Goal: Contribute content: Contribute content

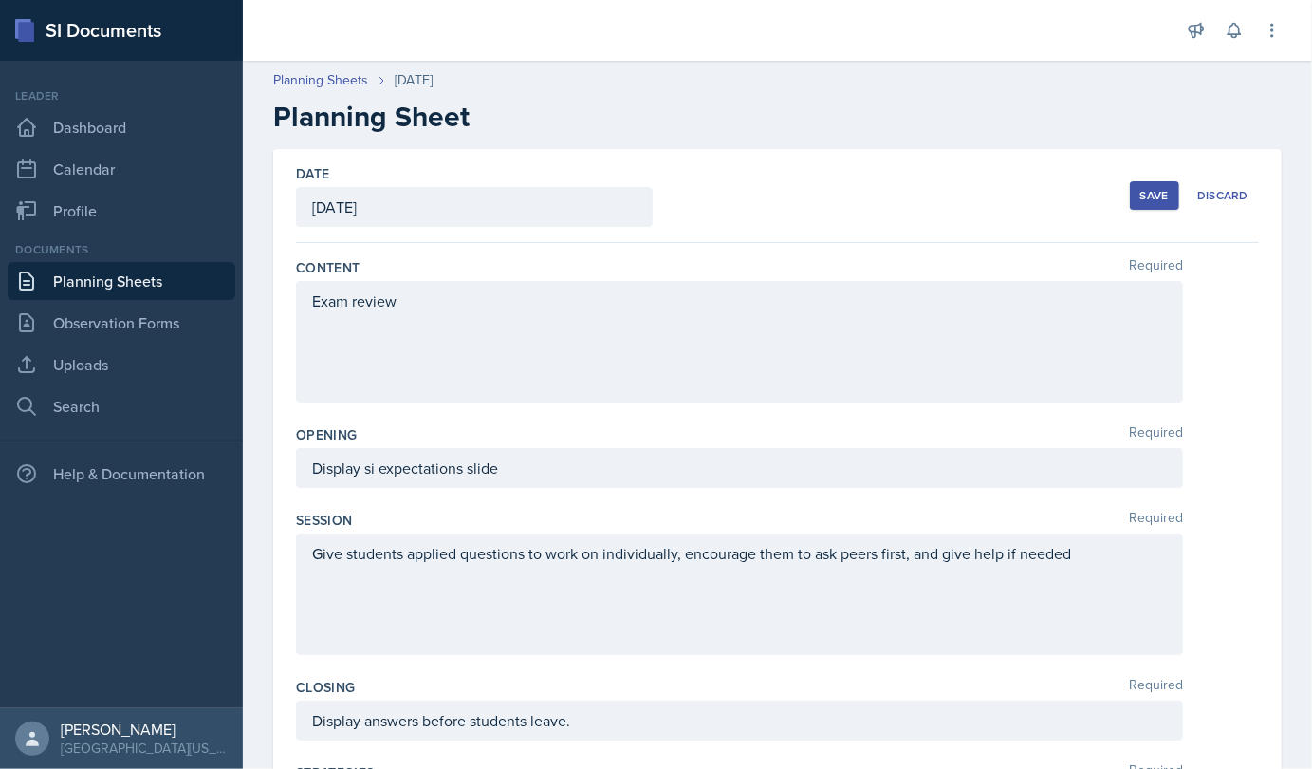
scroll to position [649, 0]
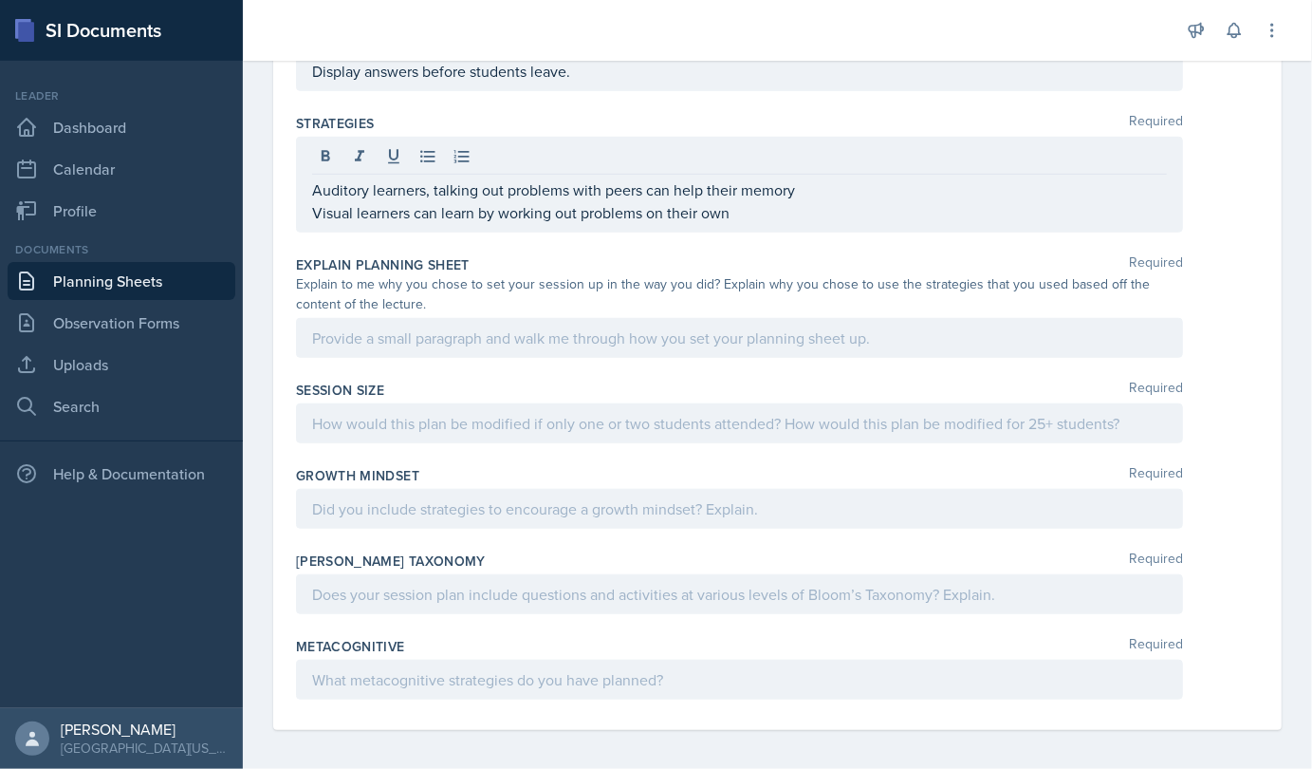
click at [433, 351] on div at bounding box center [739, 338] width 887 height 40
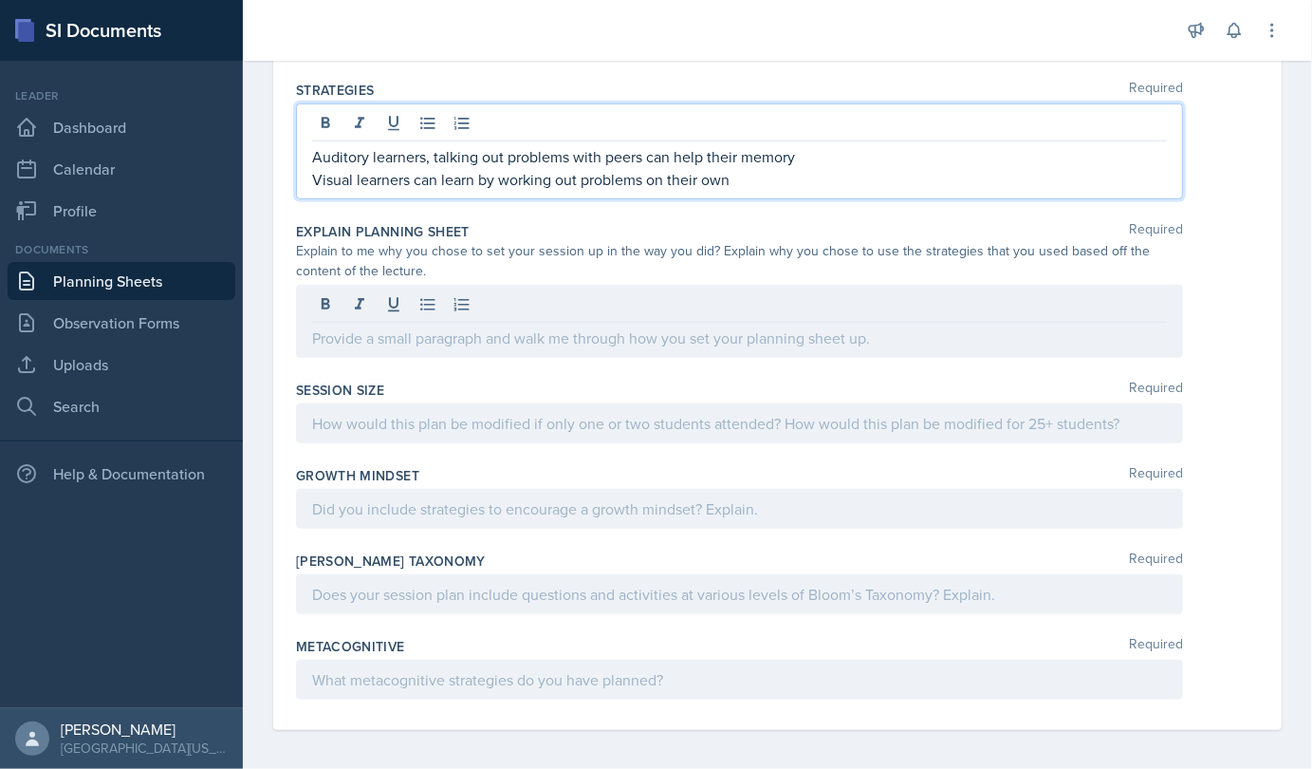
click at [758, 178] on p "Visual learners can learn by working out problems on their own" at bounding box center [739, 179] width 855 height 23
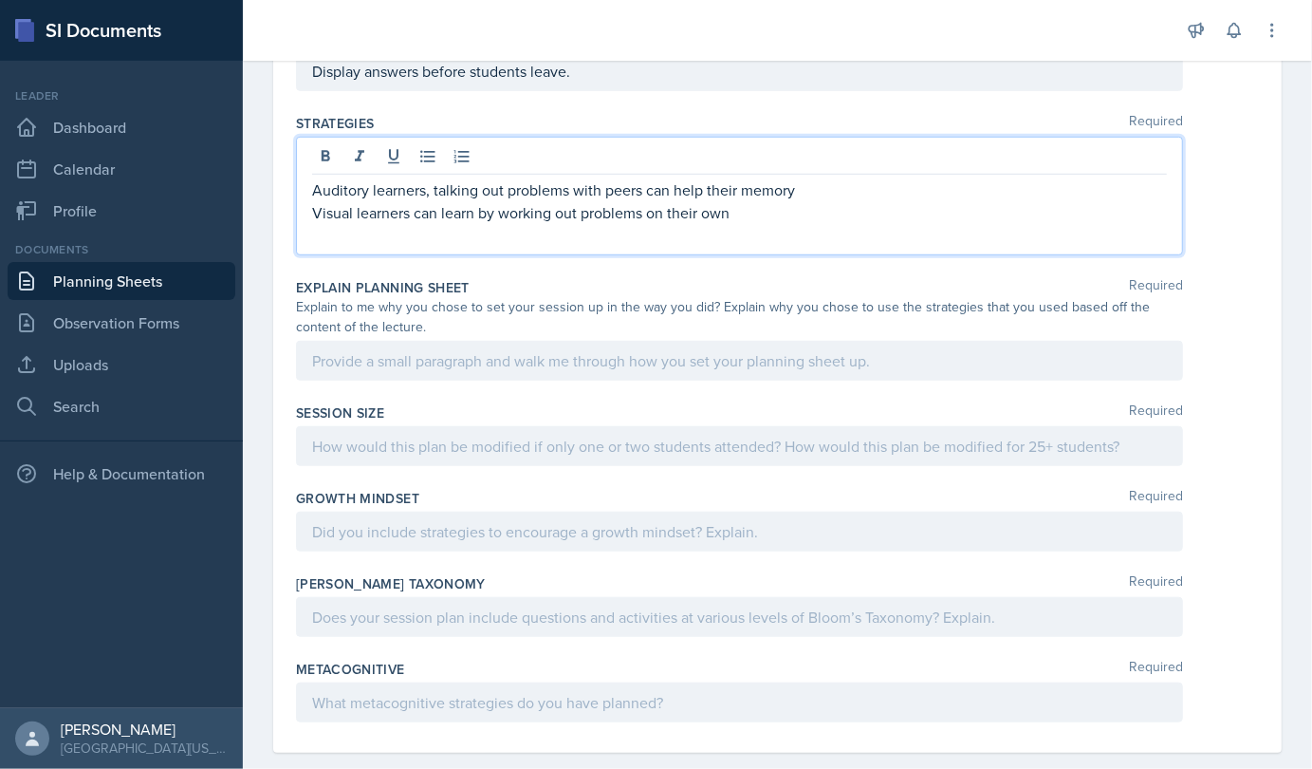
scroll to position [672, 0]
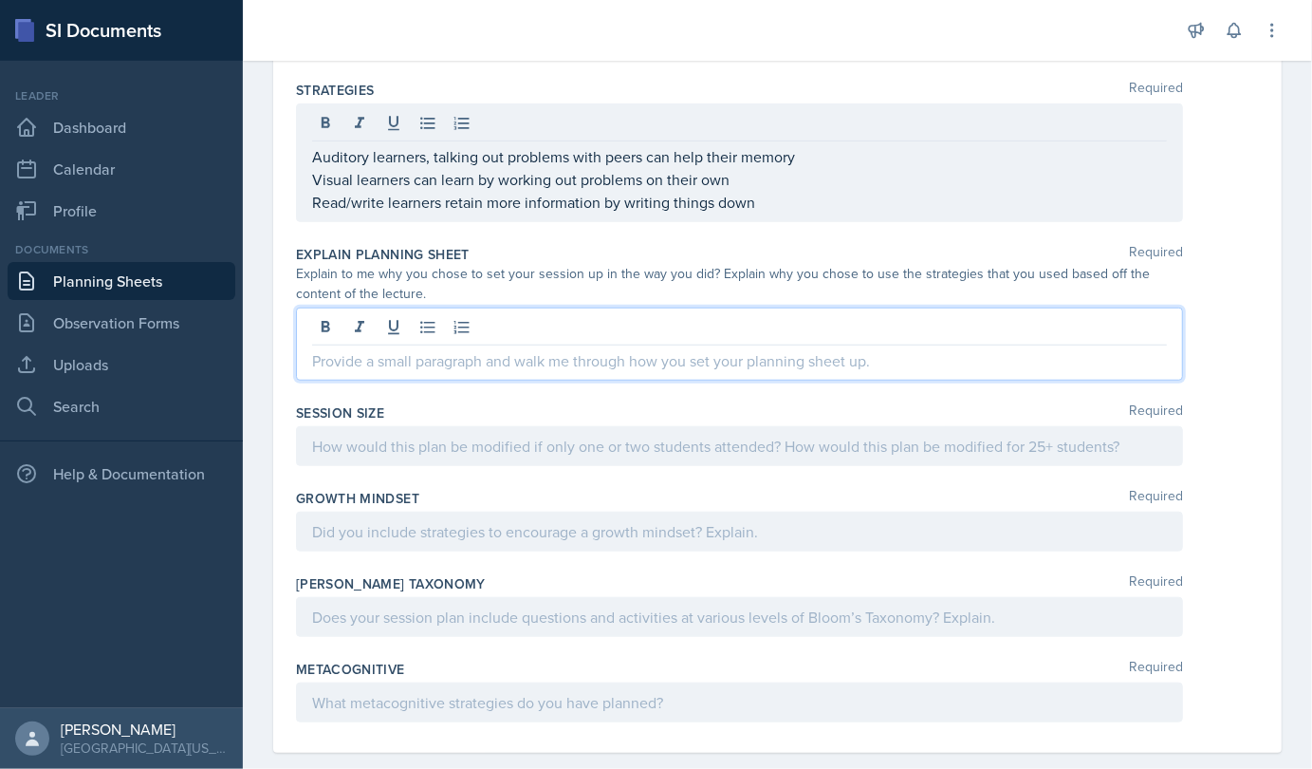
click at [439, 330] on div at bounding box center [739, 343] width 887 height 73
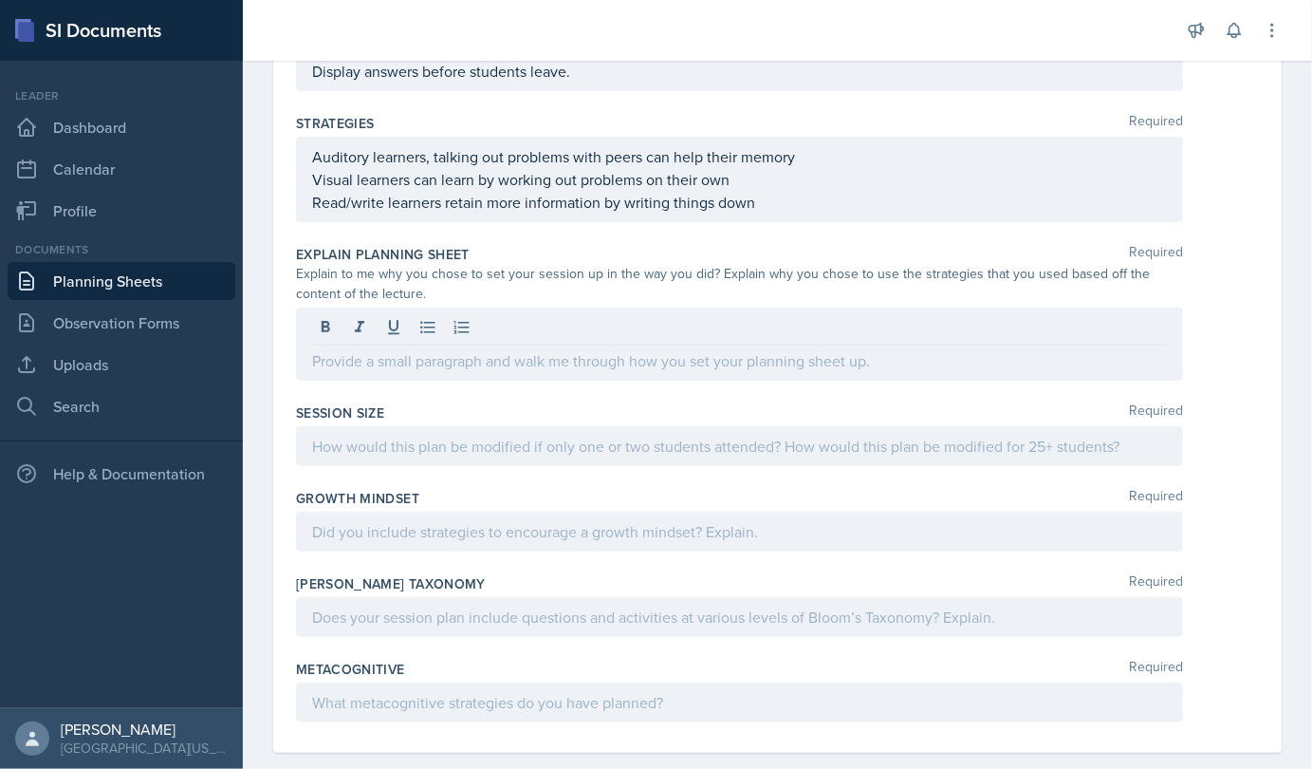
click at [447, 374] on div at bounding box center [739, 343] width 887 height 73
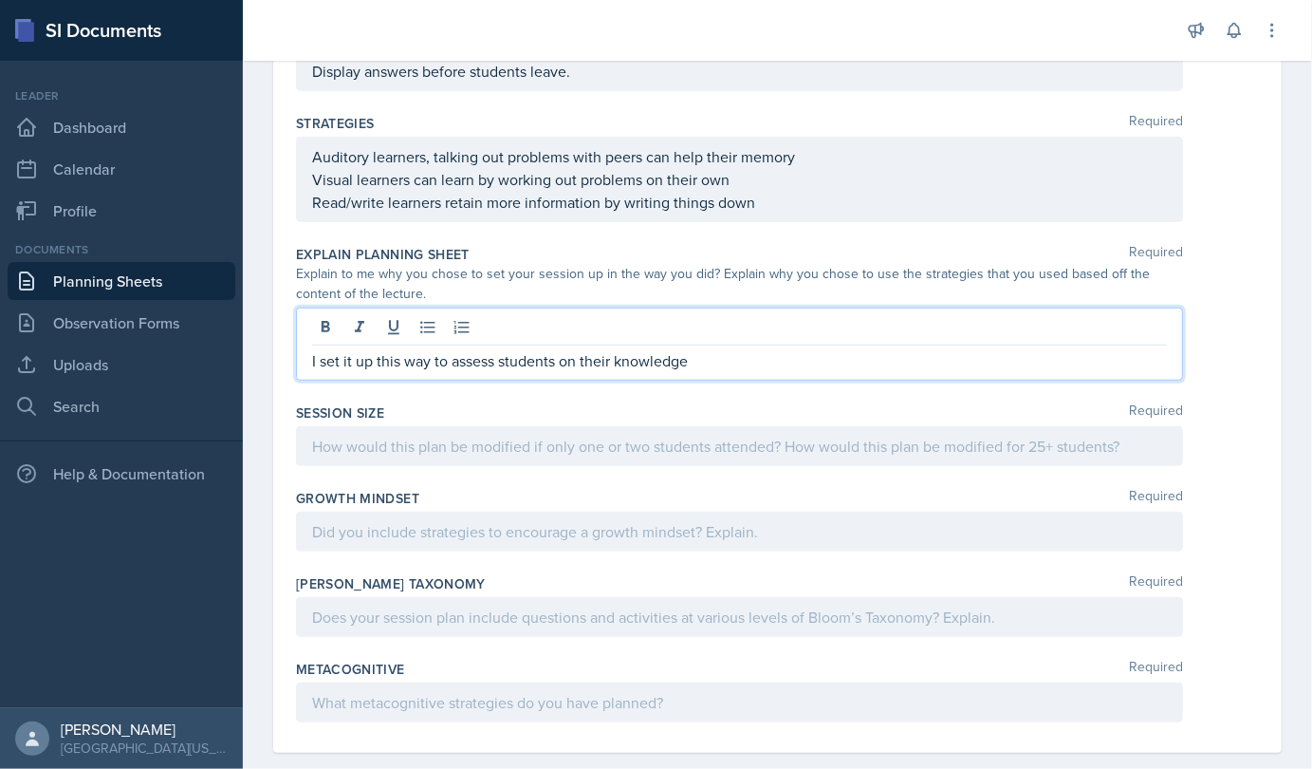
click at [715, 357] on p "I set it up this way to assess students on their knowledge" at bounding box center [739, 360] width 855 height 23
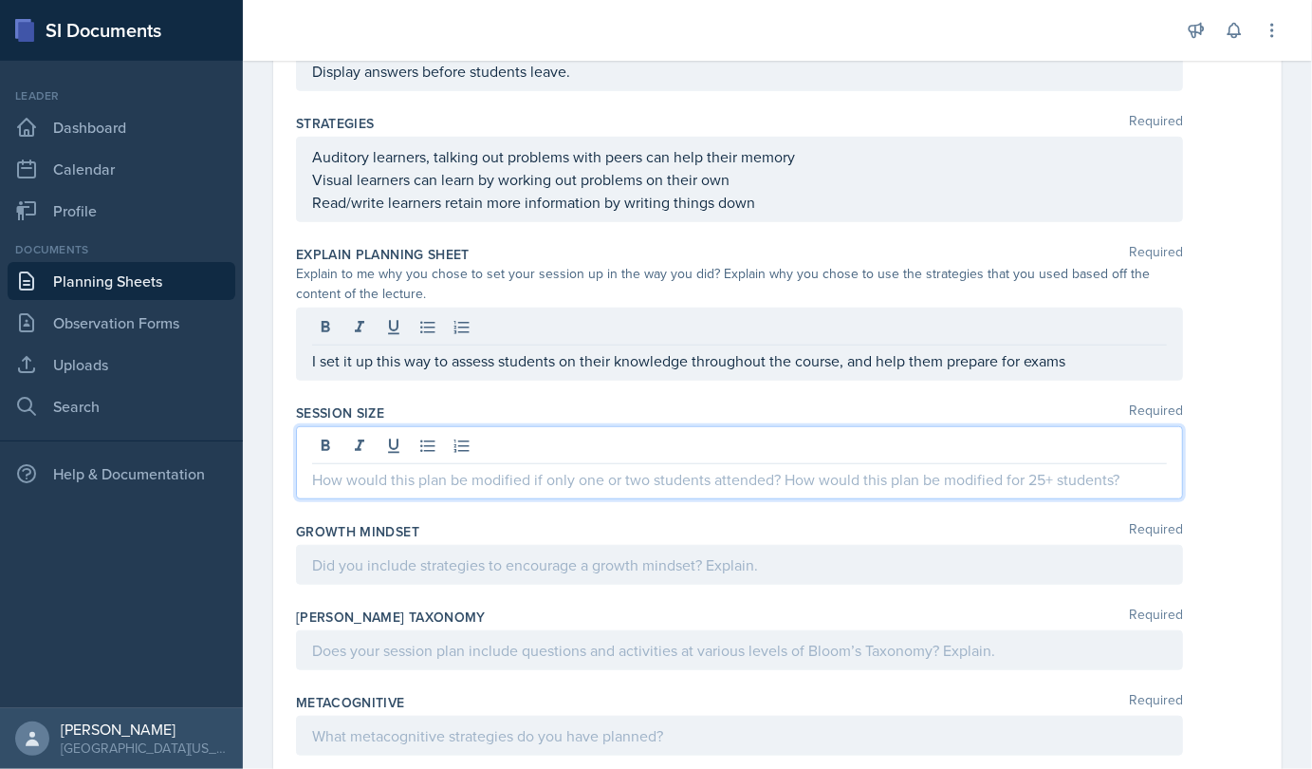
click at [680, 447] on div at bounding box center [739, 462] width 887 height 73
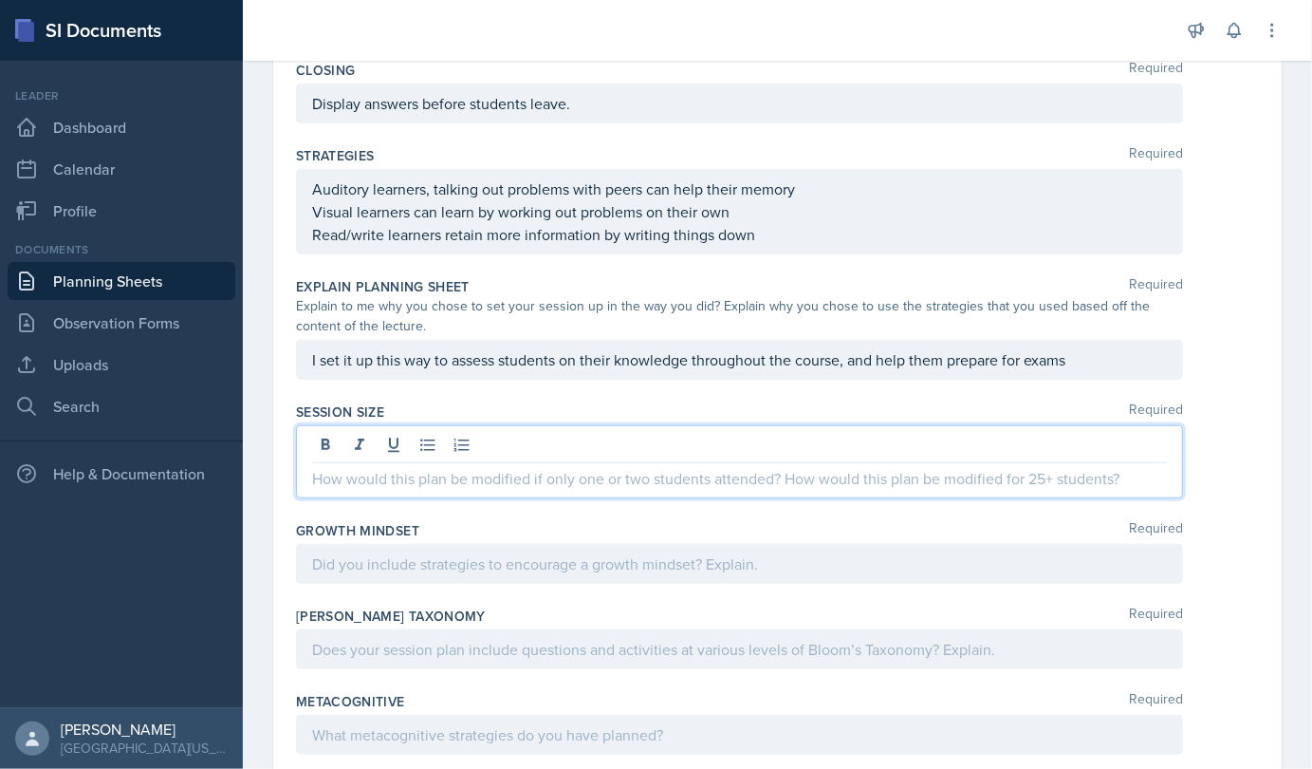
scroll to position [672, 0]
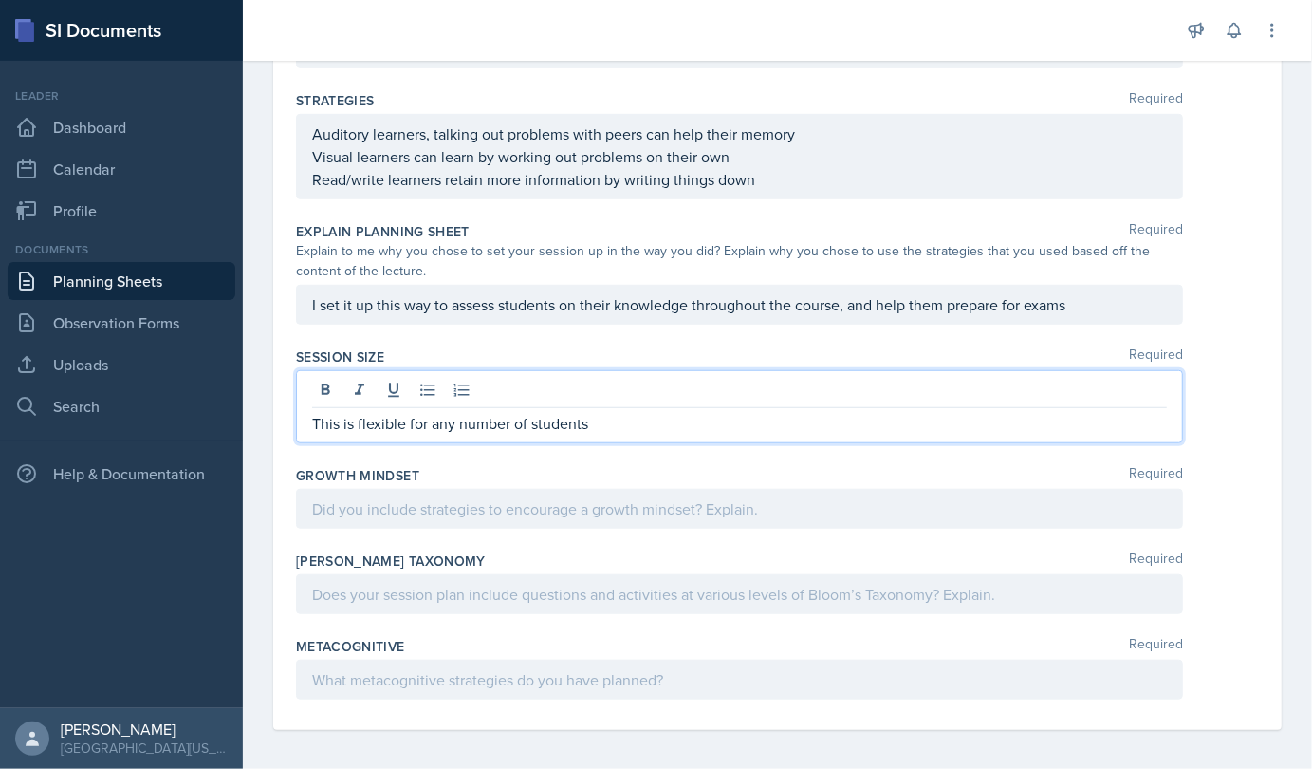
click at [512, 520] on div at bounding box center [739, 509] width 887 height 40
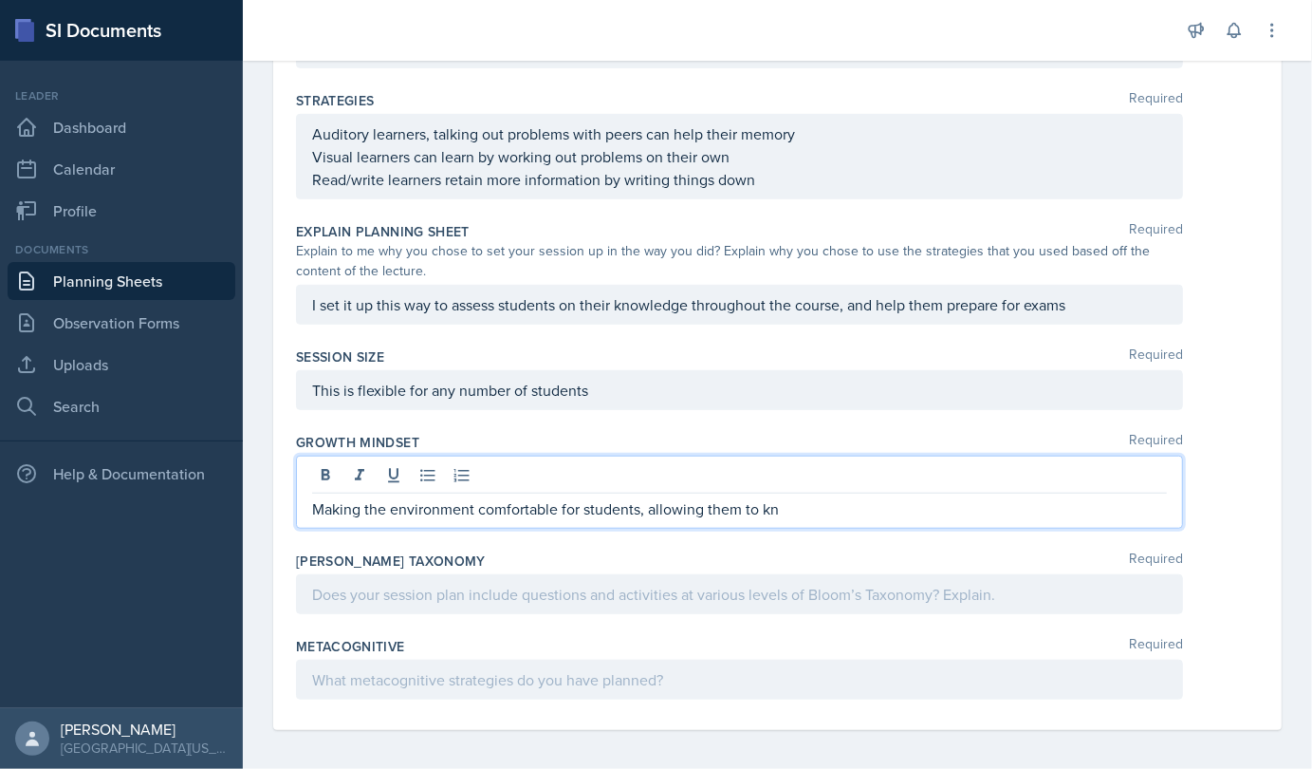
click at [699, 503] on p "Making the environment comfortable for students, allowing them to kn" at bounding box center [739, 508] width 855 height 23
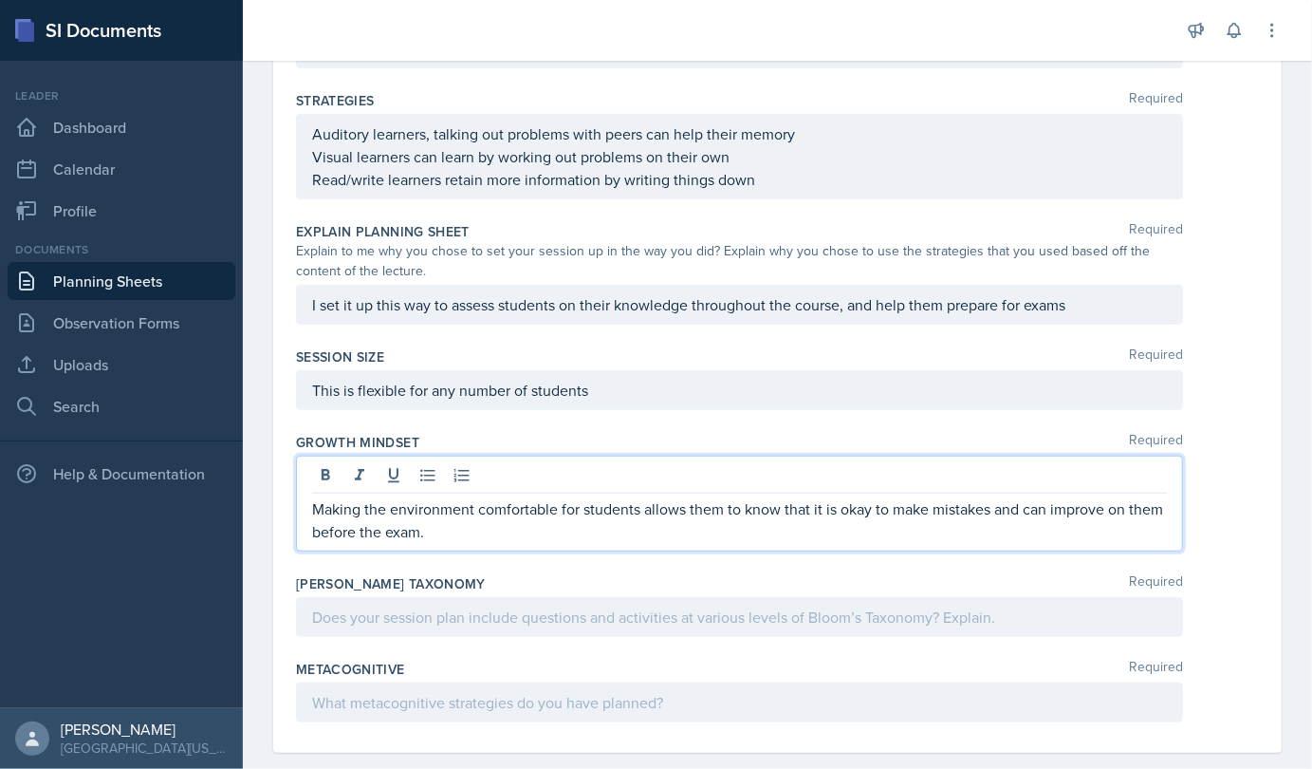
click at [473, 611] on div at bounding box center [739, 617] width 887 height 40
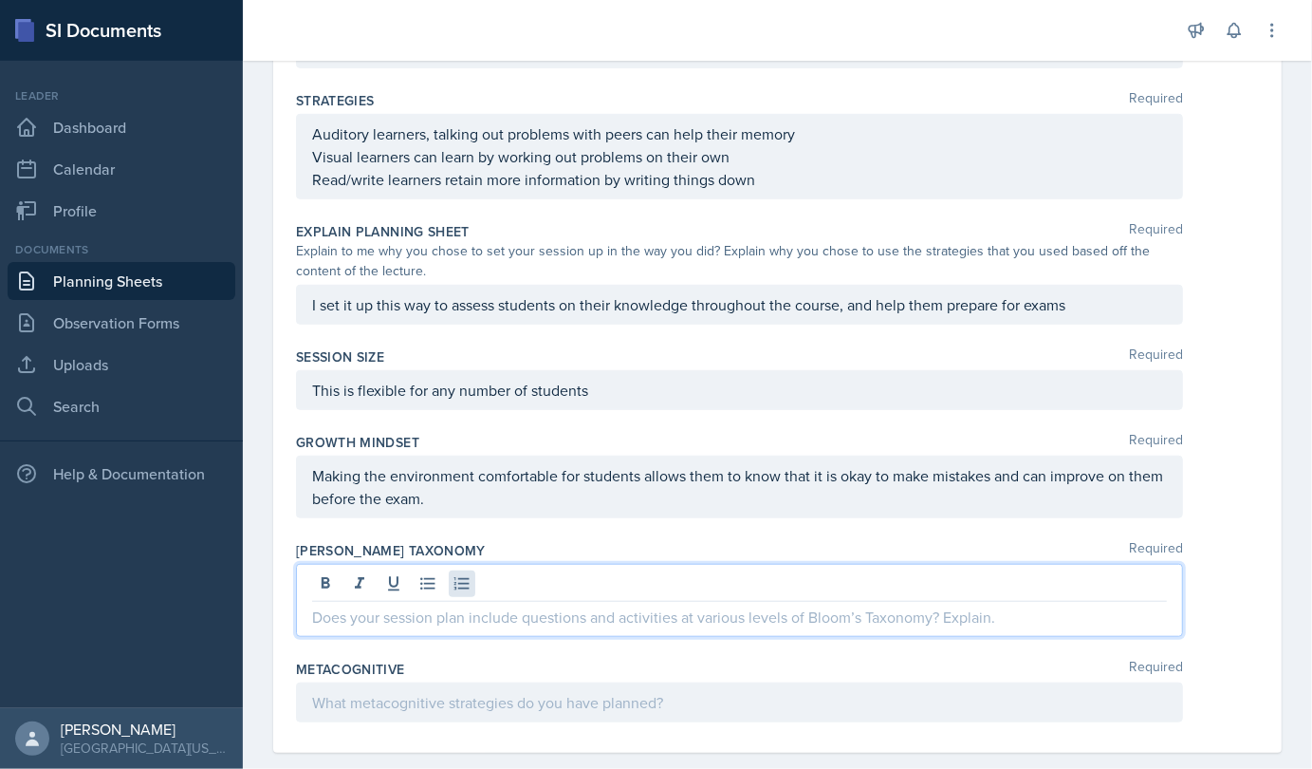
scroll to position [640, 0]
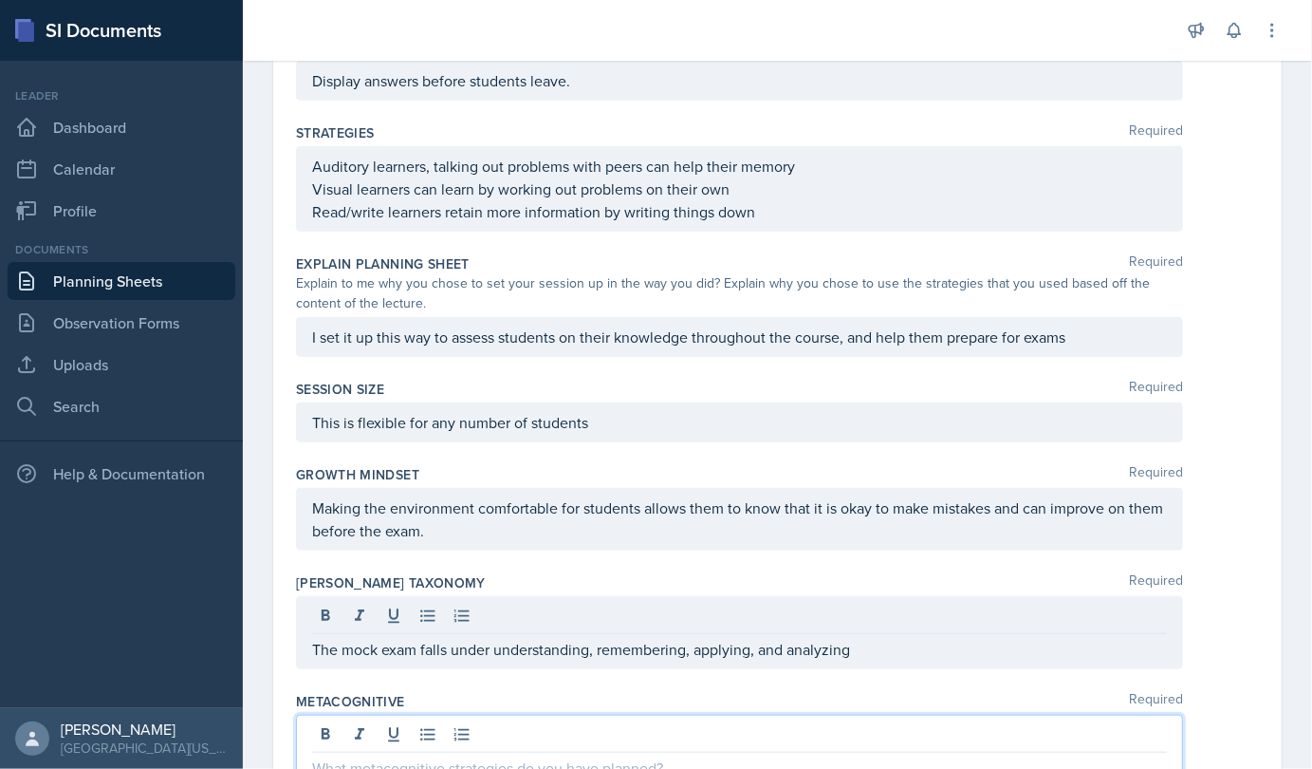
click at [535, 716] on div at bounding box center [739, 751] width 887 height 73
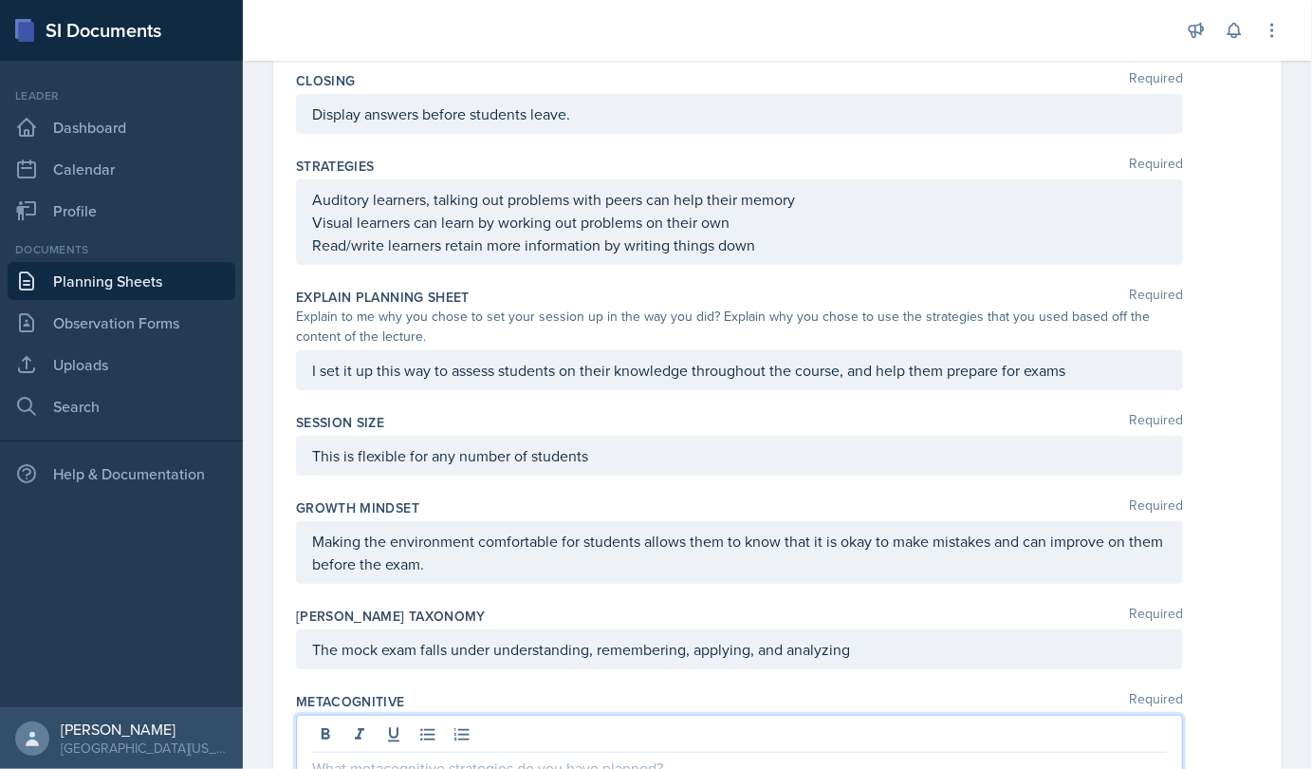
scroll to position [695, 0]
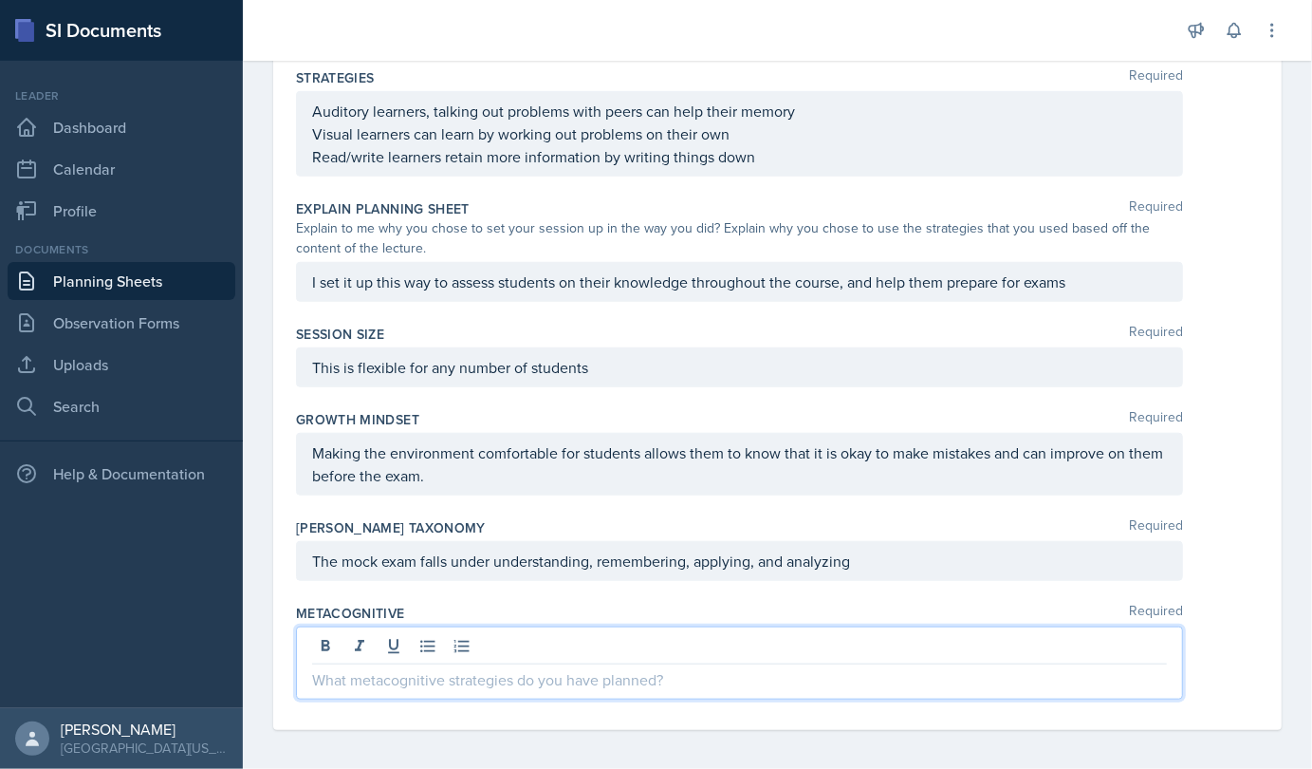
click at [348, 677] on p at bounding box center [739, 679] width 855 height 23
paste div
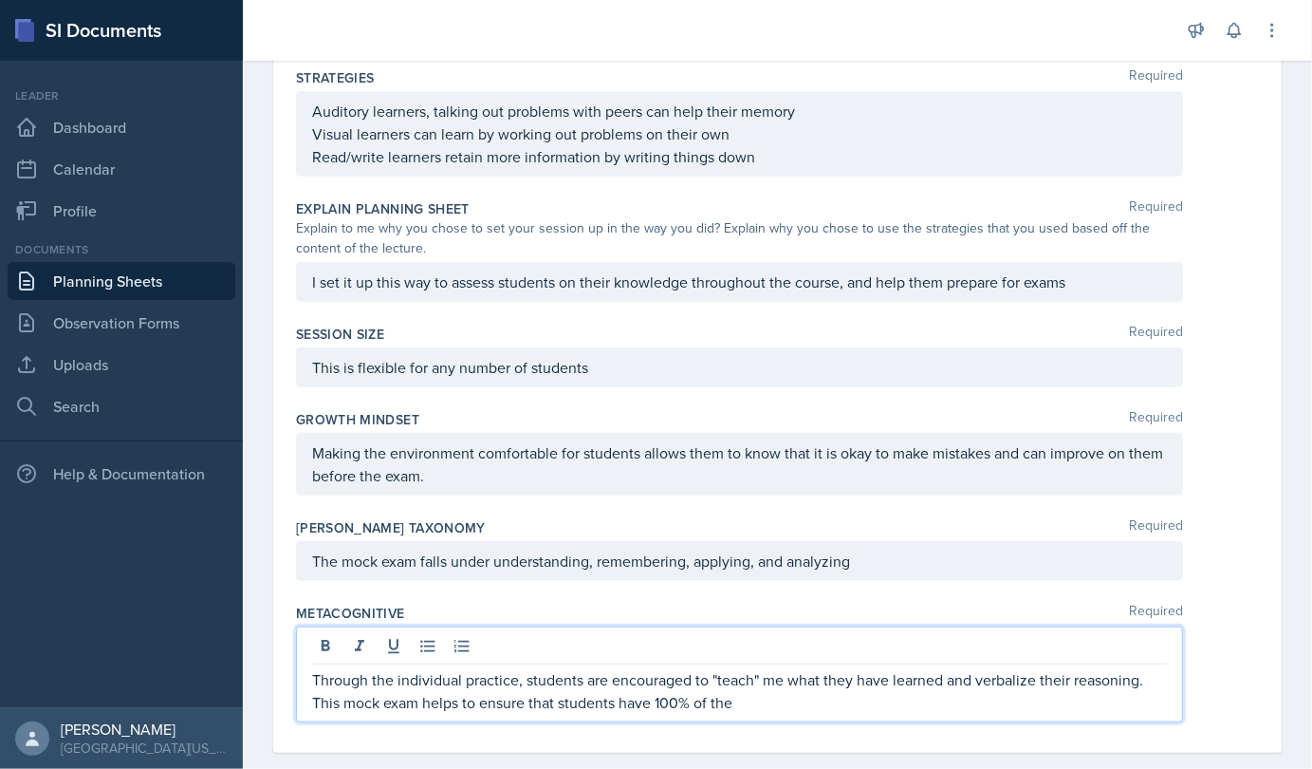
click at [653, 696] on p "This mock exam helps to ensure that students have 100% of the" at bounding box center [739, 702] width 855 height 23
click at [752, 703] on p "This mock exam helps to ensure that students cover 100% of the" at bounding box center [739, 702] width 855 height 23
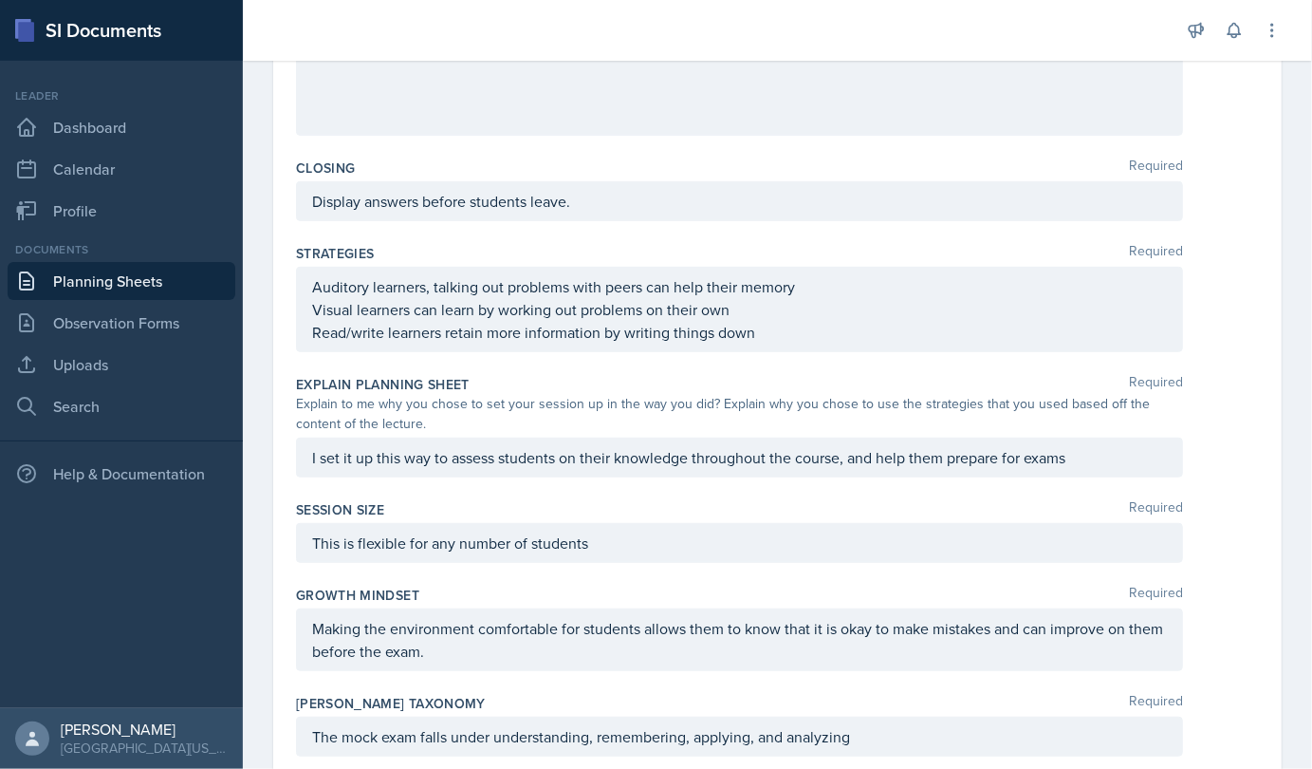
scroll to position [717, 0]
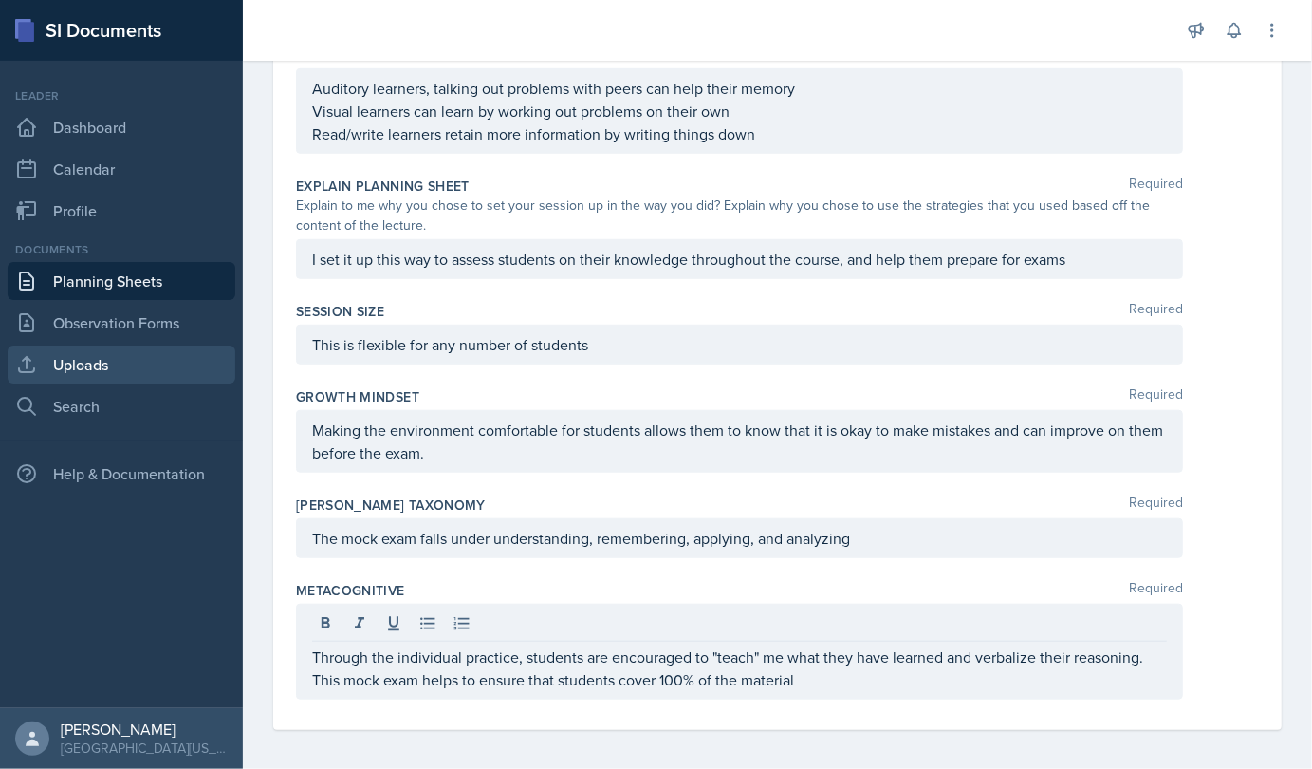
click at [150, 368] on link "Uploads" at bounding box center [122, 364] width 228 height 38
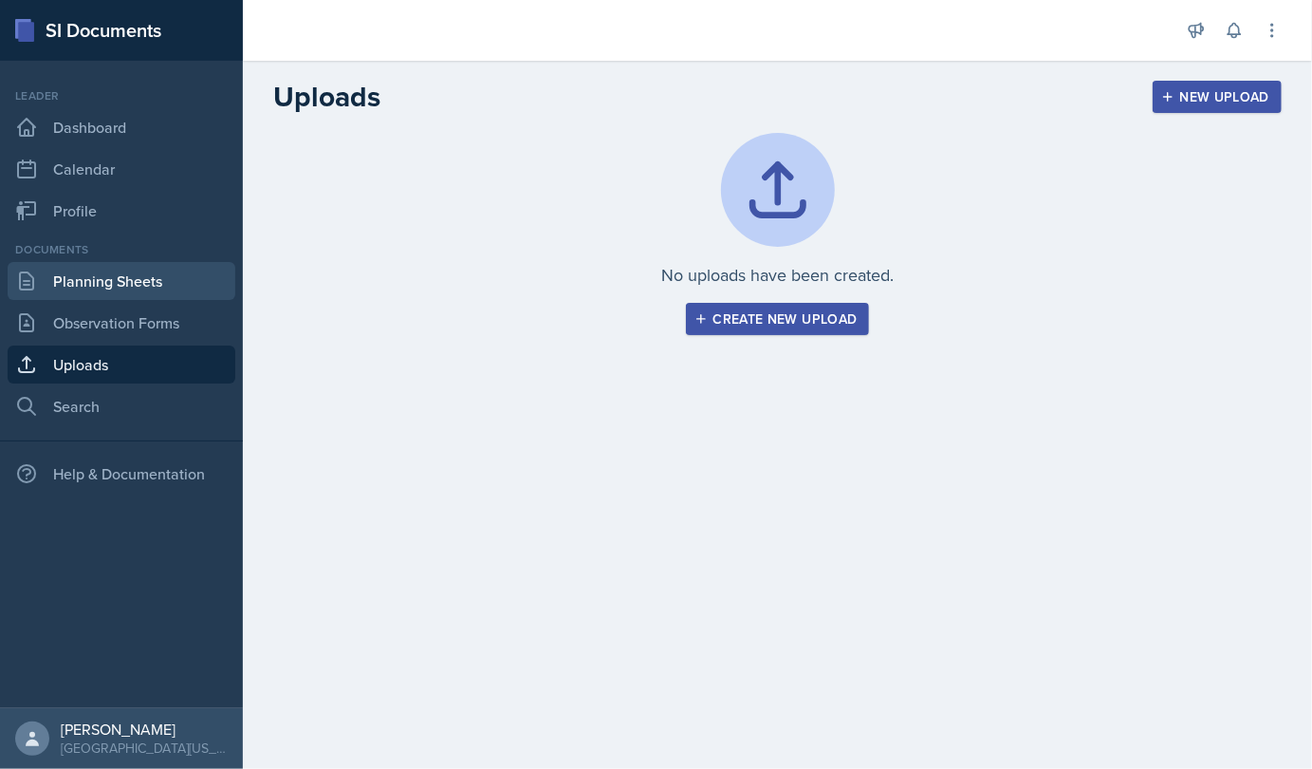
click at [122, 267] on link "Planning Sheets" at bounding box center [122, 281] width 228 height 38
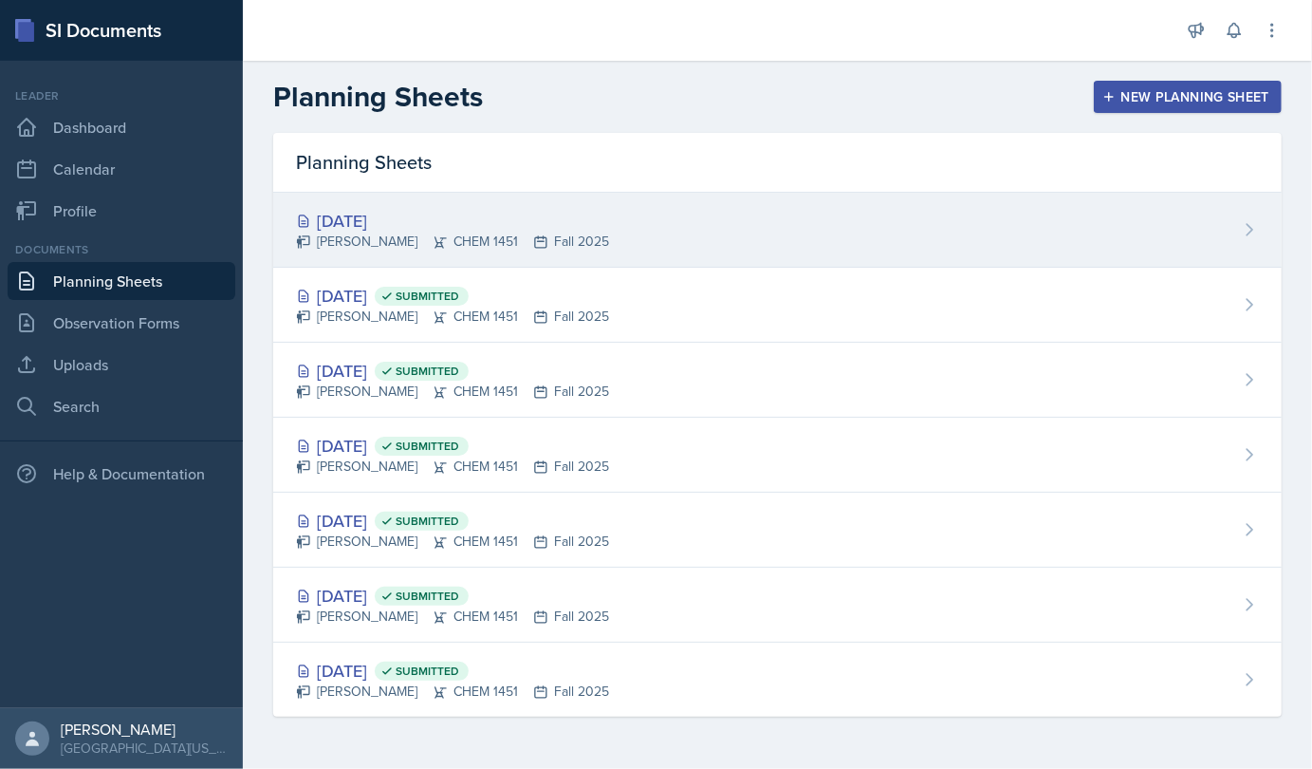
click at [384, 224] on div "[DATE]" at bounding box center [452, 221] width 313 height 26
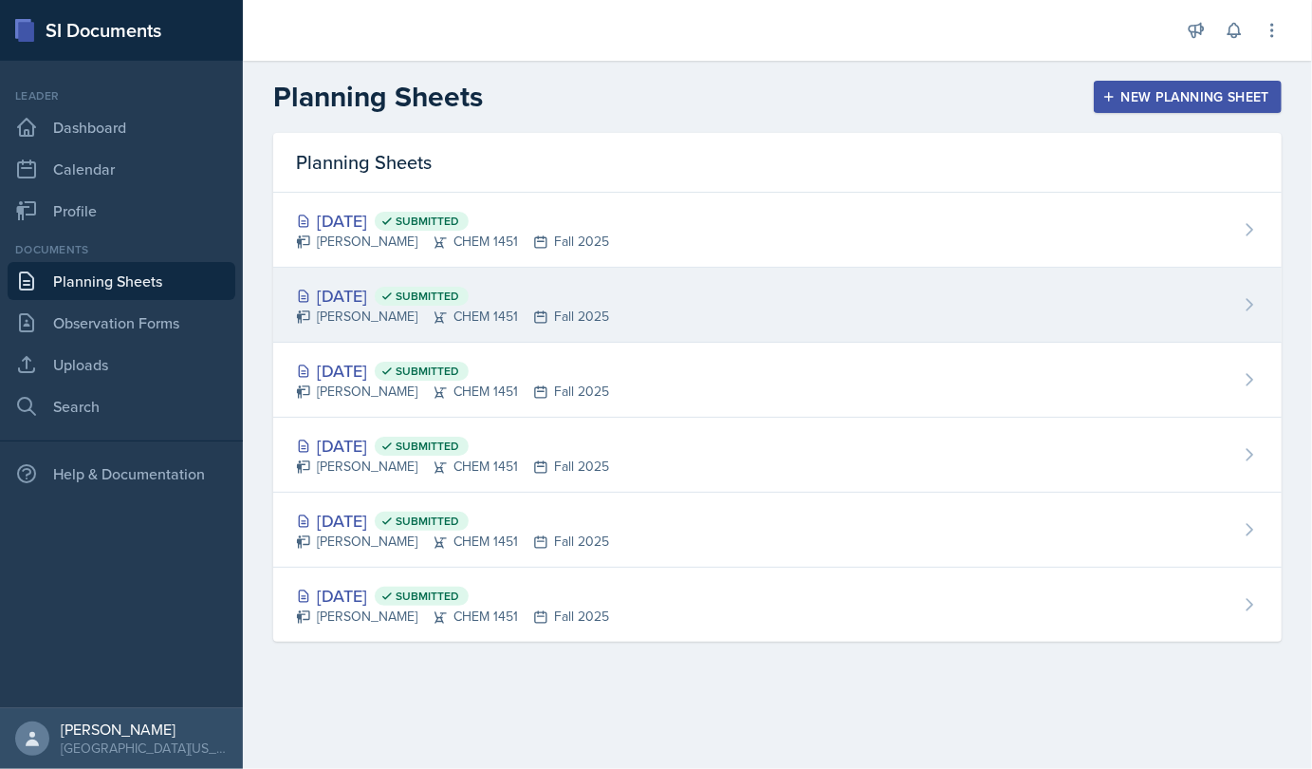
click at [416, 297] on div "Sep 22nd, 2025 Submitted" at bounding box center [452, 296] width 313 height 26
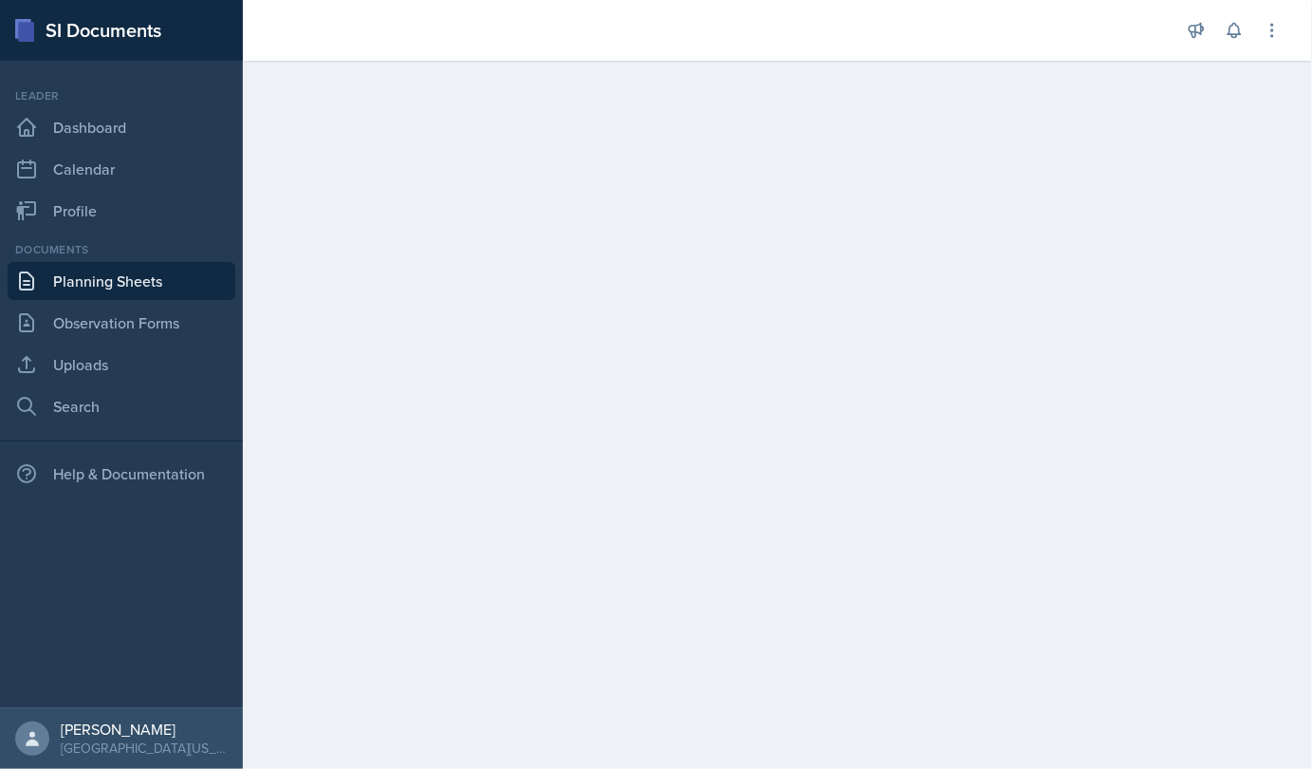
click at [136, 276] on link "Planning Sheets" at bounding box center [122, 281] width 228 height 38
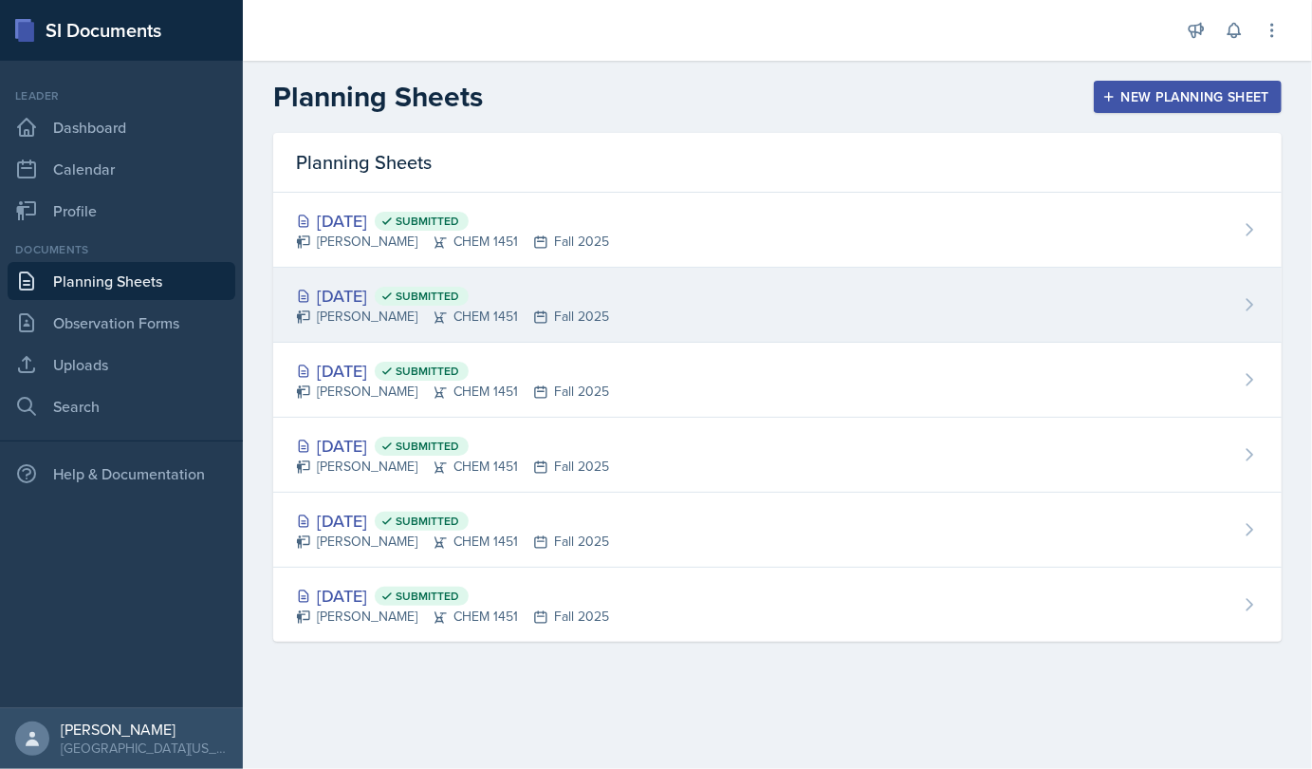
click at [475, 273] on div "Sep 22nd, 2025 Submitted Elina Obodo CHEM 1451 Fall 2025" at bounding box center [777, 305] width 1009 height 75
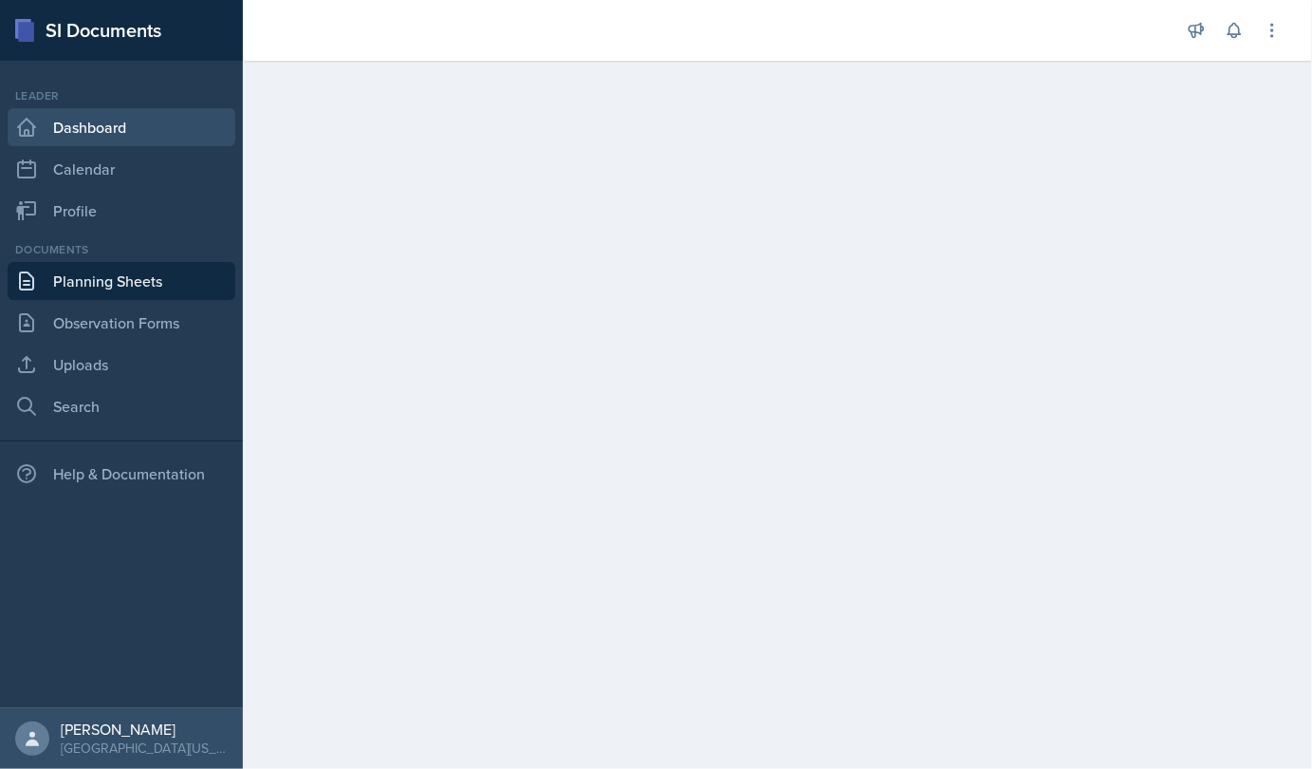
click at [104, 141] on link "Dashboard" at bounding box center [122, 127] width 228 height 38
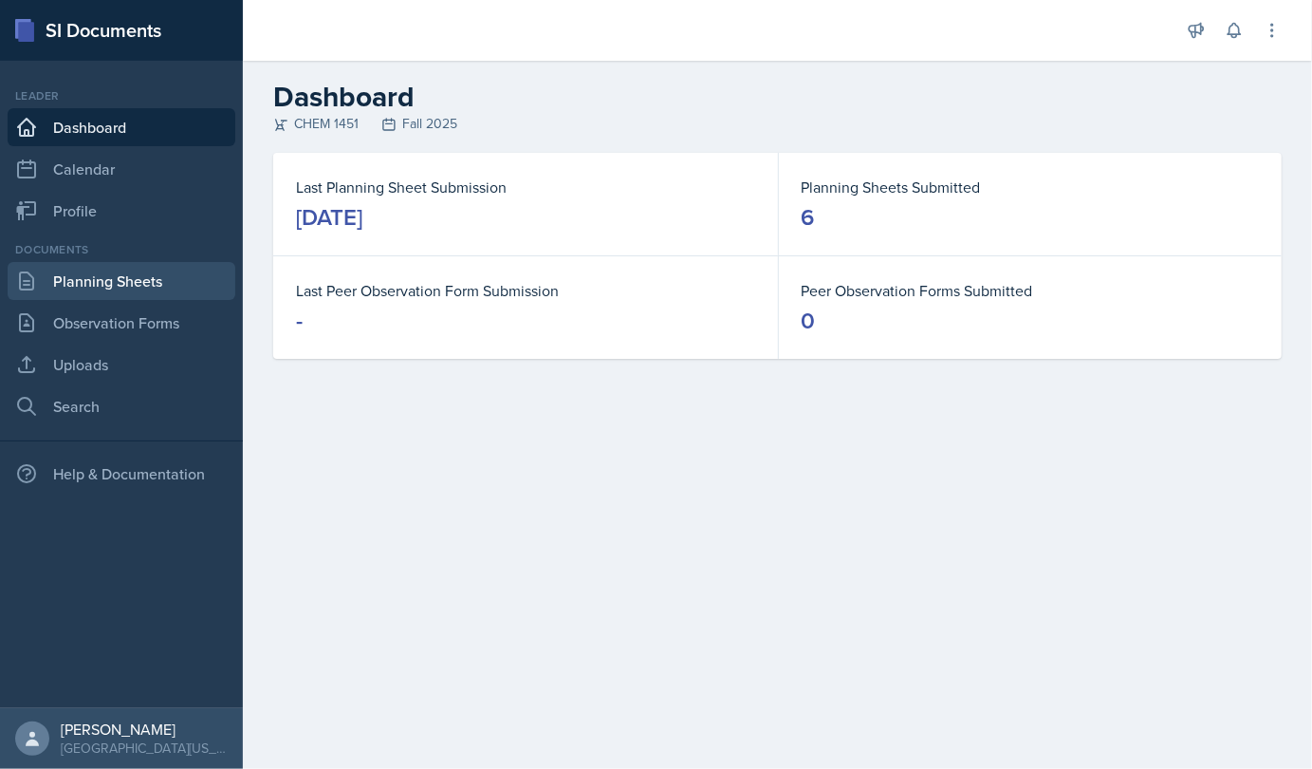
click at [103, 288] on link "Planning Sheets" at bounding box center [122, 281] width 228 height 38
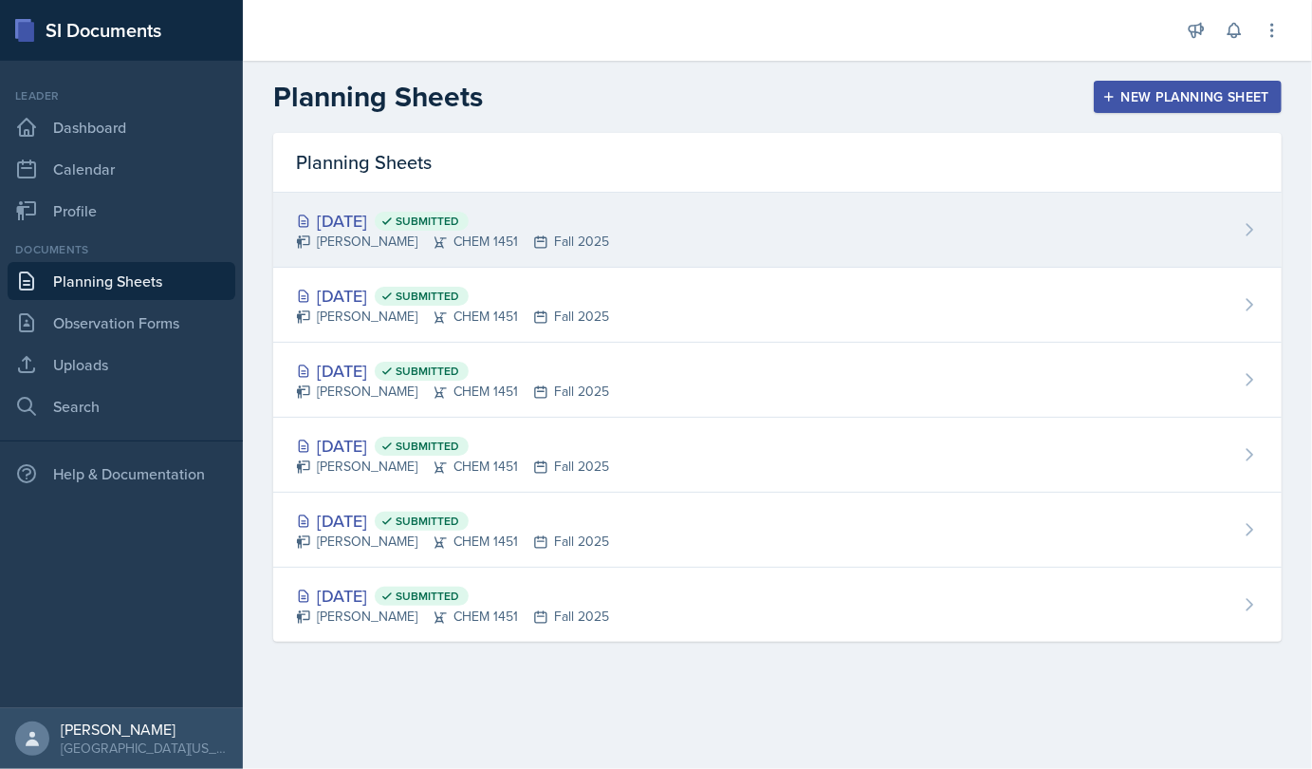
click at [373, 230] on div "[DATE] Submitted" at bounding box center [452, 221] width 313 height 26
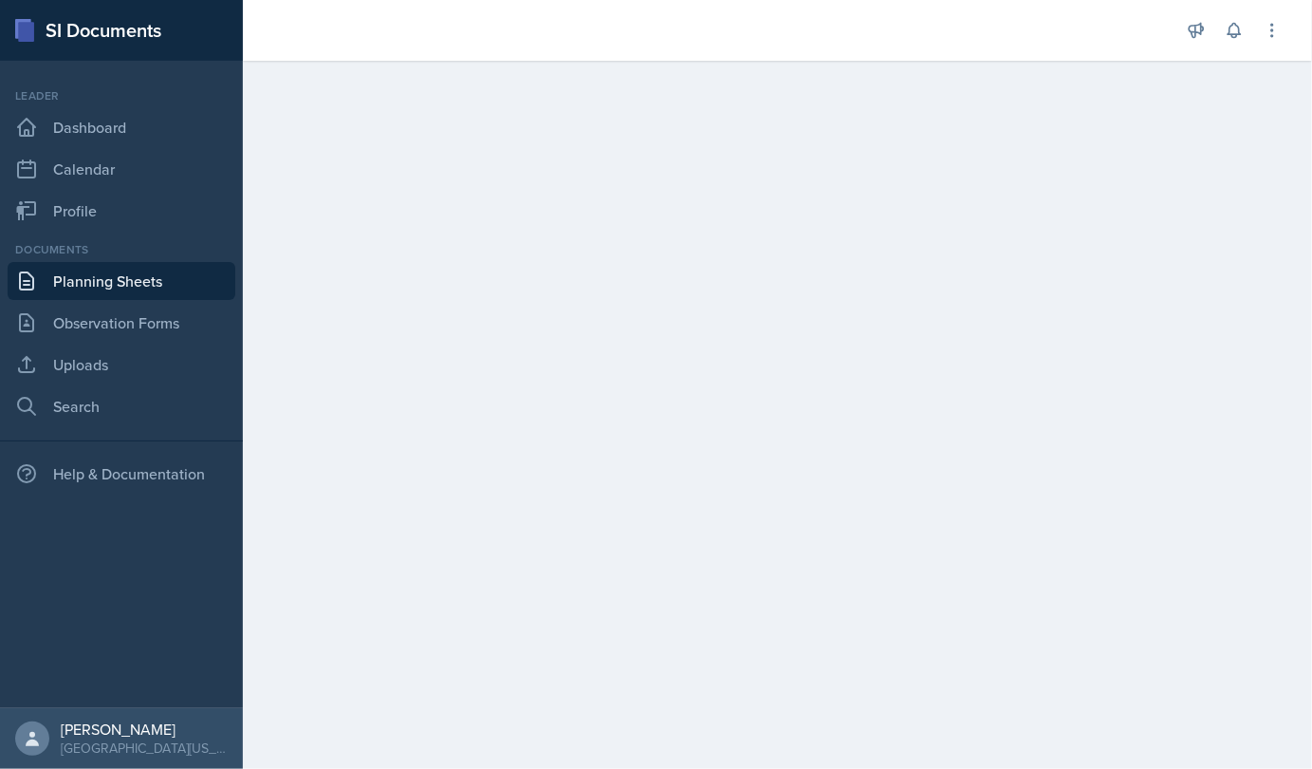
click at [143, 287] on link "Planning Sheets" at bounding box center [122, 281] width 228 height 38
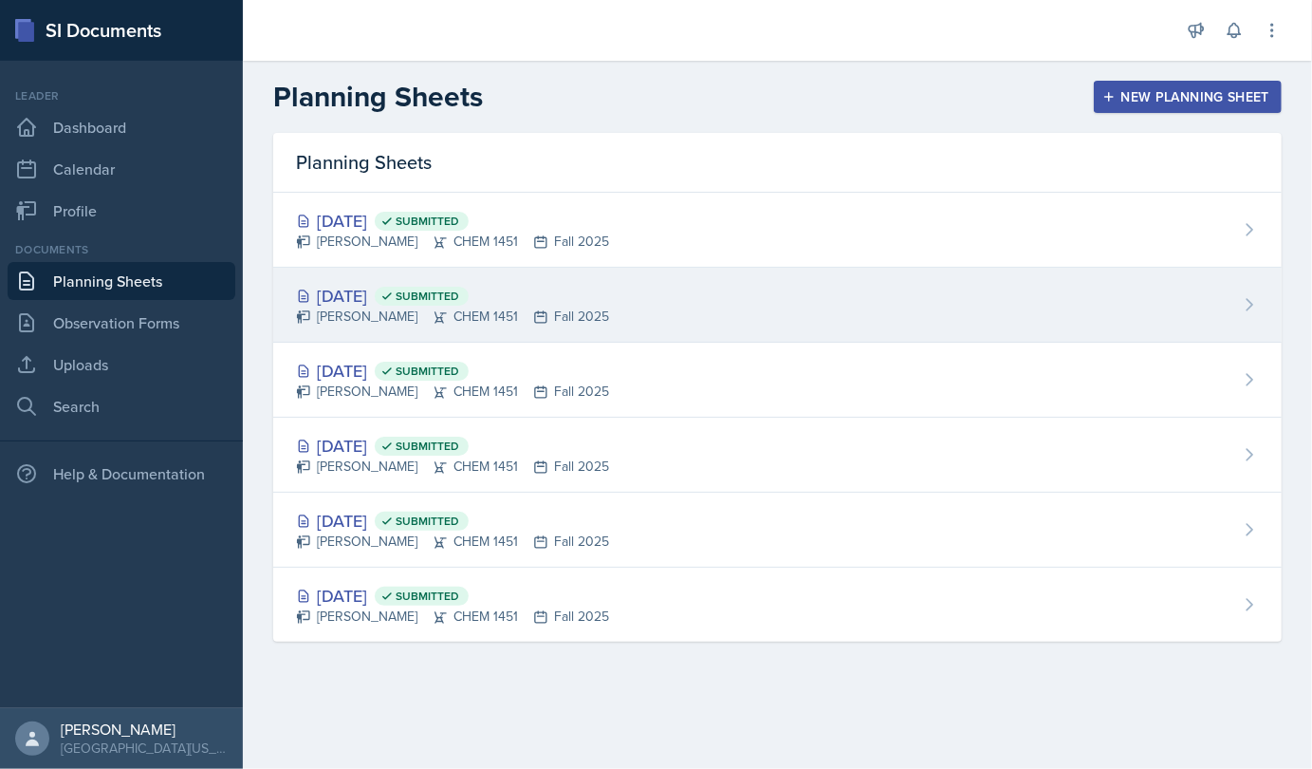
click at [400, 307] on div "Elina Obodo CHEM 1451 Fall 2025" at bounding box center [452, 317] width 313 height 20
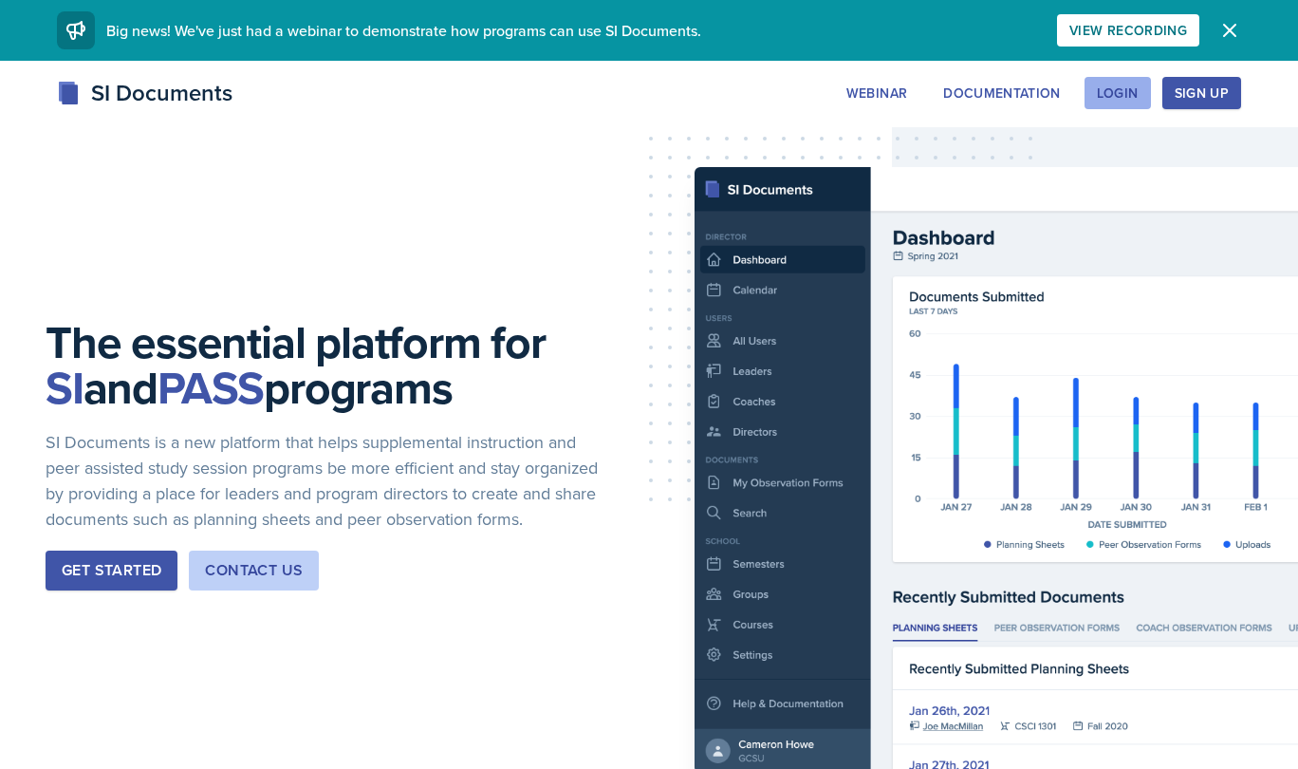
click at [1132, 97] on div "Login" at bounding box center [1118, 92] width 42 height 15
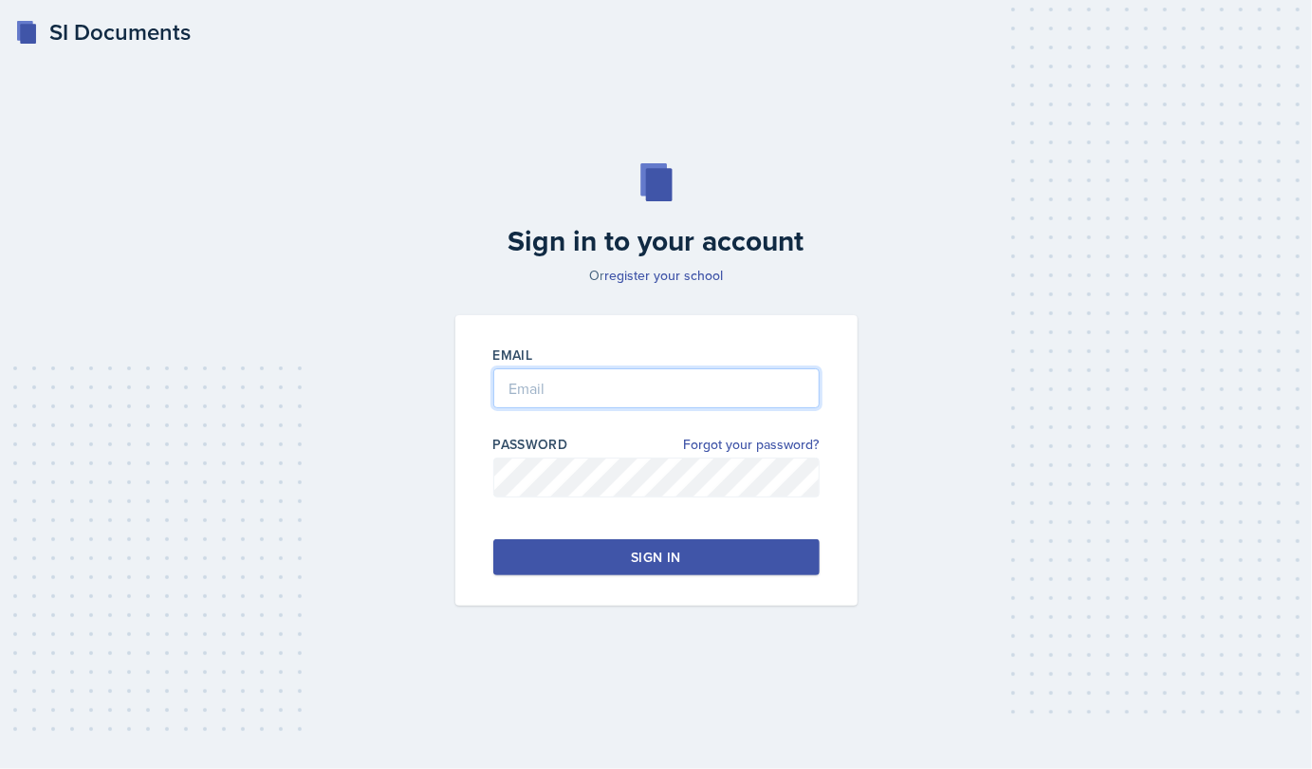
type input "[EMAIL_ADDRESS][DOMAIN_NAME]"
click at [605, 548] on button "Sign in" at bounding box center [656, 557] width 326 height 36
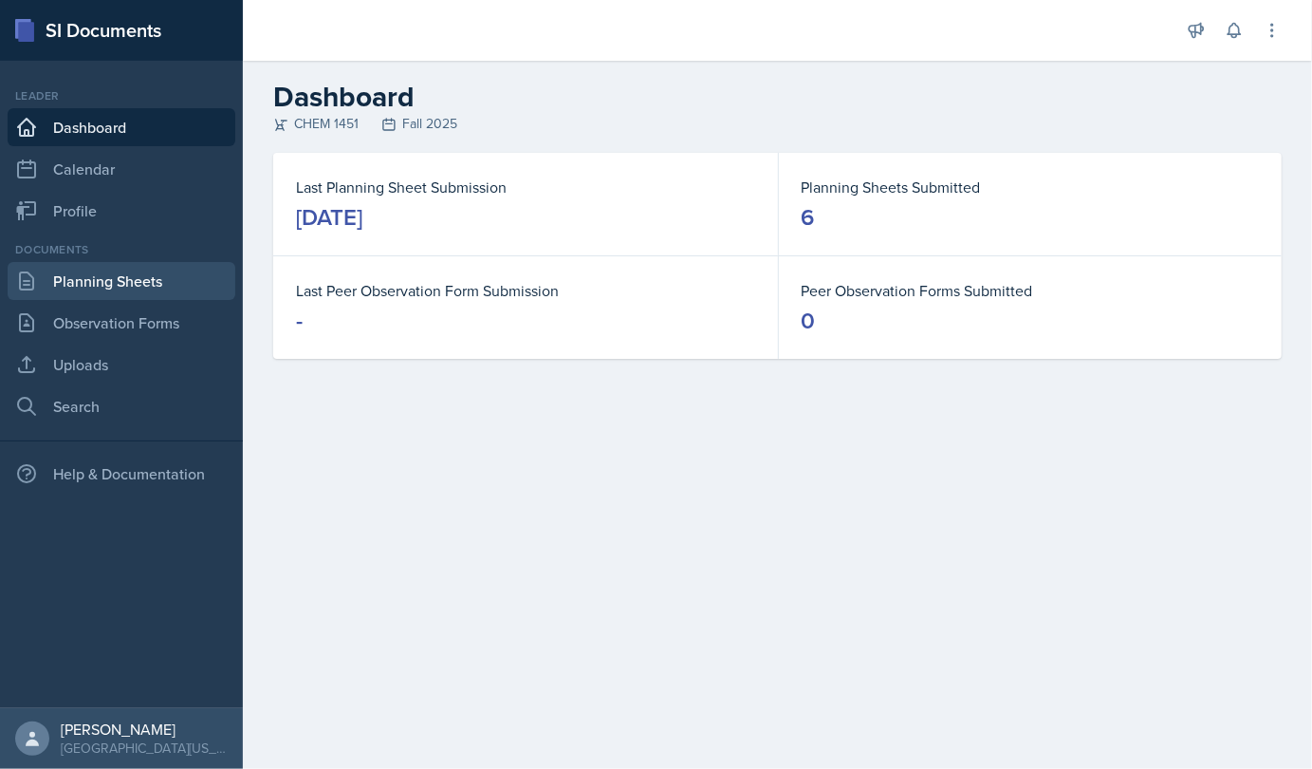
click at [123, 285] on link "Planning Sheets" at bounding box center [122, 281] width 228 height 38
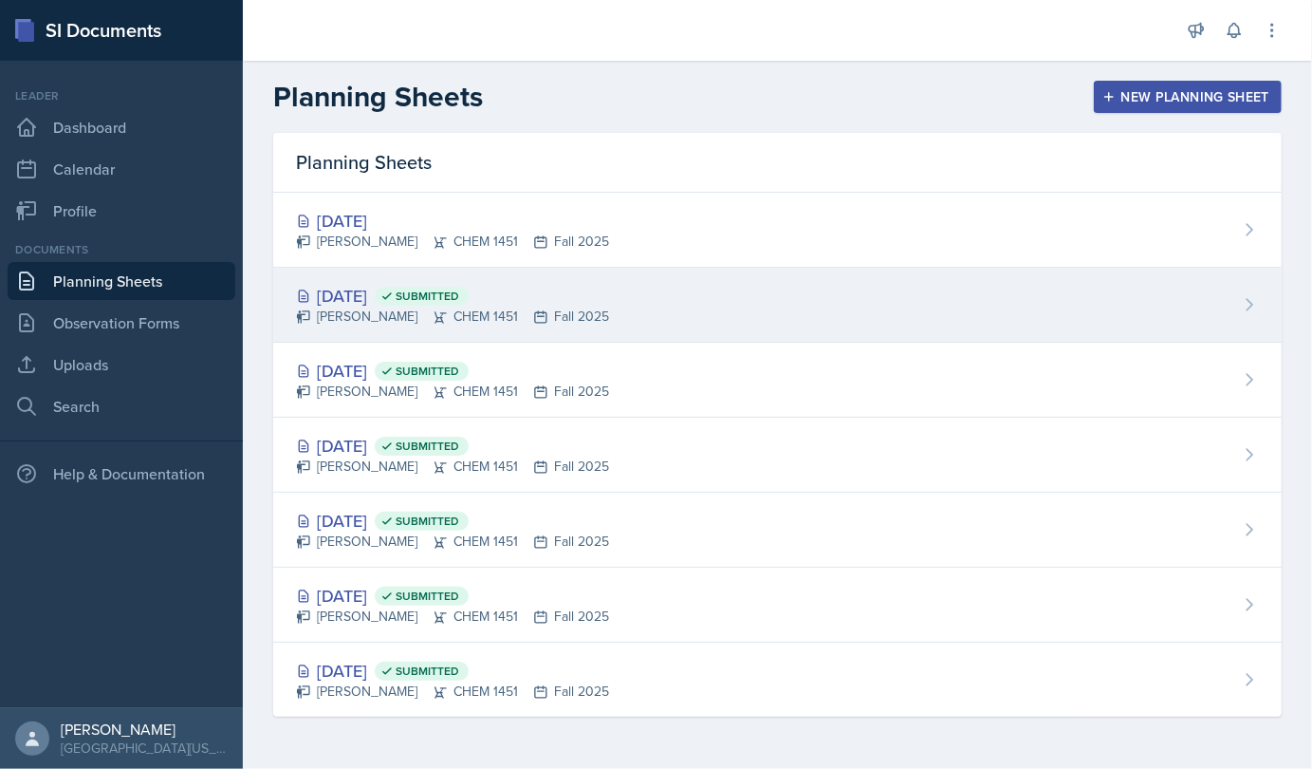
click at [394, 297] on icon at bounding box center [387, 295] width 13 height 13
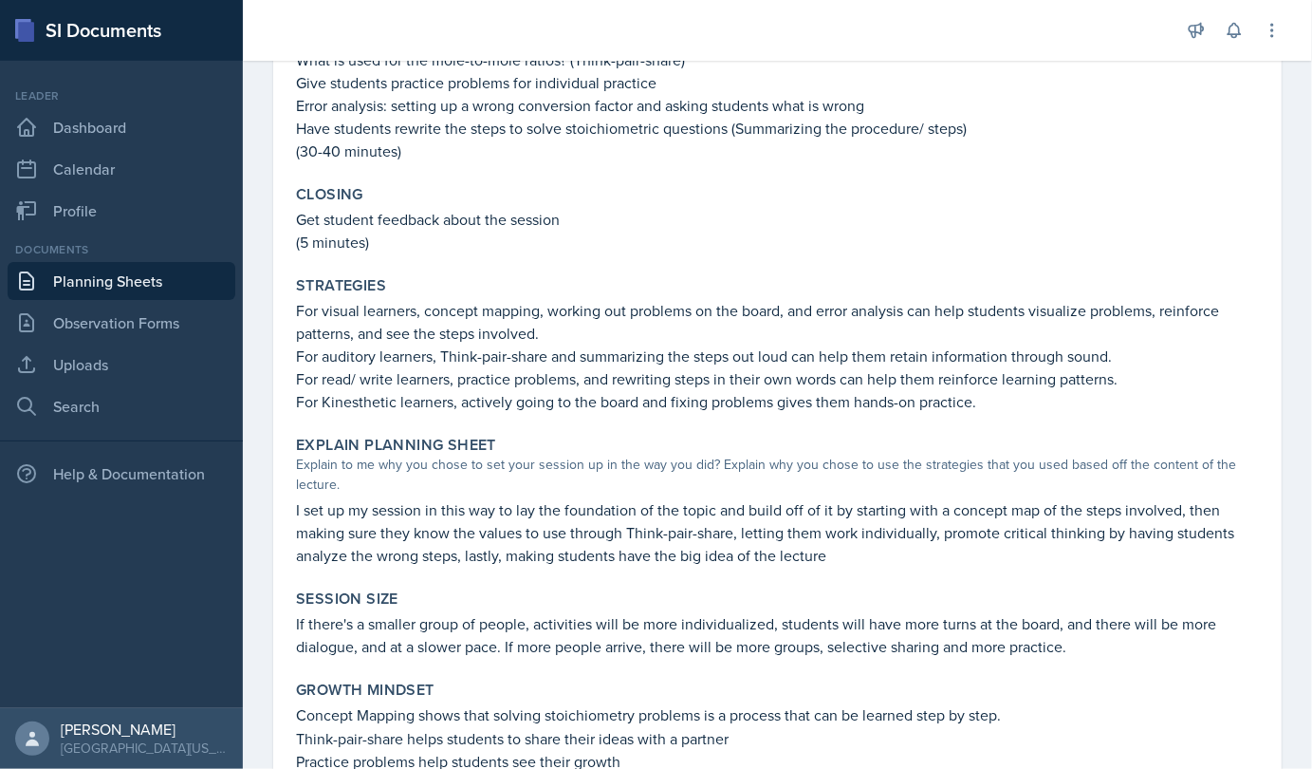
scroll to position [1143, 0]
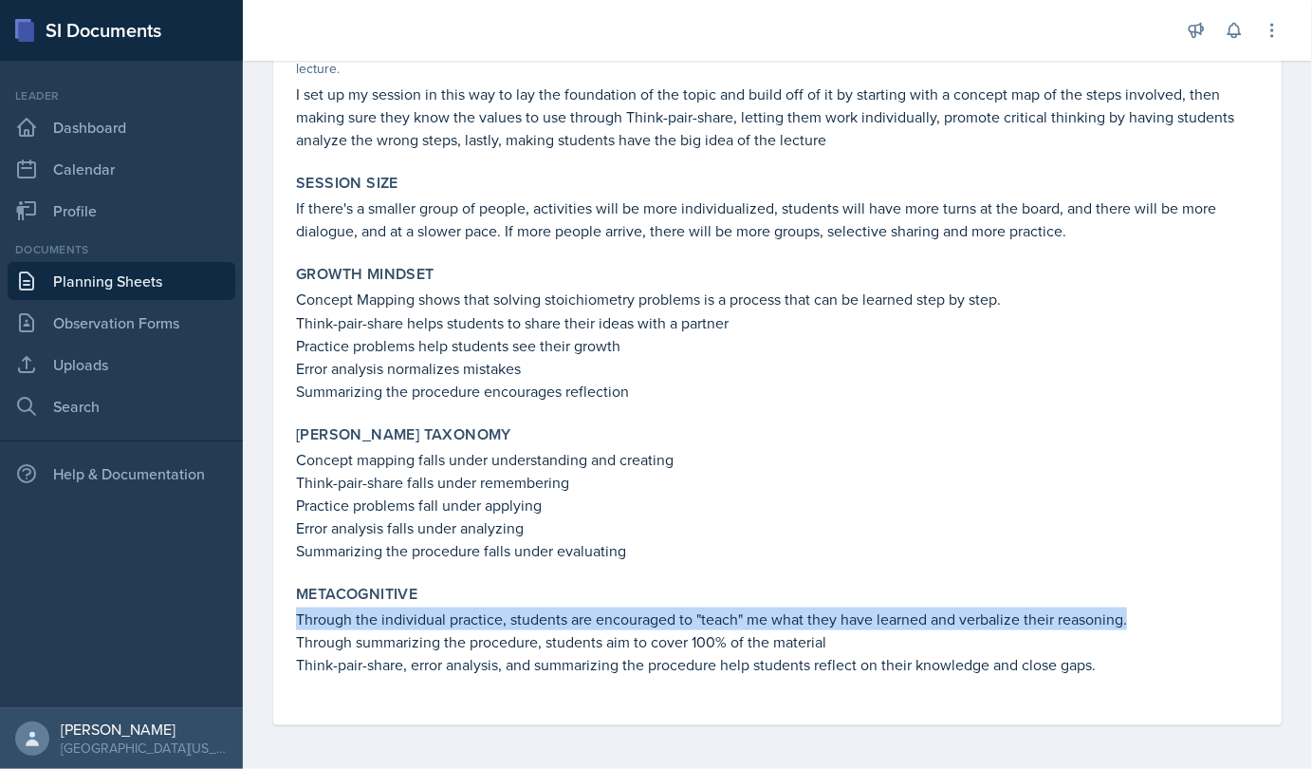
drag, startPoint x: 295, startPoint y: 616, endPoint x: 1128, endPoint y: 622, distance: 833.2
click at [1128, 622] on p "Through the individual practice, students are encouraged to "teach" me what the…" at bounding box center [777, 618] width 963 height 23
copy p "Through the individual practice, students are encouraged to "teach" me what the…"
click at [87, 293] on link "Planning Sheets" at bounding box center [122, 281] width 228 height 38
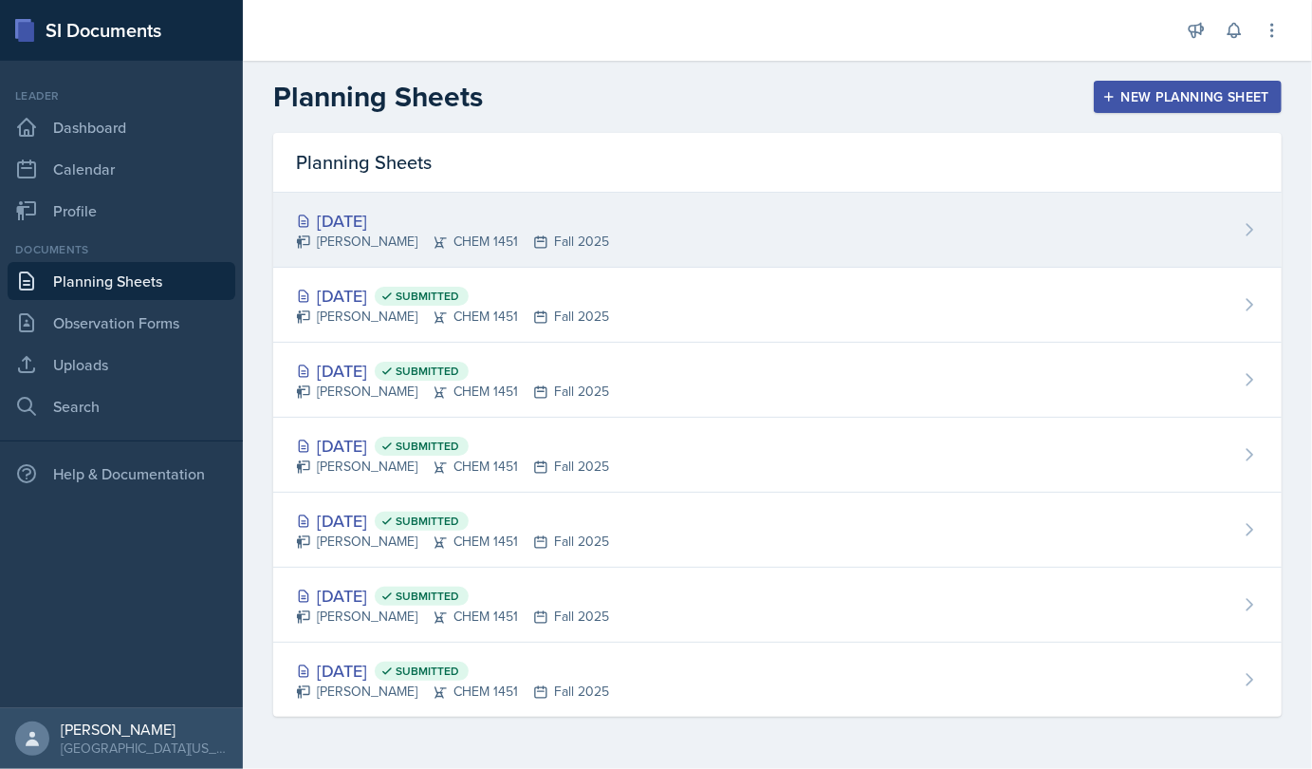
click at [422, 219] on div "[DATE]" at bounding box center [452, 221] width 313 height 26
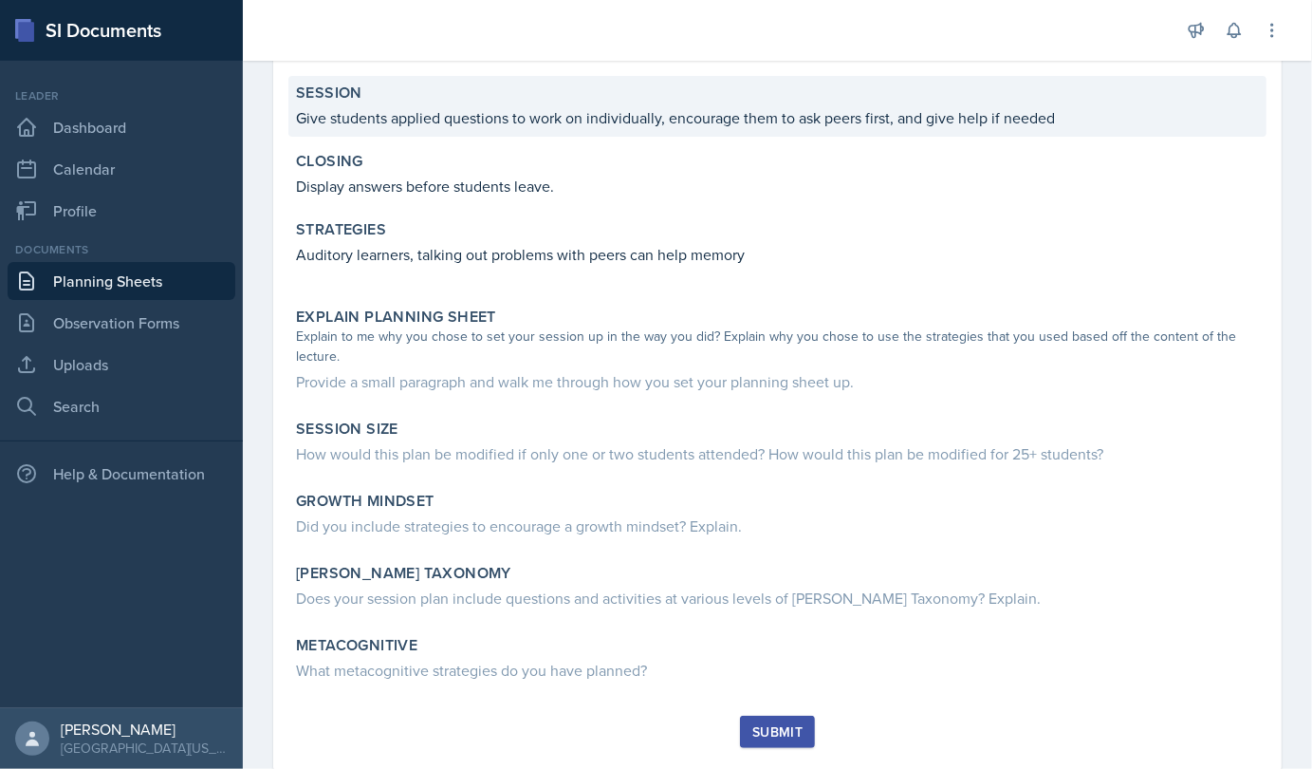
scroll to position [307, 0]
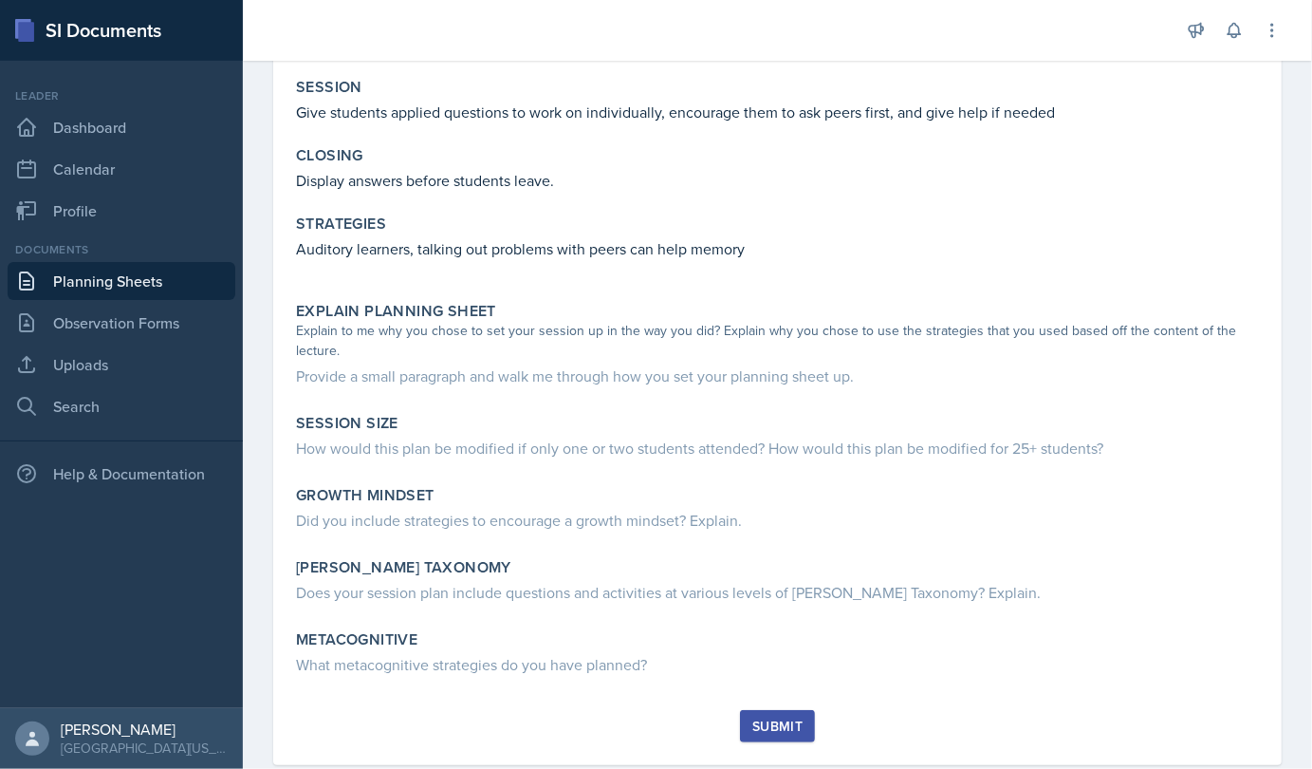
click at [107, 287] on link "Planning Sheets" at bounding box center [122, 281] width 228 height 38
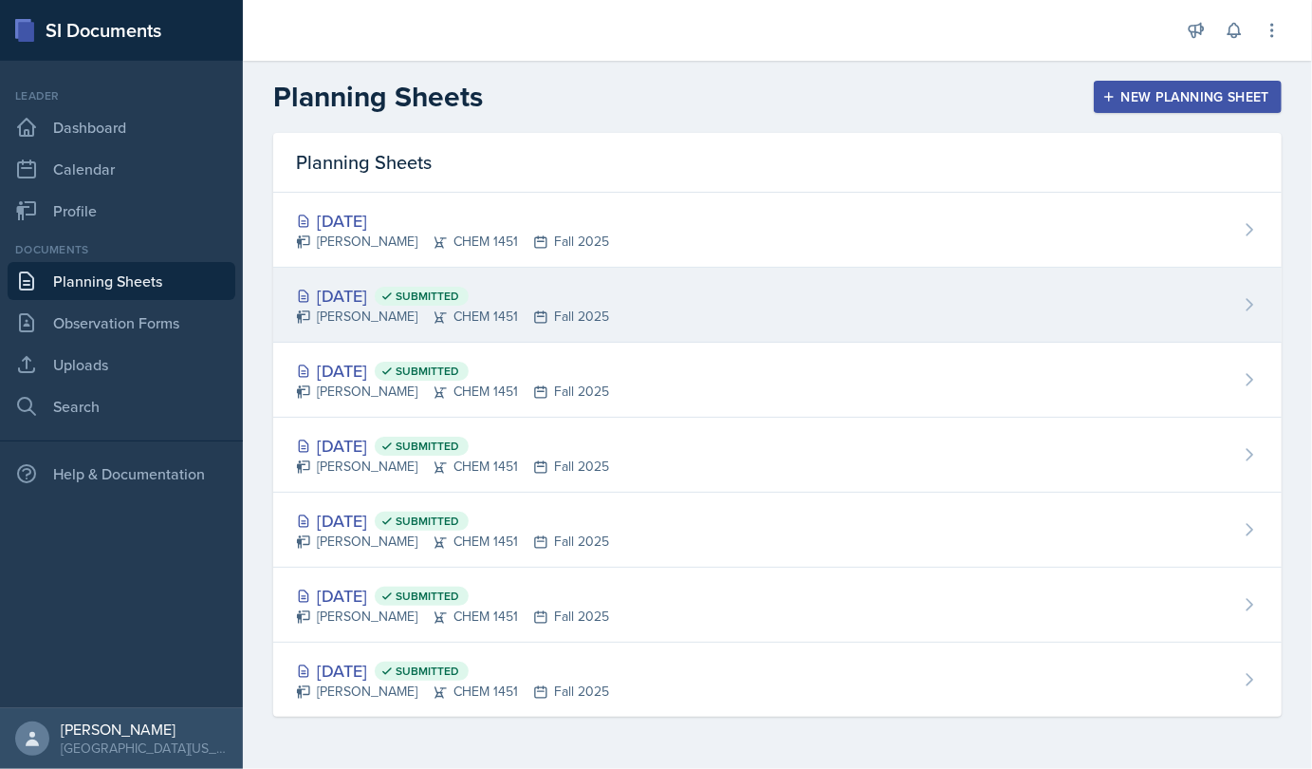
click at [410, 290] on div "Sep 24th, 2025 Submitted" at bounding box center [452, 296] width 313 height 26
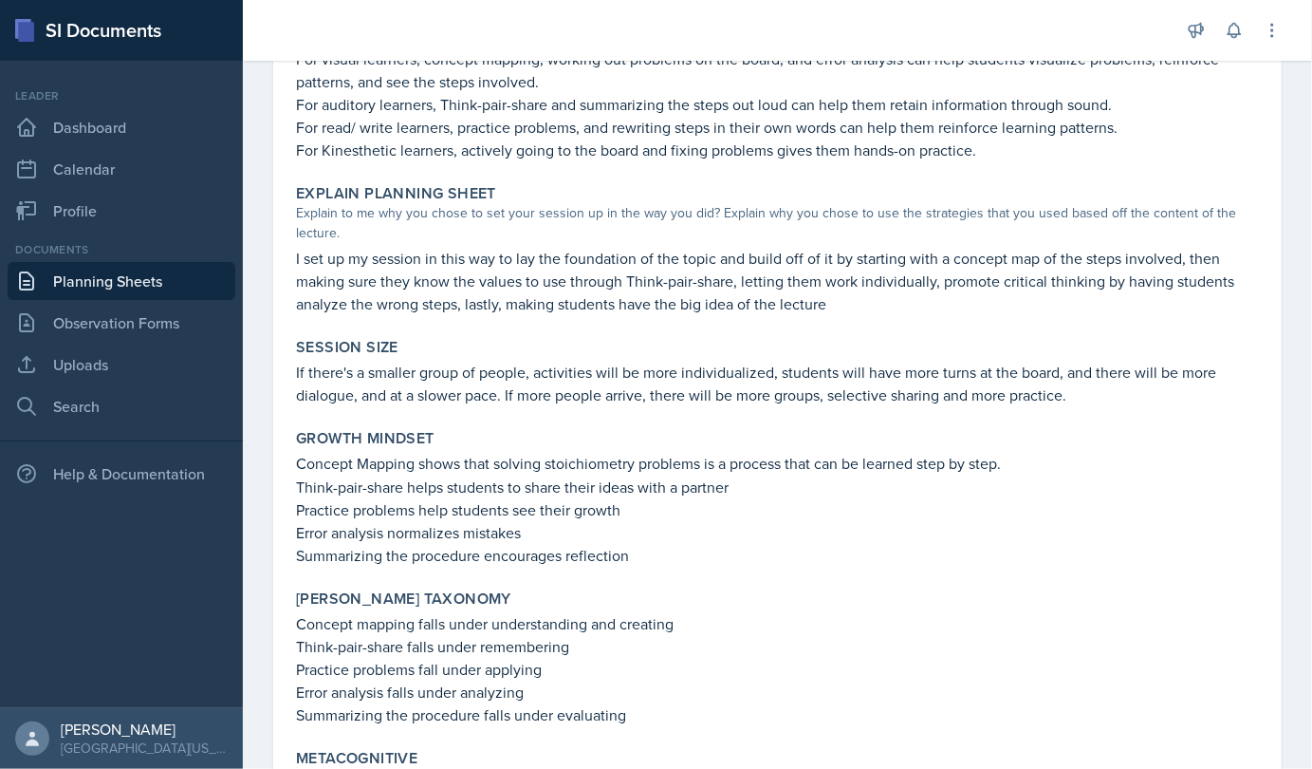
scroll to position [1143, 0]
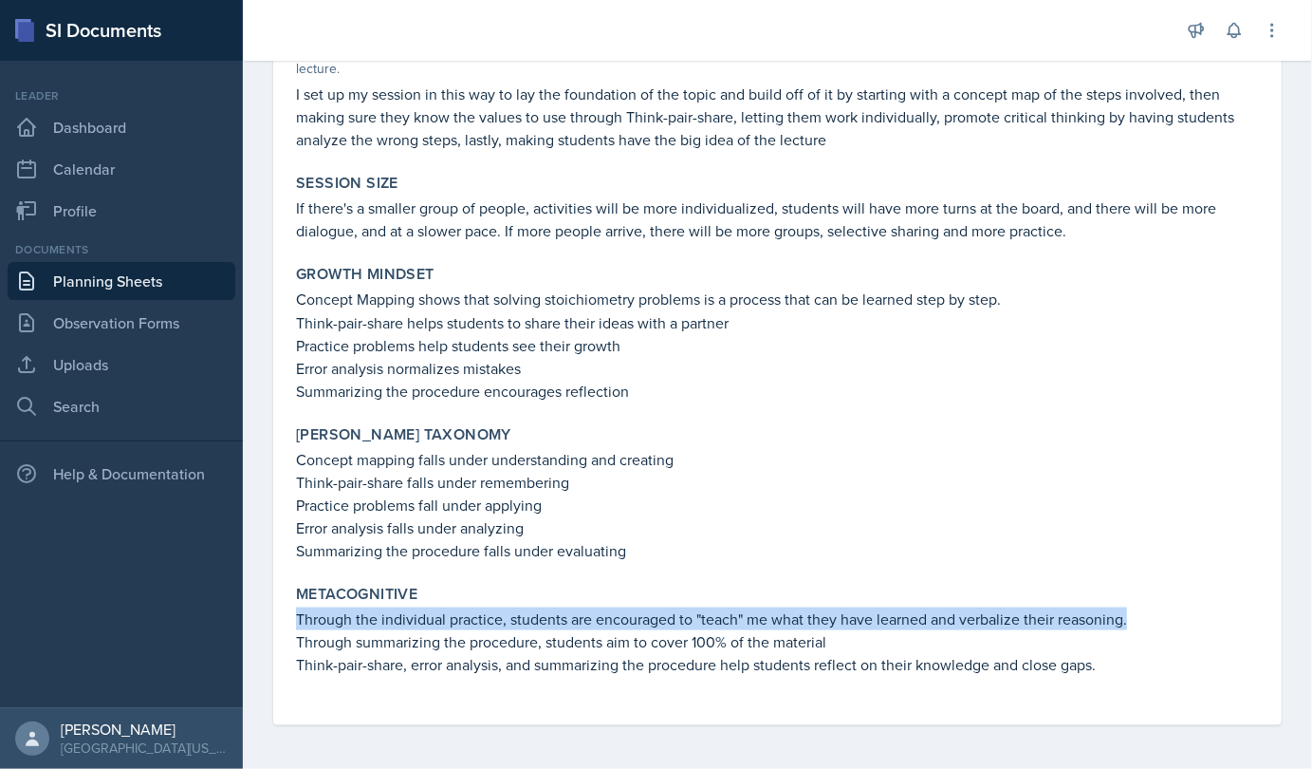
drag, startPoint x: 295, startPoint y: 618, endPoint x: 1130, endPoint y: 611, distance: 835.1
click at [1130, 611] on div "Metacognitive Through the individual practice, students are encouraged to "teac…" at bounding box center [777, 639] width 978 height 125
copy p "Through the individual practice, students are encouraged to "teach" me what the…"
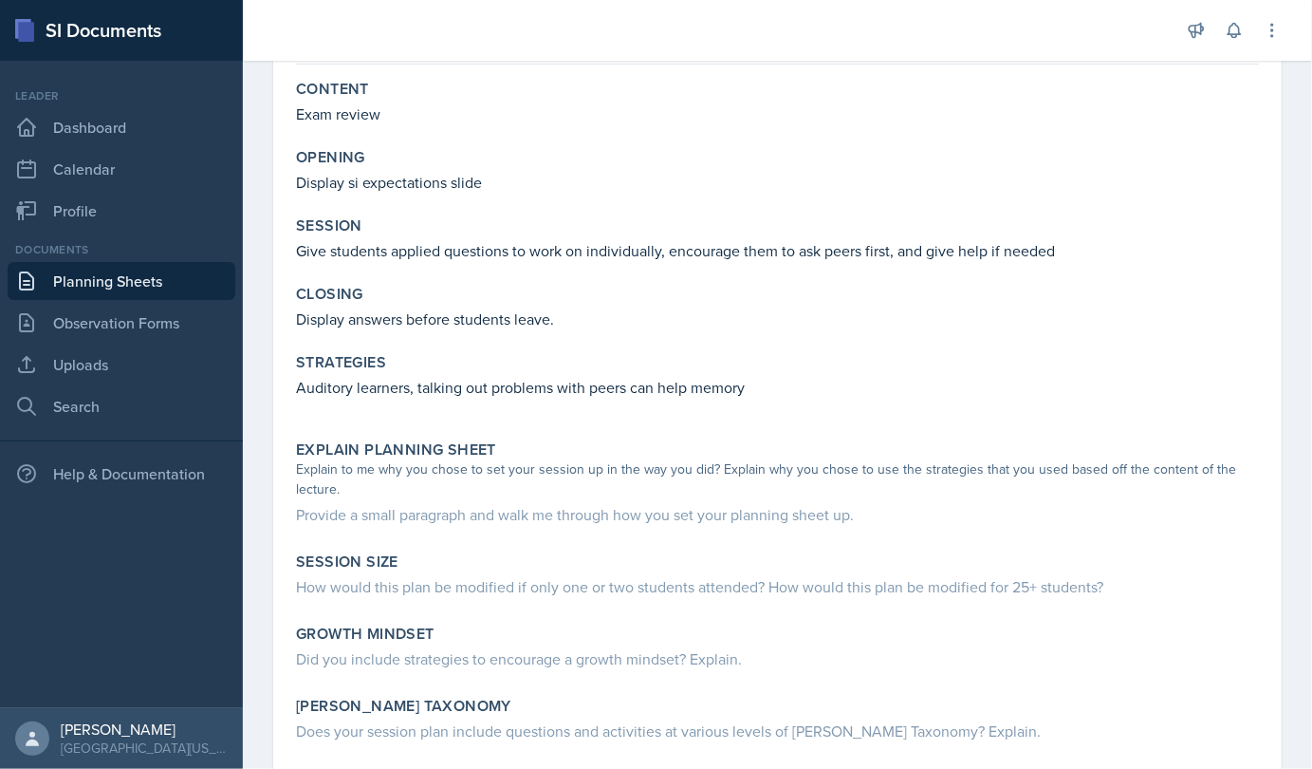
scroll to position [347, 0]
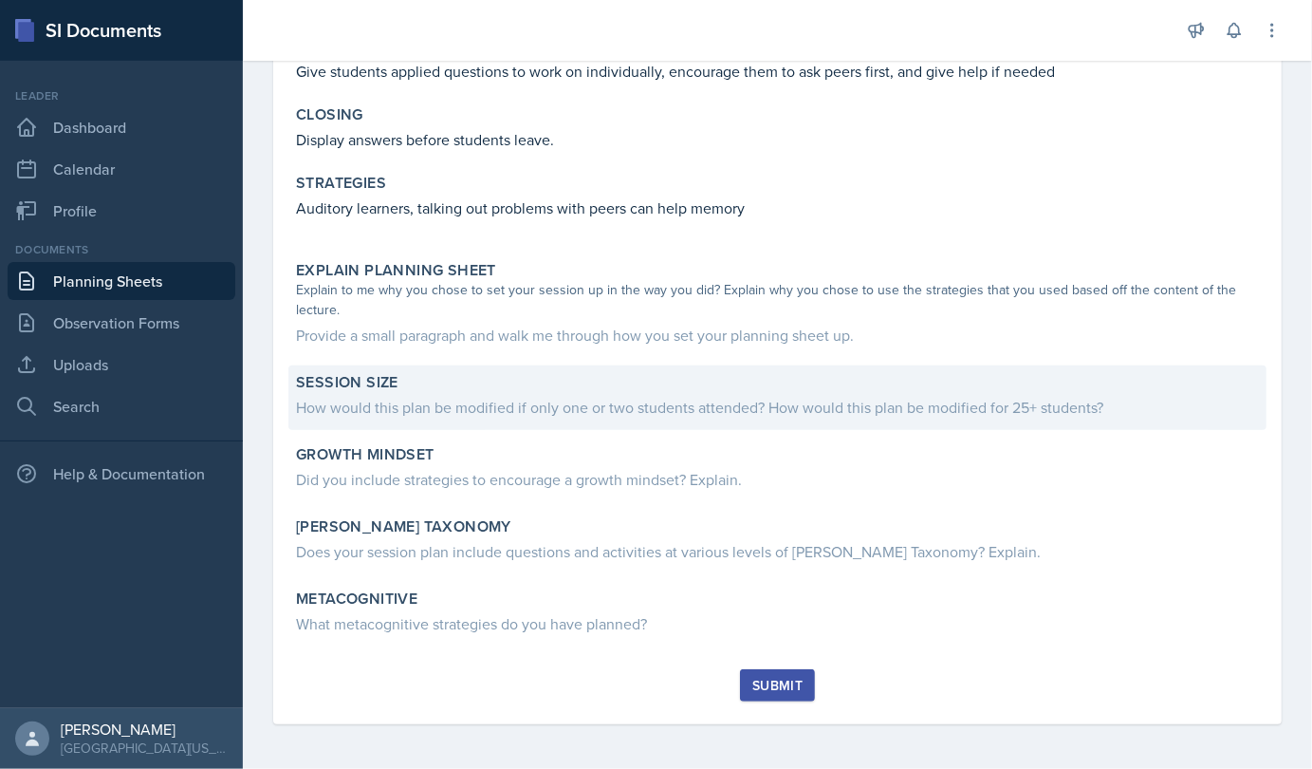
click at [430, 417] on div "How would this plan be modified if only one or two students attended? How would…" at bounding box center [777, 407] width 963 height 23
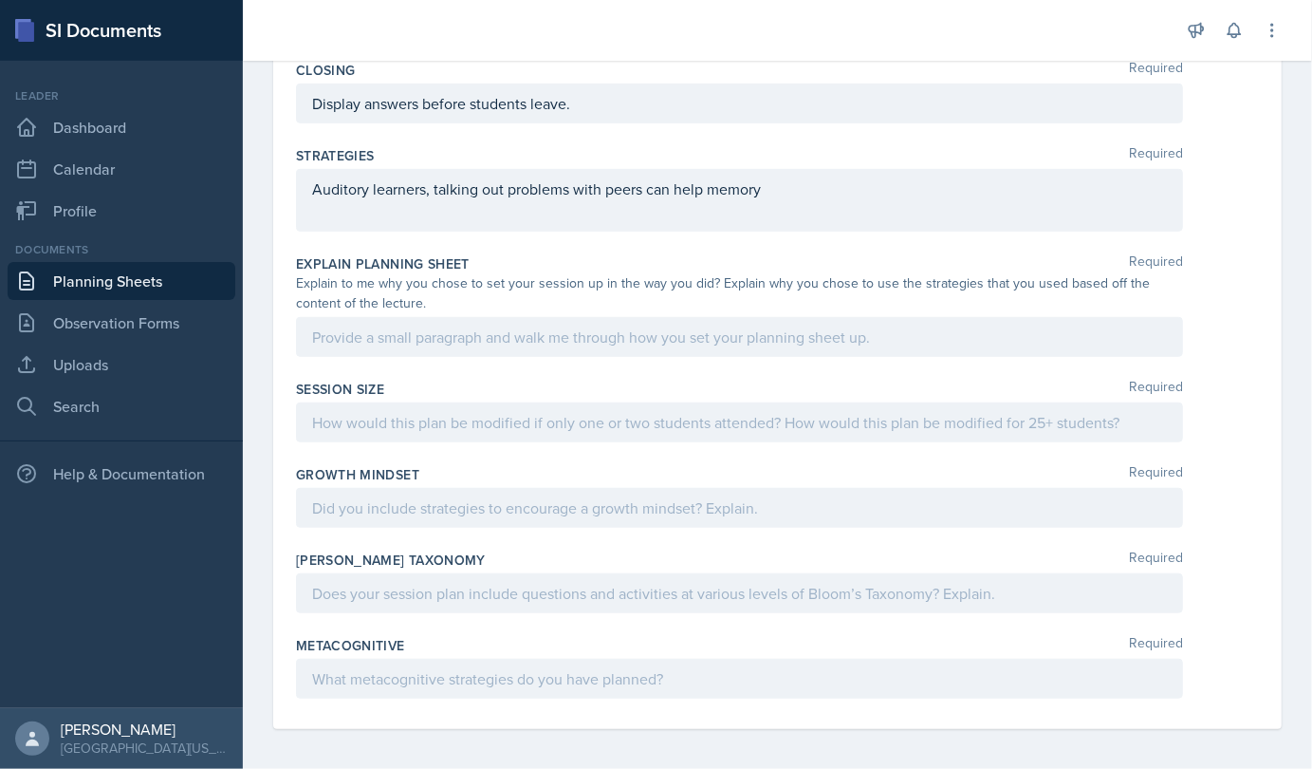
scroll to position [649, 0]
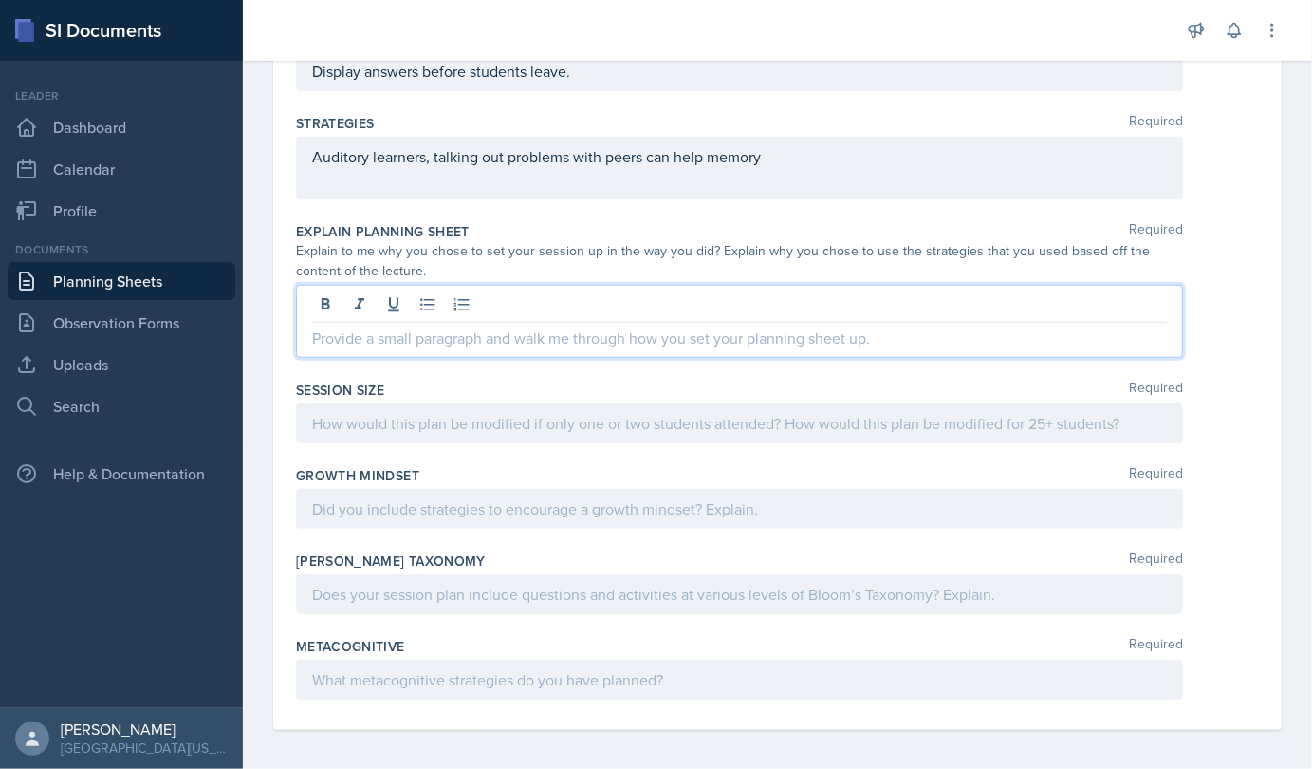
click at [492, 326] on p at bounding box center [739, 337] width 855 height 23
click at [472, 415] on div at bounding box center [739, 423] width 887 height 40
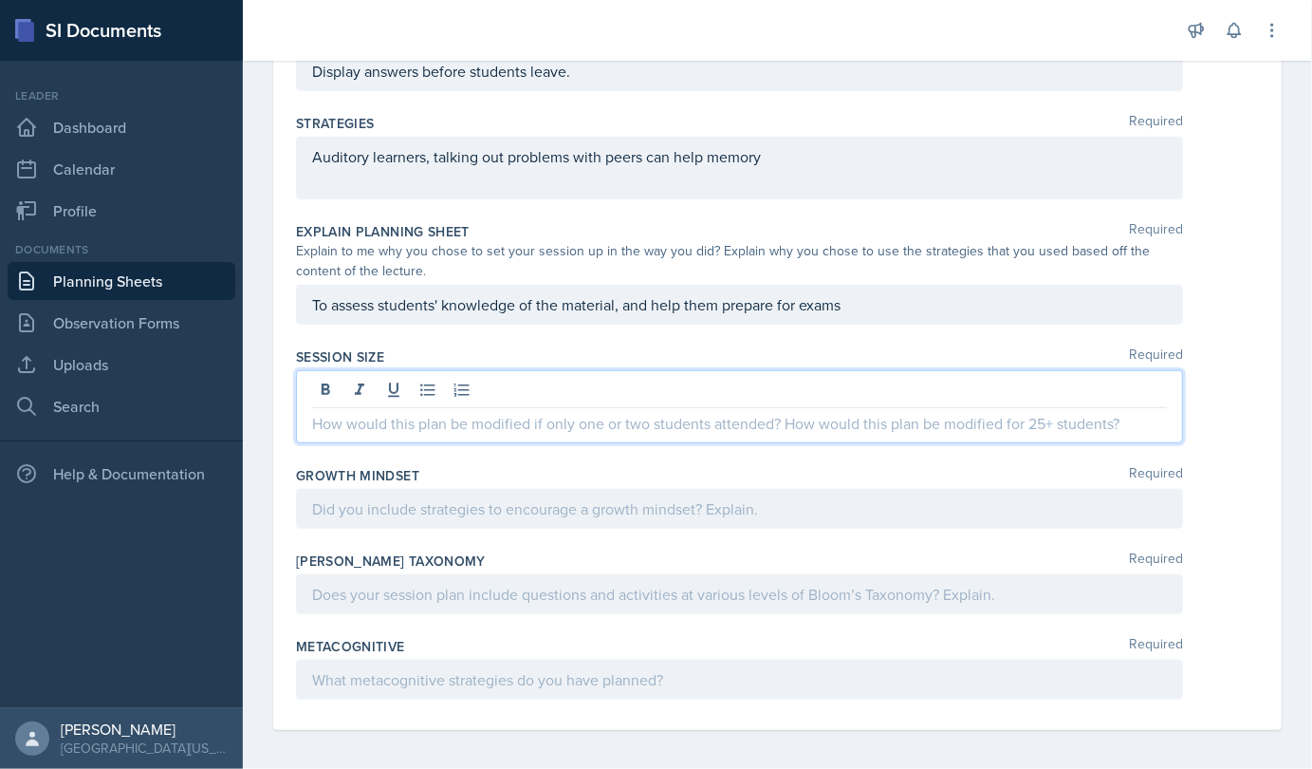
scroll to position [617, 0]
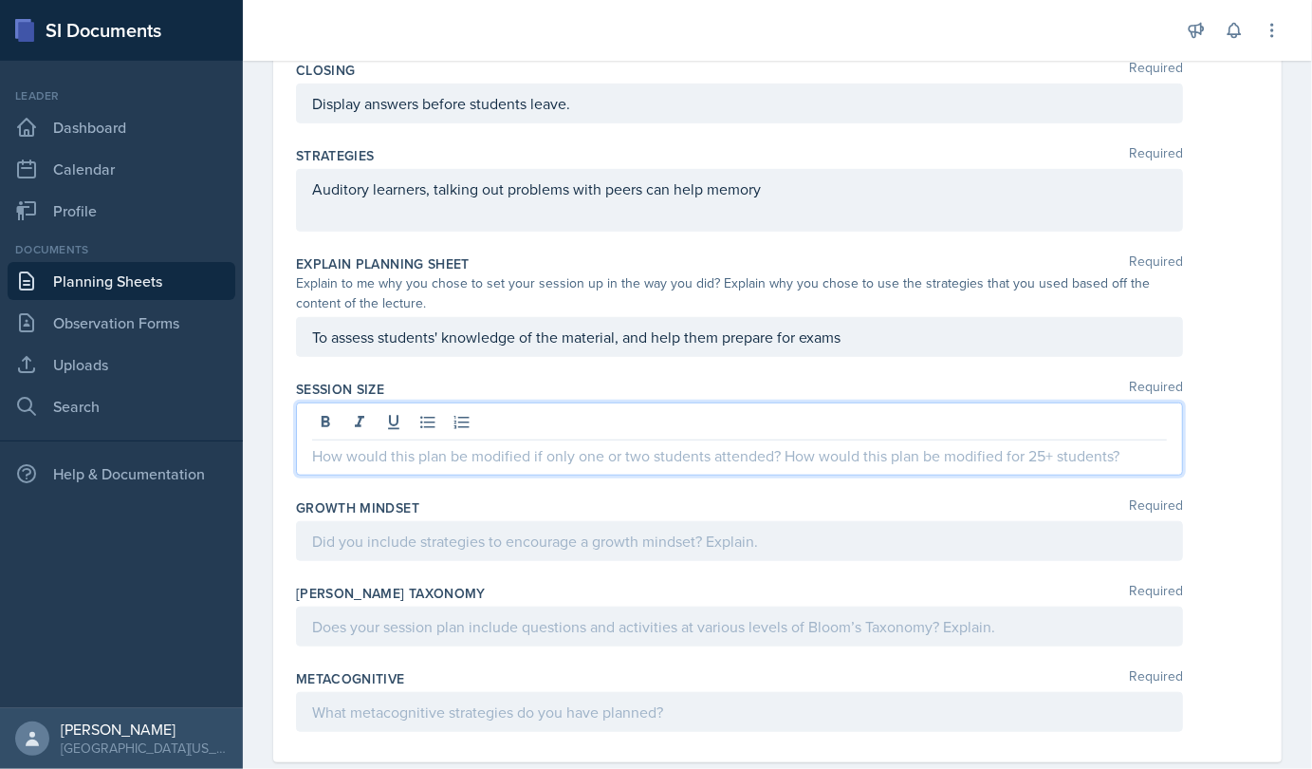
click at [460, 455] on p at bounding box center [739, 455] width 855 height 23
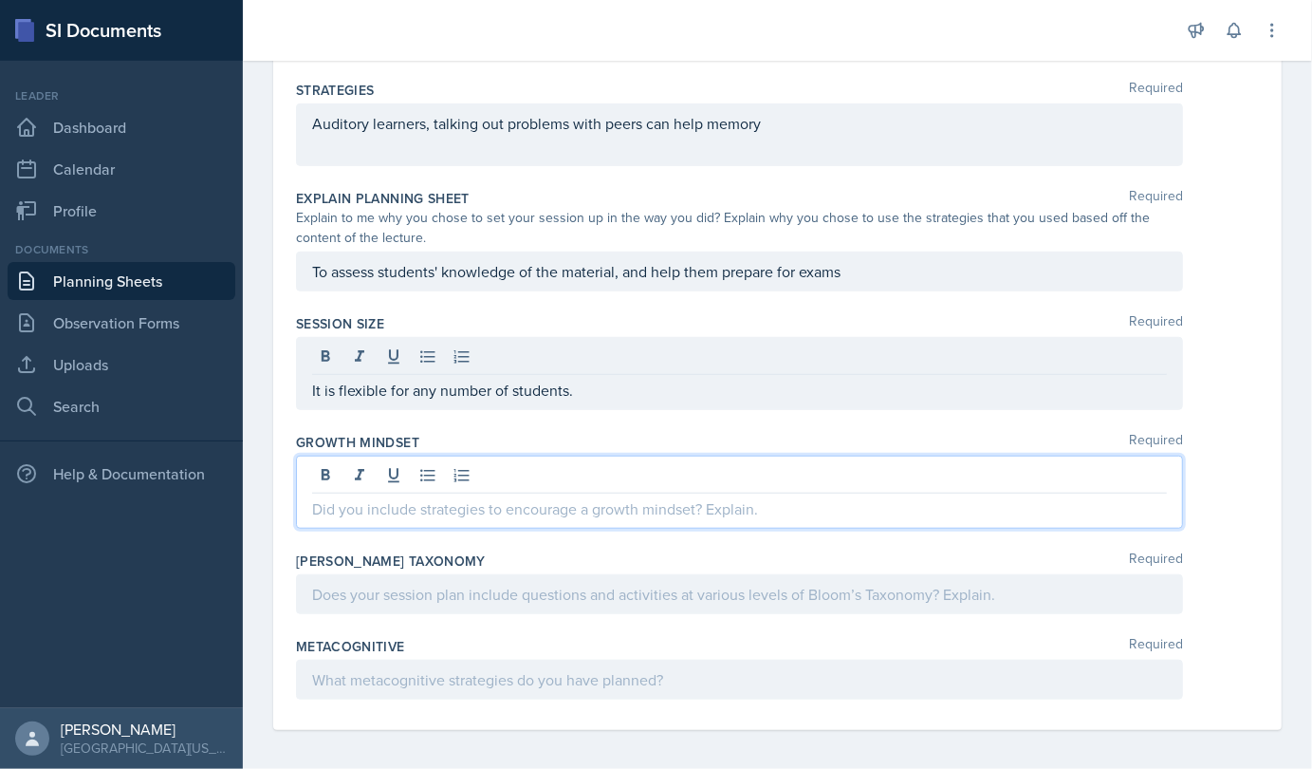
click at [462, 501] on p at bounding box center [739, 508] width 855 height 23
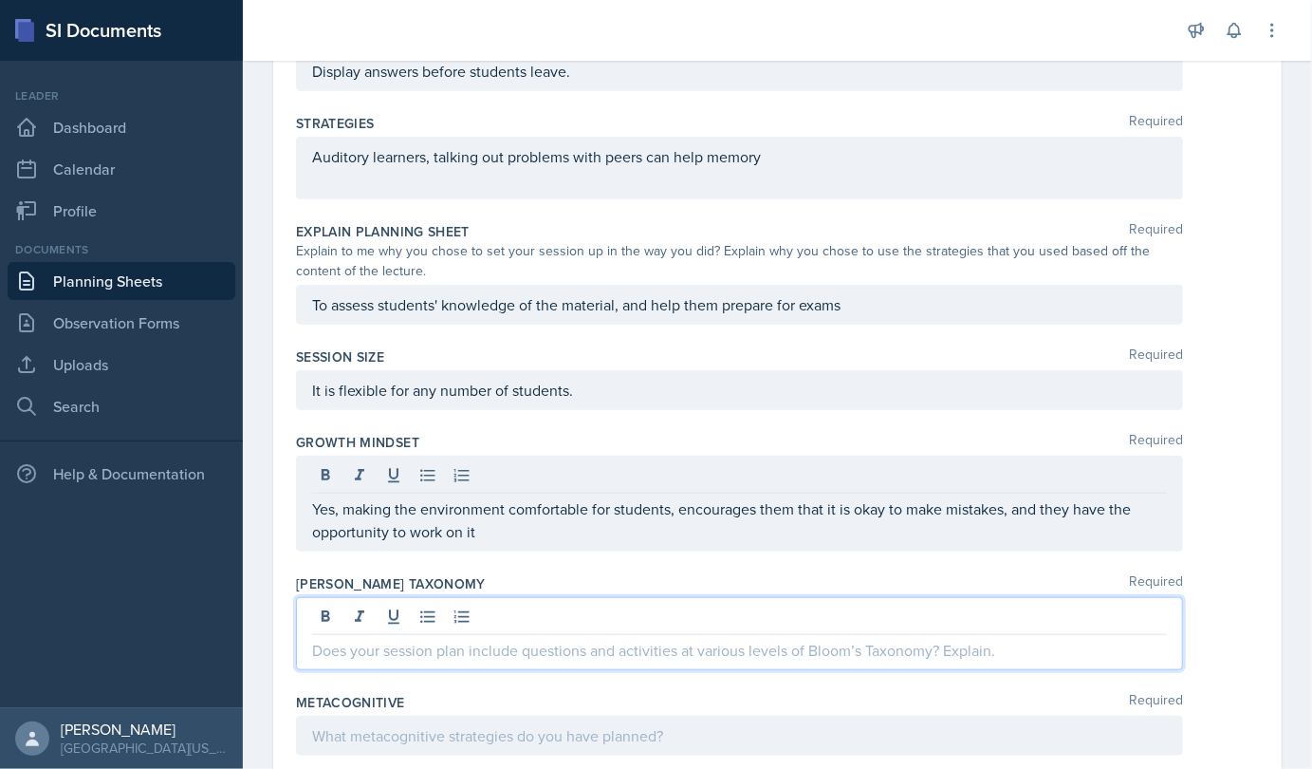
click at [601, 602] on div at bounding box center [739, 633] width 887 height 73
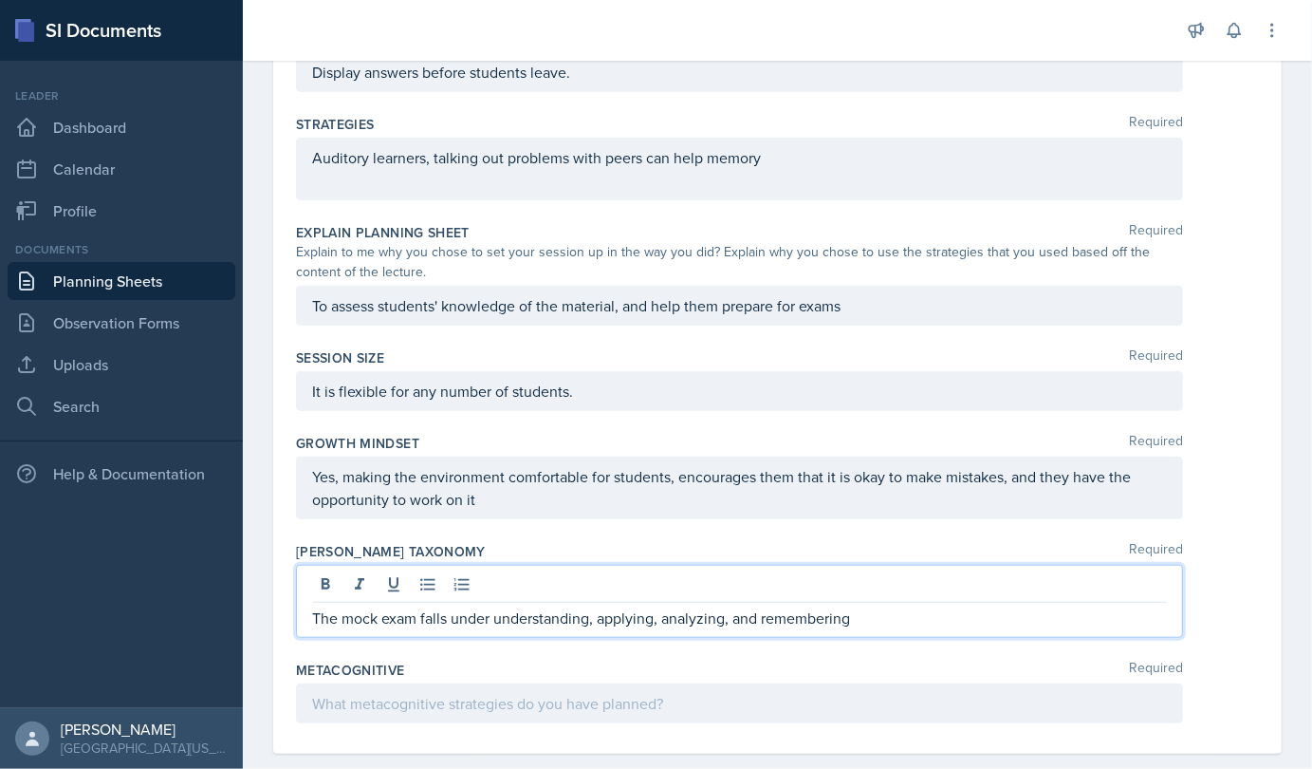
scroll to position [672, 0]
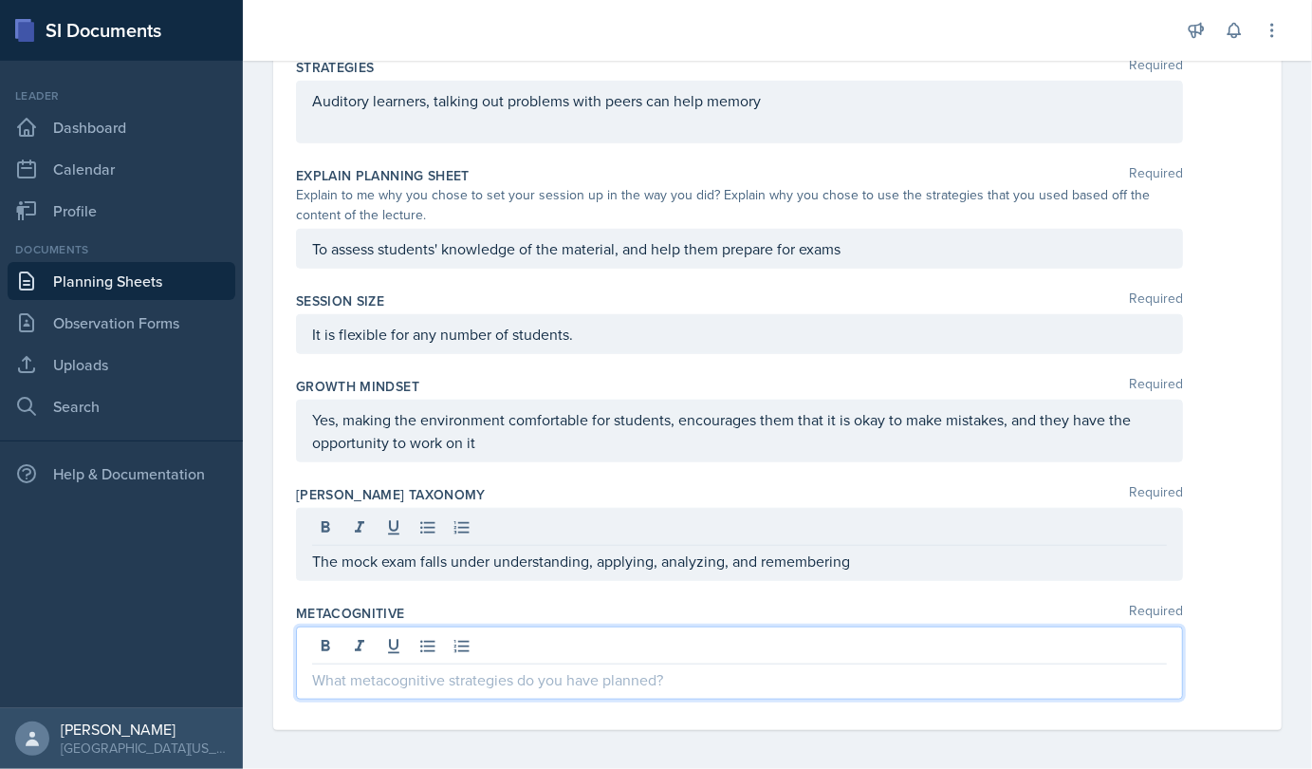
click at [475, 669] on p at bounding box center [739, 679] width 855 height 23
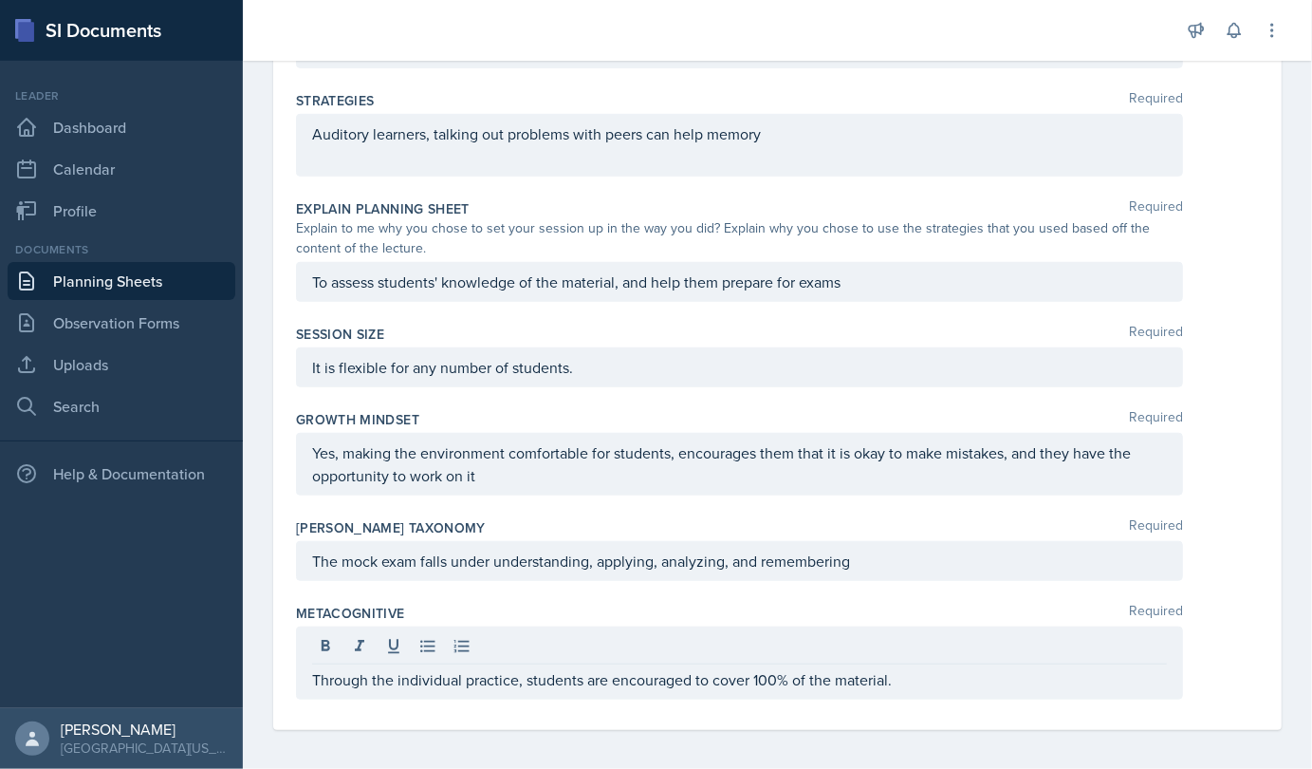
click at [995, 482] on div "Yes, making the environment comfortable for students, encourages them that it i…" at bounding box center [739, 464] width 887 height 63
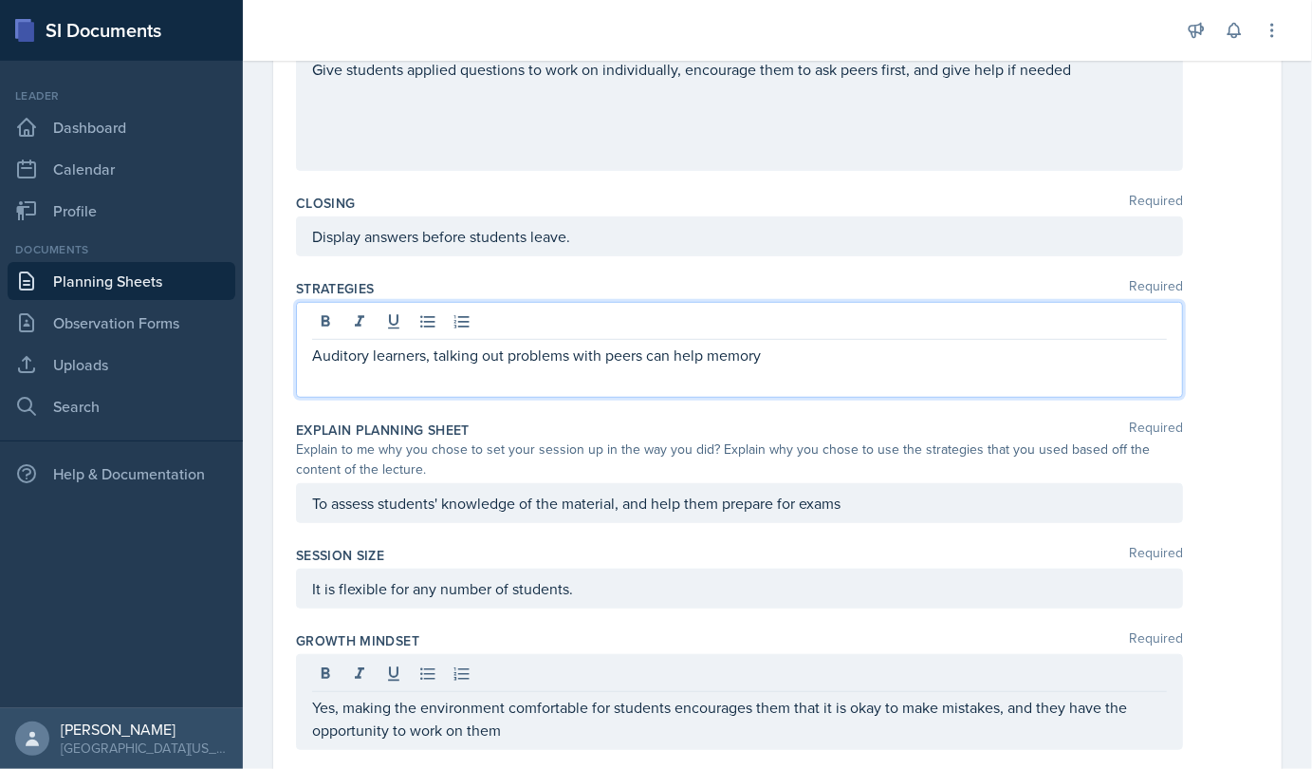
scroll to position [517, 0]
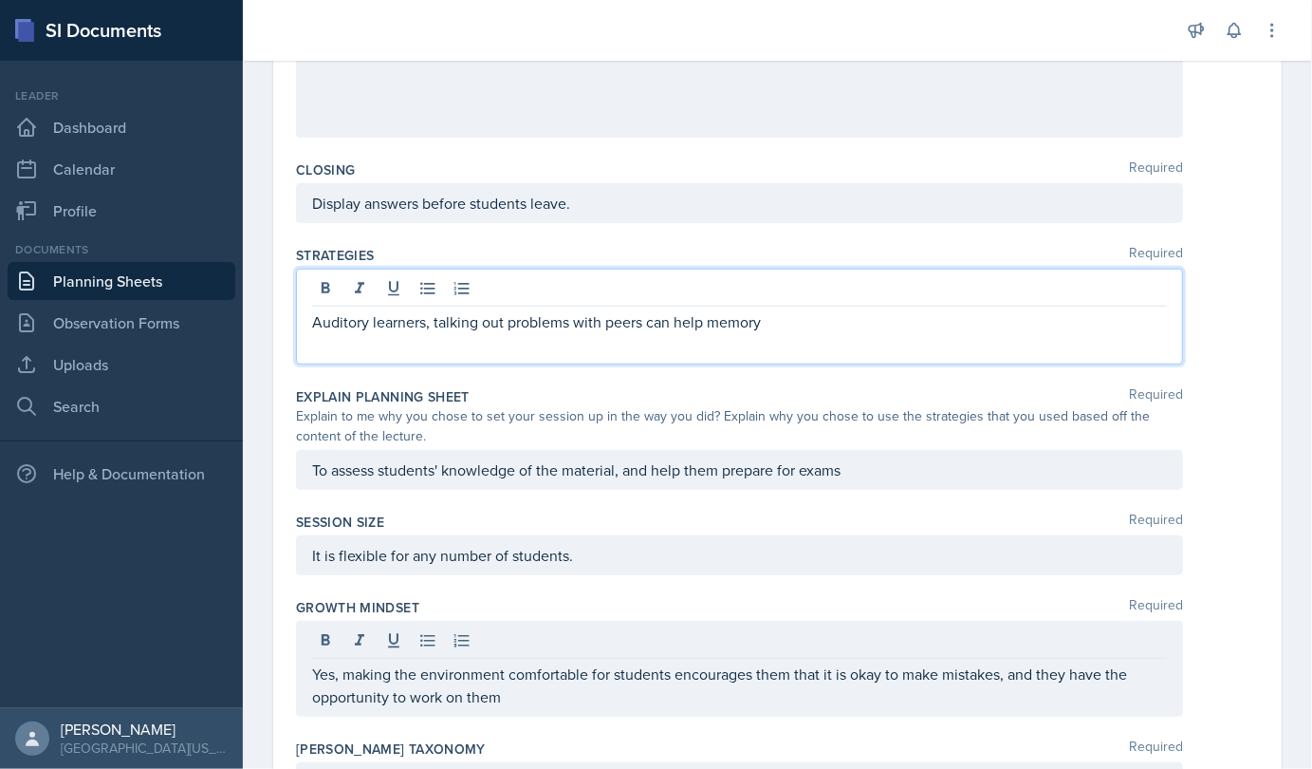
click at [774, 325] on p "Auditory learners, talking out problems with peers can help memory" at bounding box center [739, 321] width 855 height 23
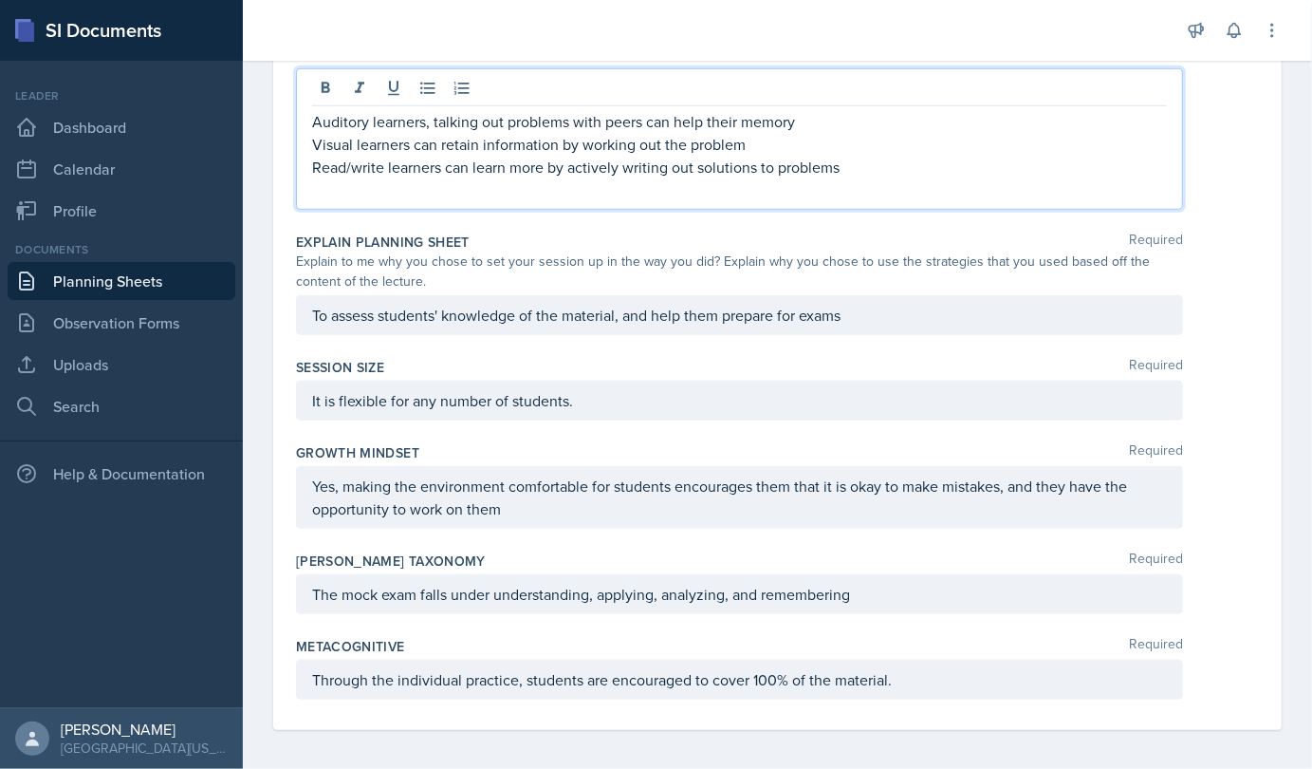
scroll to position [0, 0]
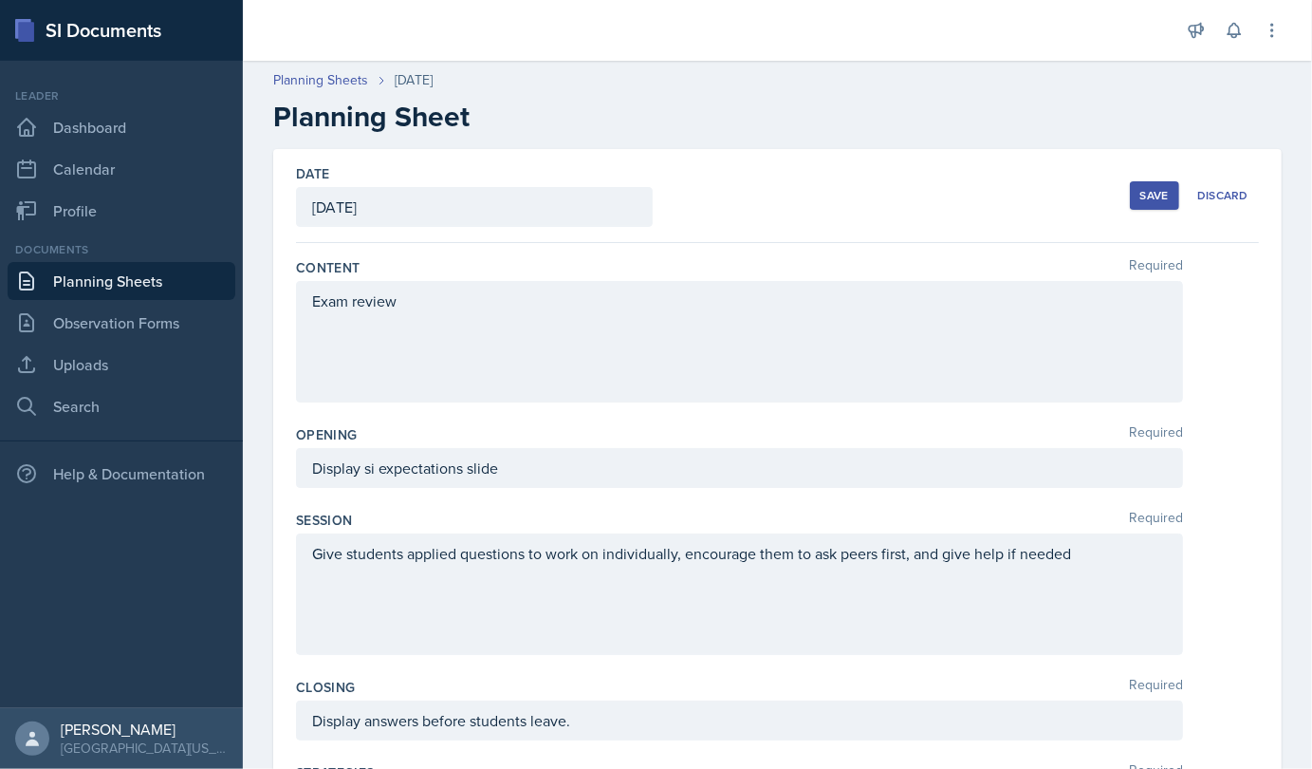
click at [1141, 190] on div "Save" at bounding box center [1155, 195] width 28 height 15
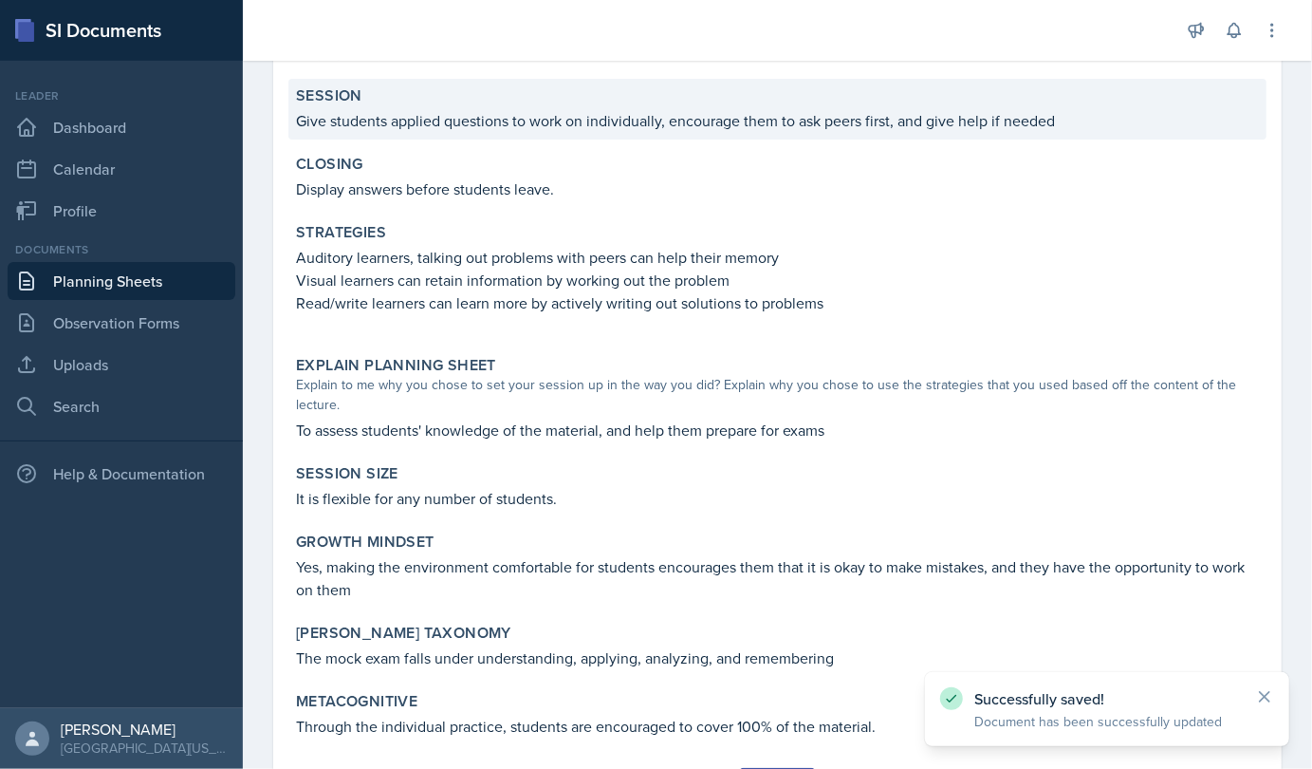
scroll to position [397, 0]
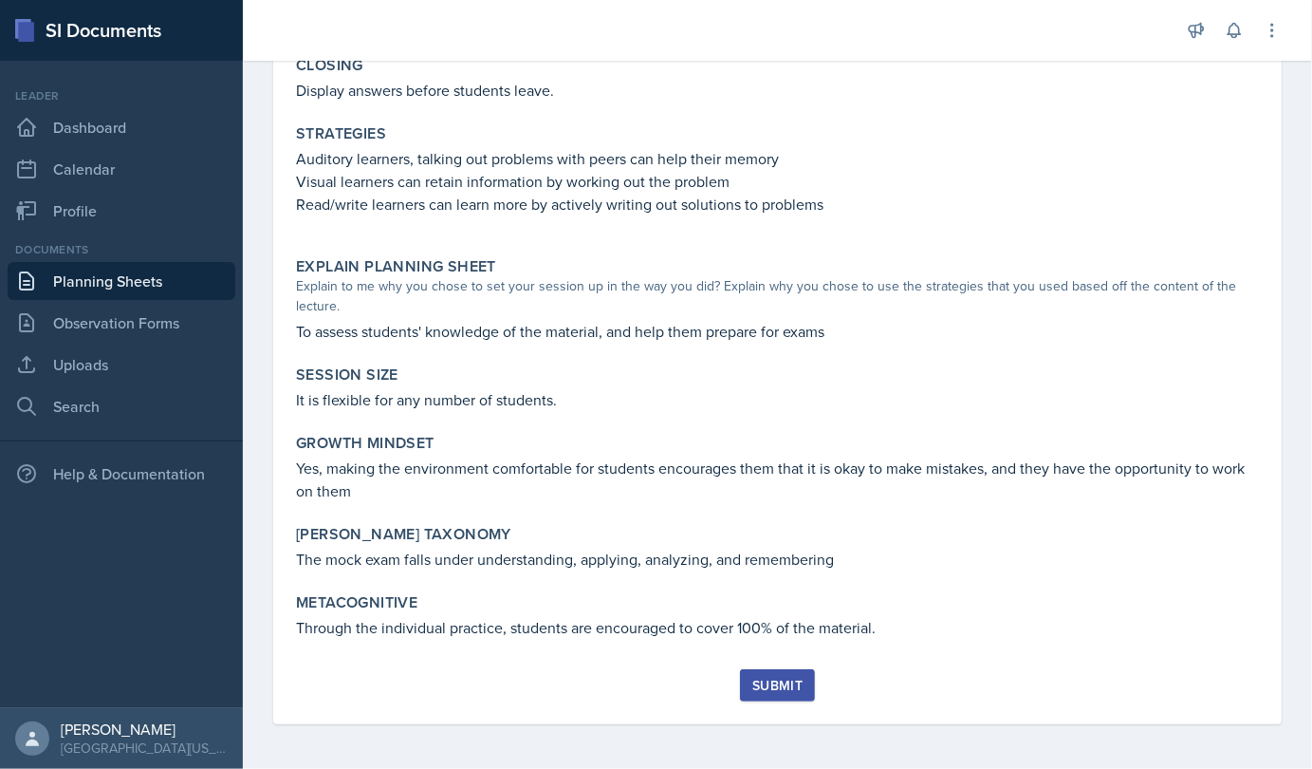
click at [770, 685] on div "Submit" at bounding box center [778, 685] width 50 height 15
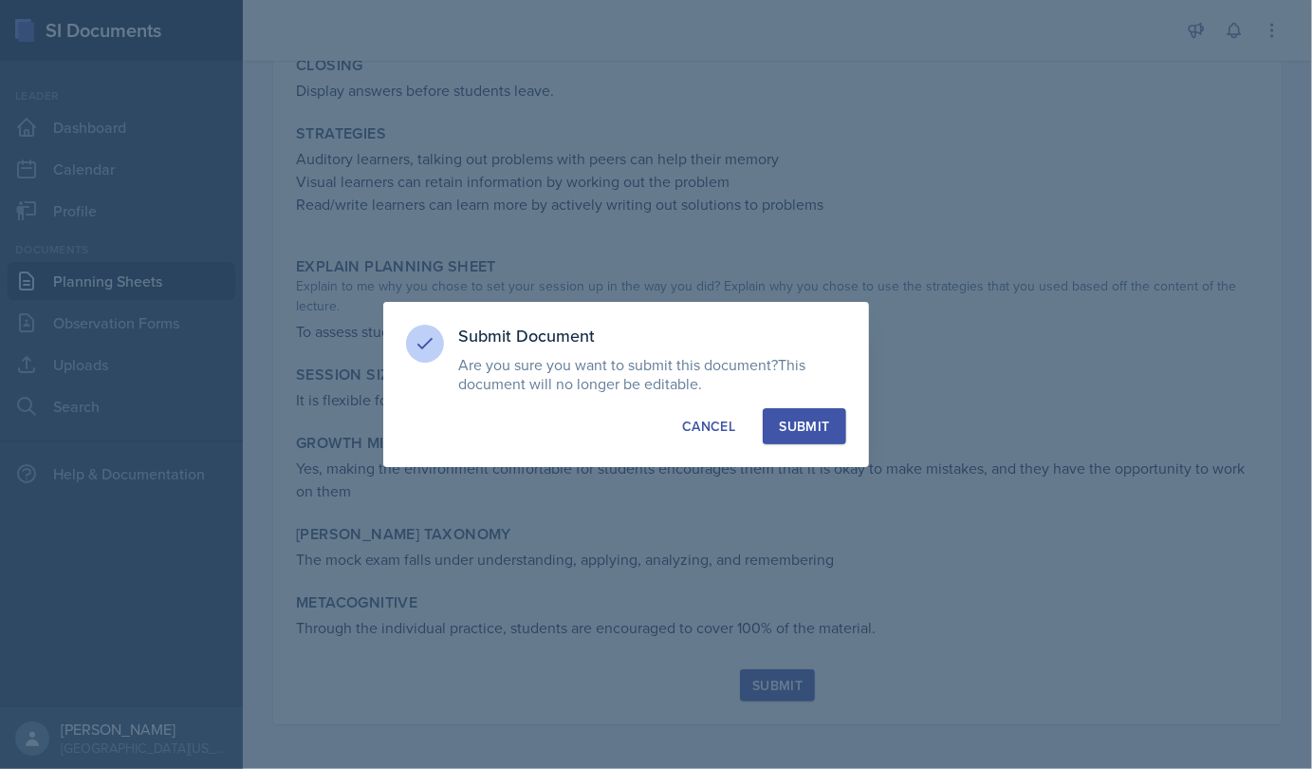
click at [790, 409] on button "Submit" at bounding box center [804, 426] width 83 height 36
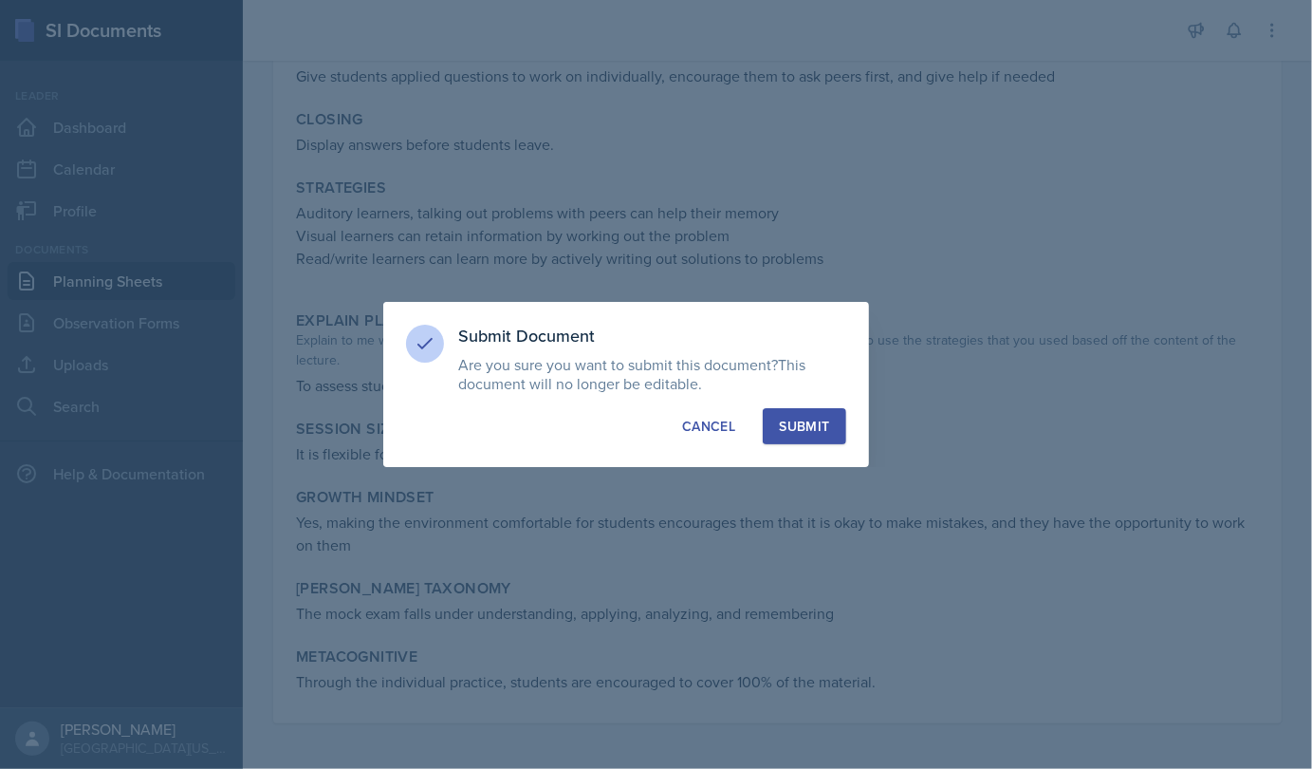
scroll to position [342, 0]
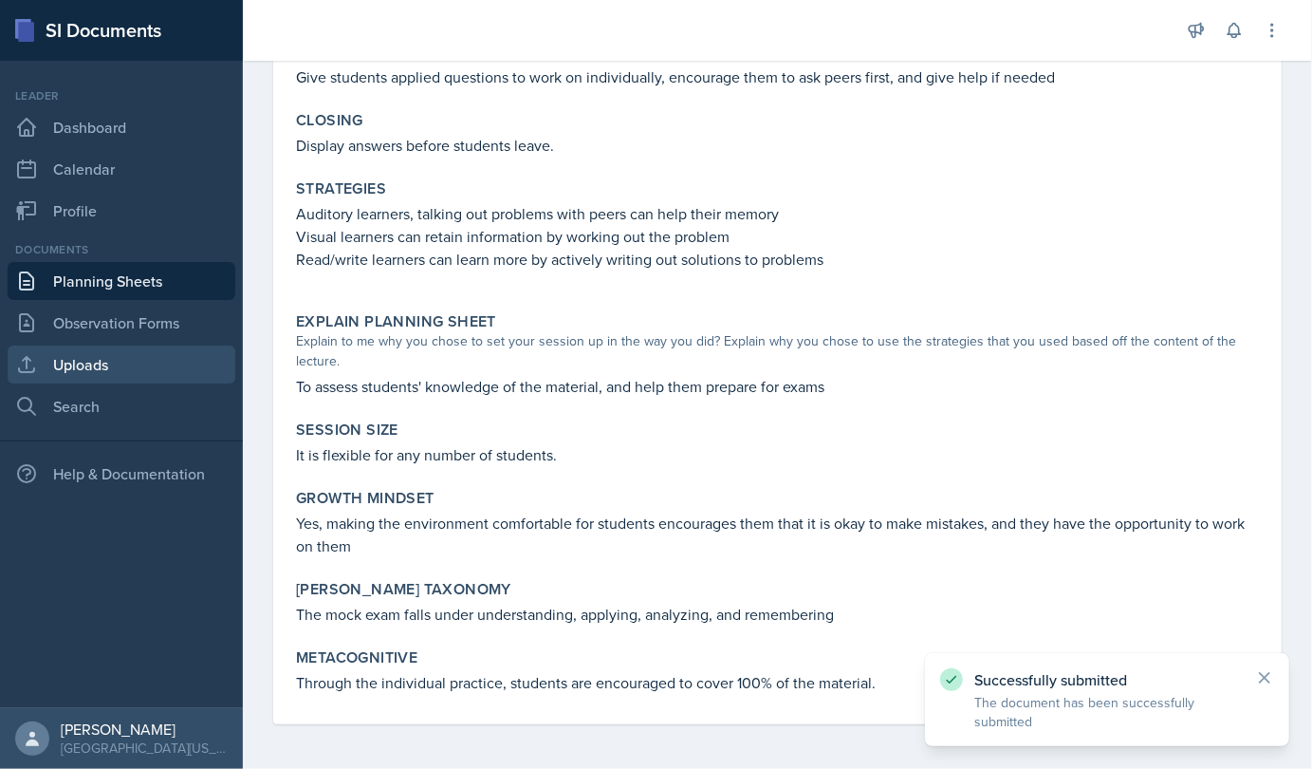
click at [117, 354] on link "Uploads" at bounding box center [122, 364] width 228 height 38
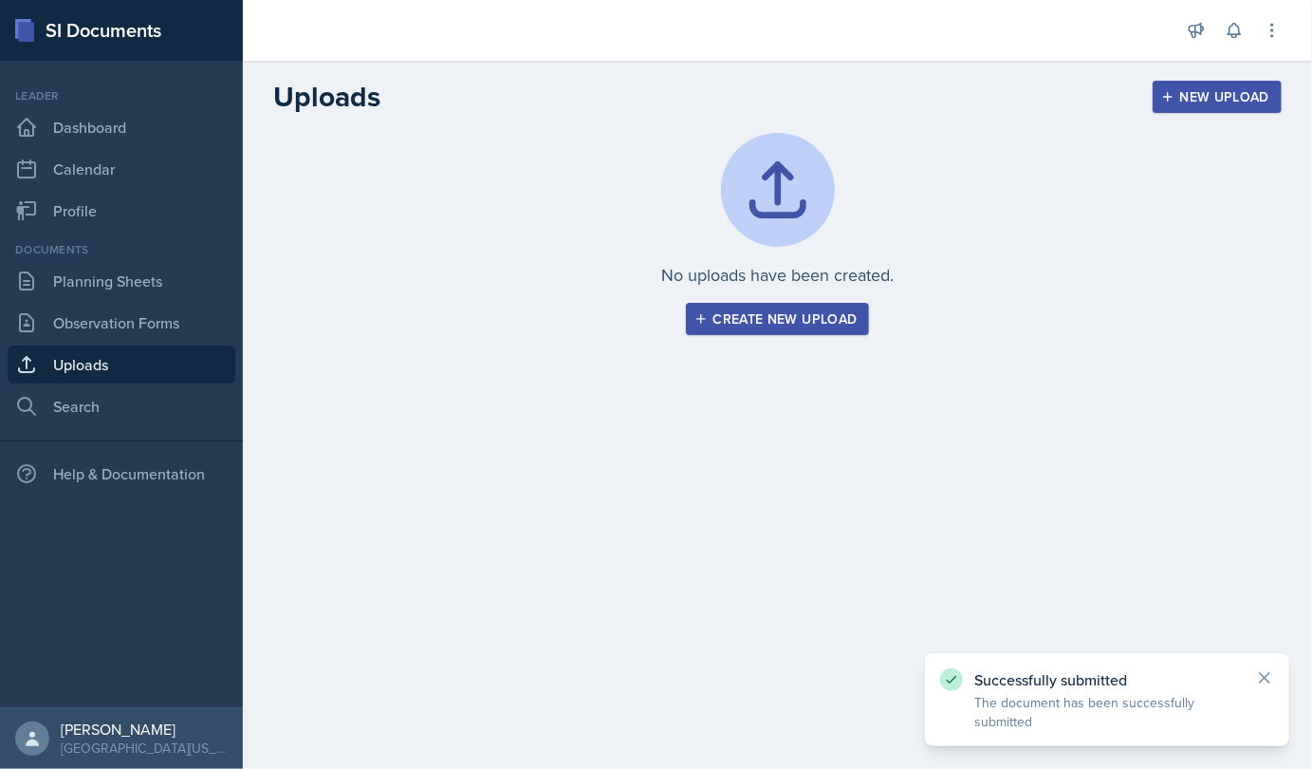
click at [820, 326] on div "Create new upload" at bounding box center [777, 318] width 159 height 15
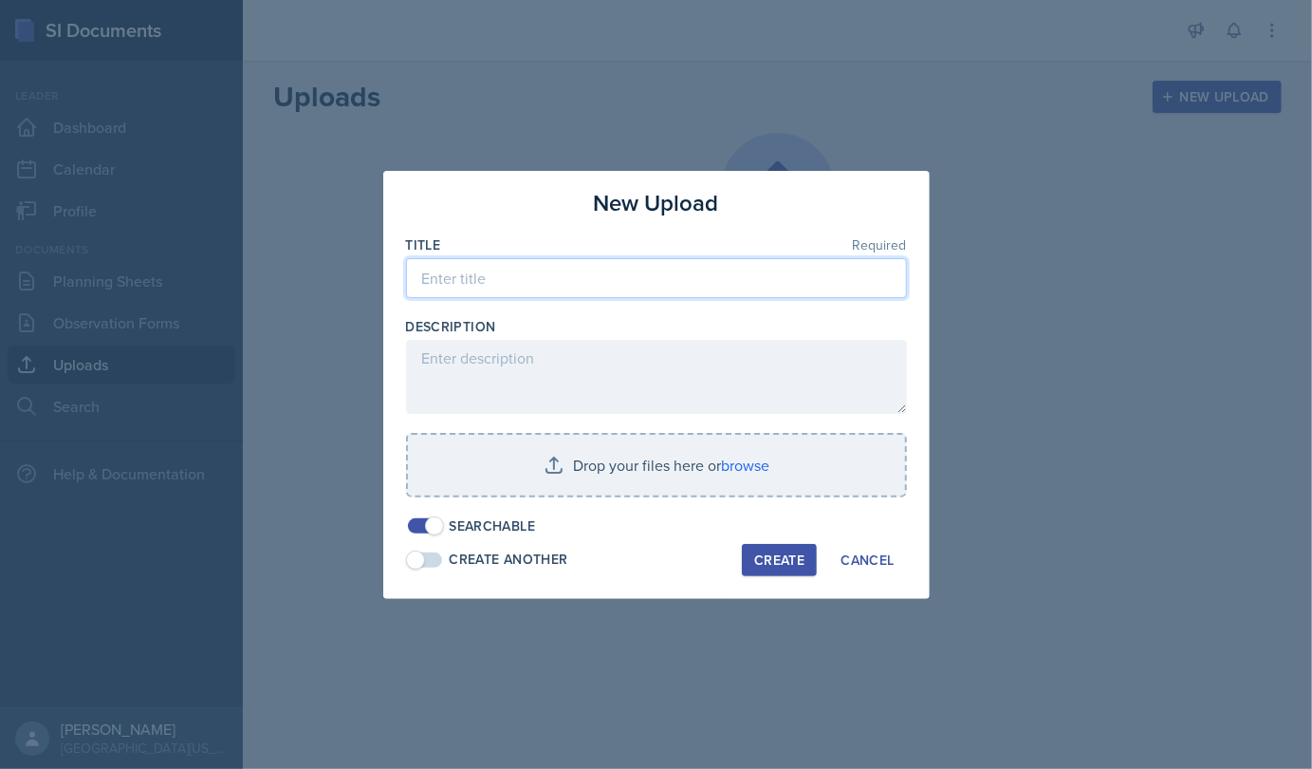
click at [564, 283] on input at bounding box center [656, 278] width 501 height 40
type input "Chem mock exam 2"
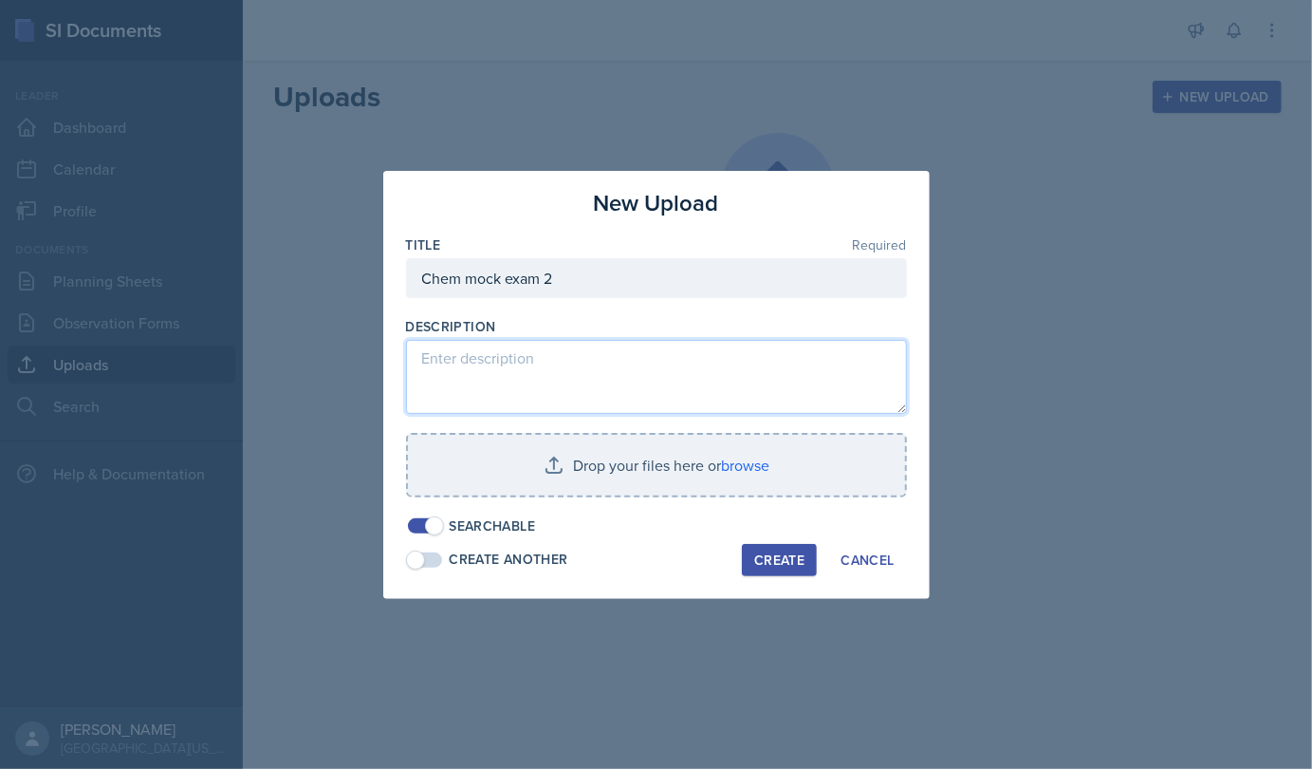
drag, startPoint x: 555, startPoint y: 361, endPoint x: 560, endPoint y: 352, distance: 9.8
click at [560, 352] on textarea at bounding box center [656, 377] width 501 height 74
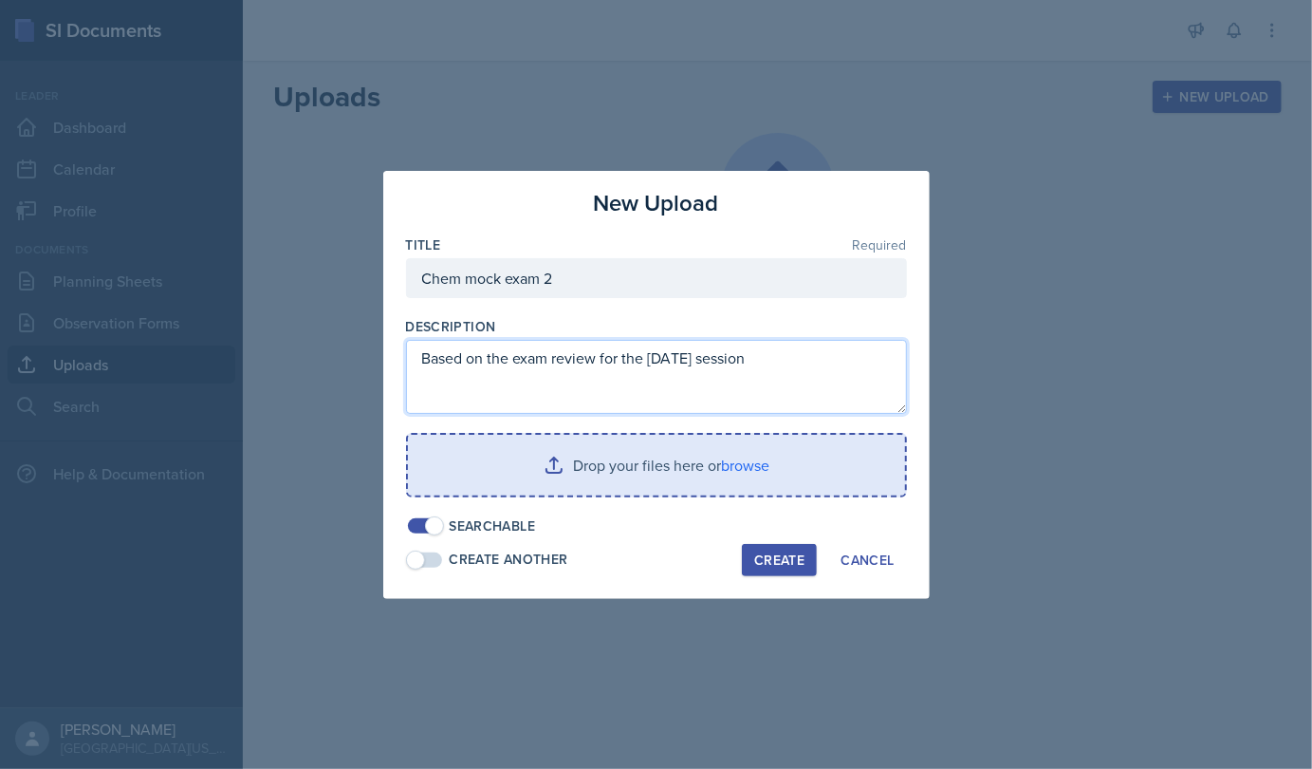
type textarea "Based on the exam review for the [DATE] session"
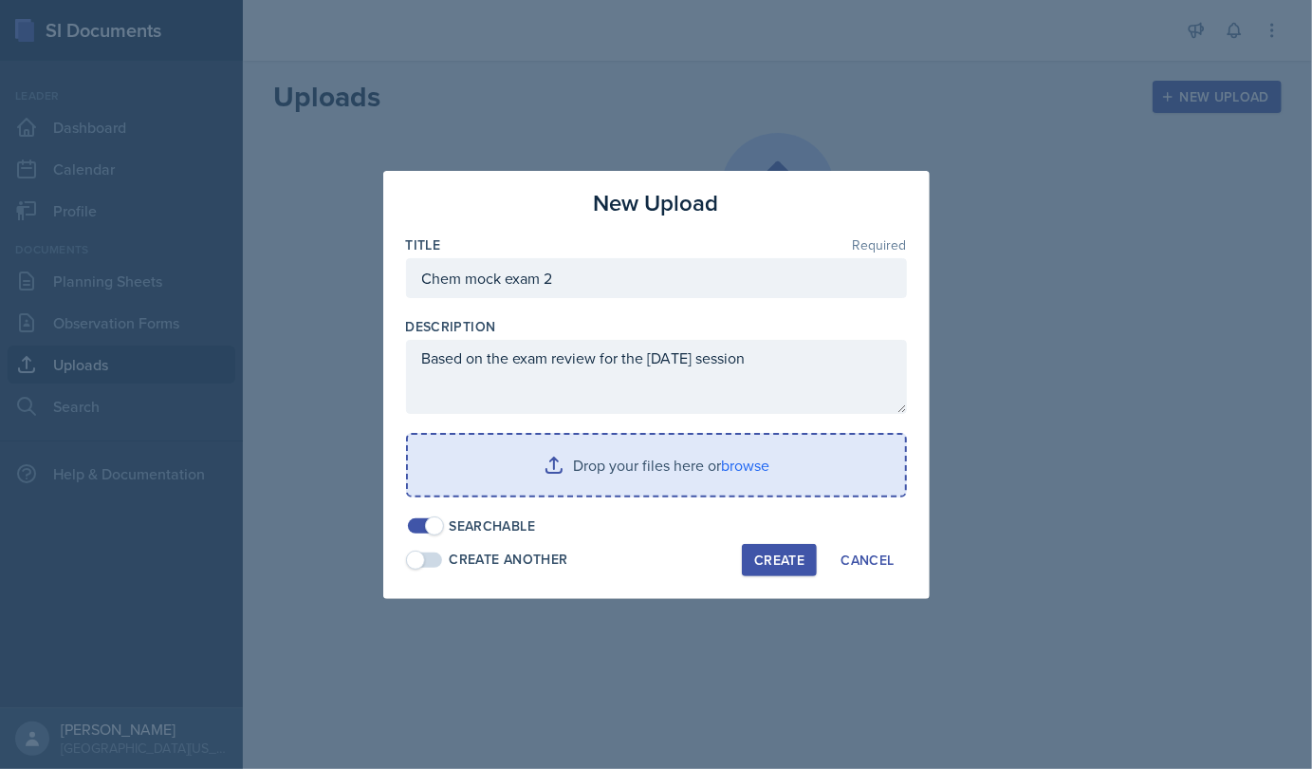
click at [627, 454] on input "file" at bounding box center [656, 465] width 497 height 61
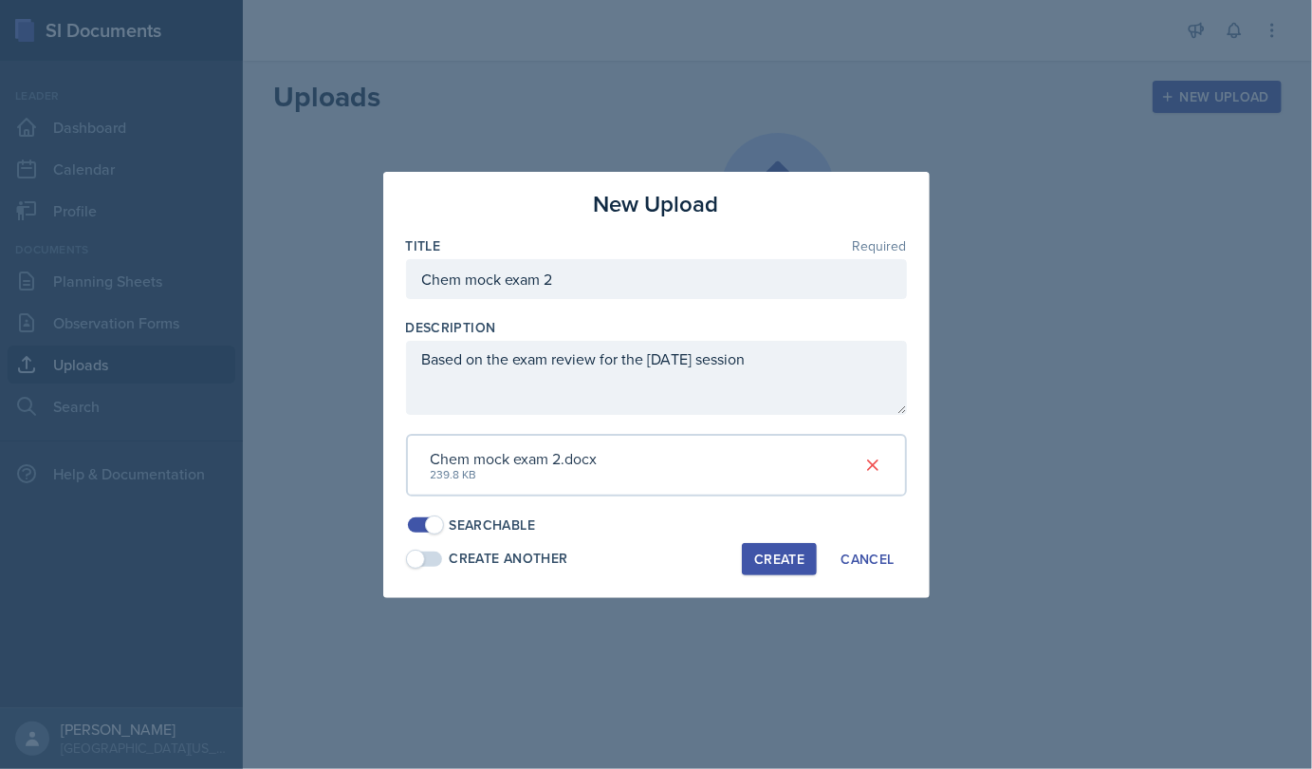
click at [428, 560] on span at bounding box center [425, 558] width 34 height 15
click at [428, 560] on span at bounding box center [434, 558] width 19 height 19
click at [631, 460] on div "Chem mock exam 2.docx 239.8 KB" at bounding box center [656, 465] width 501 height 63
click at [790, 551] on div "Create" at bounding box center [779, 558] width 50 height 15
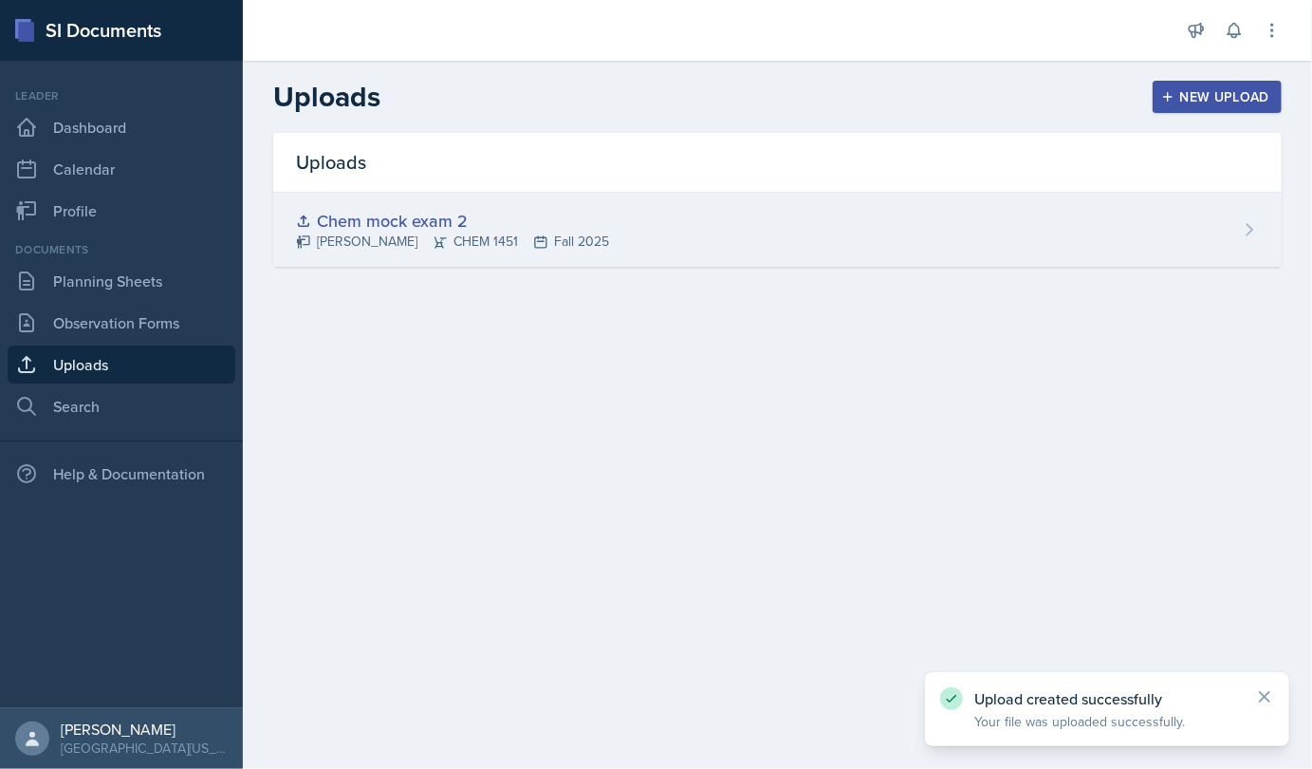
click at [533, 234] on icon at bounding box center [540, 241] width 15 height 15
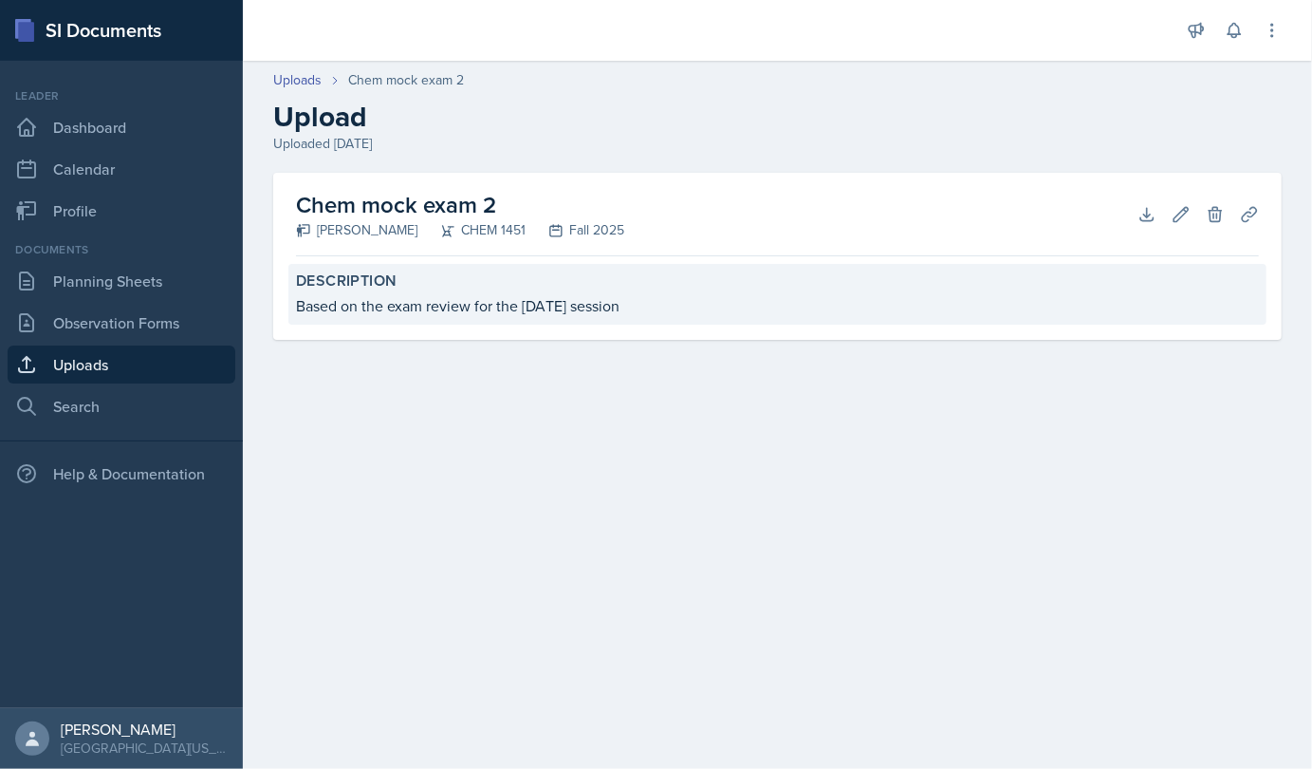
click at [528, 292] on div "Description Based on the exam review for the [DATE] session" at bounding box center [777, 294] width 978 height 61
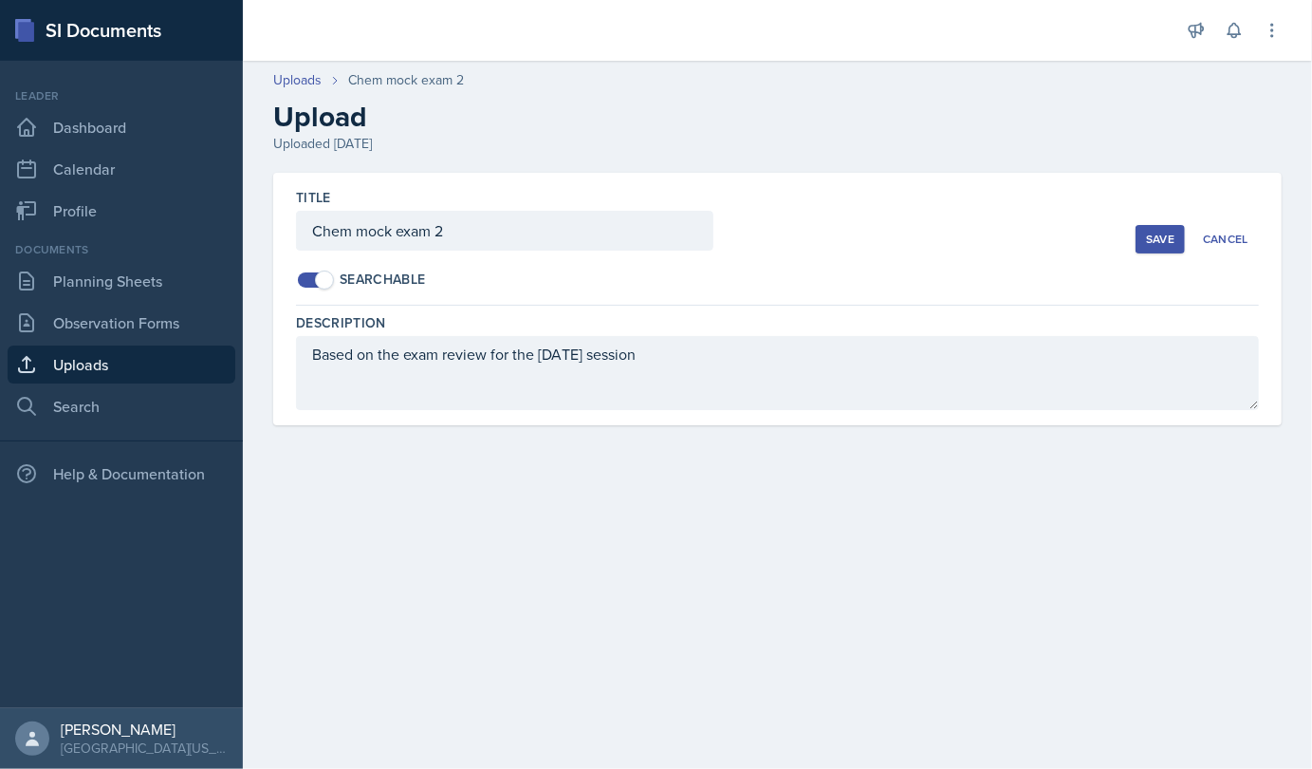
click at [1154, 235] on div "Save" at bounding box center [1160, 239] width 28 height 15
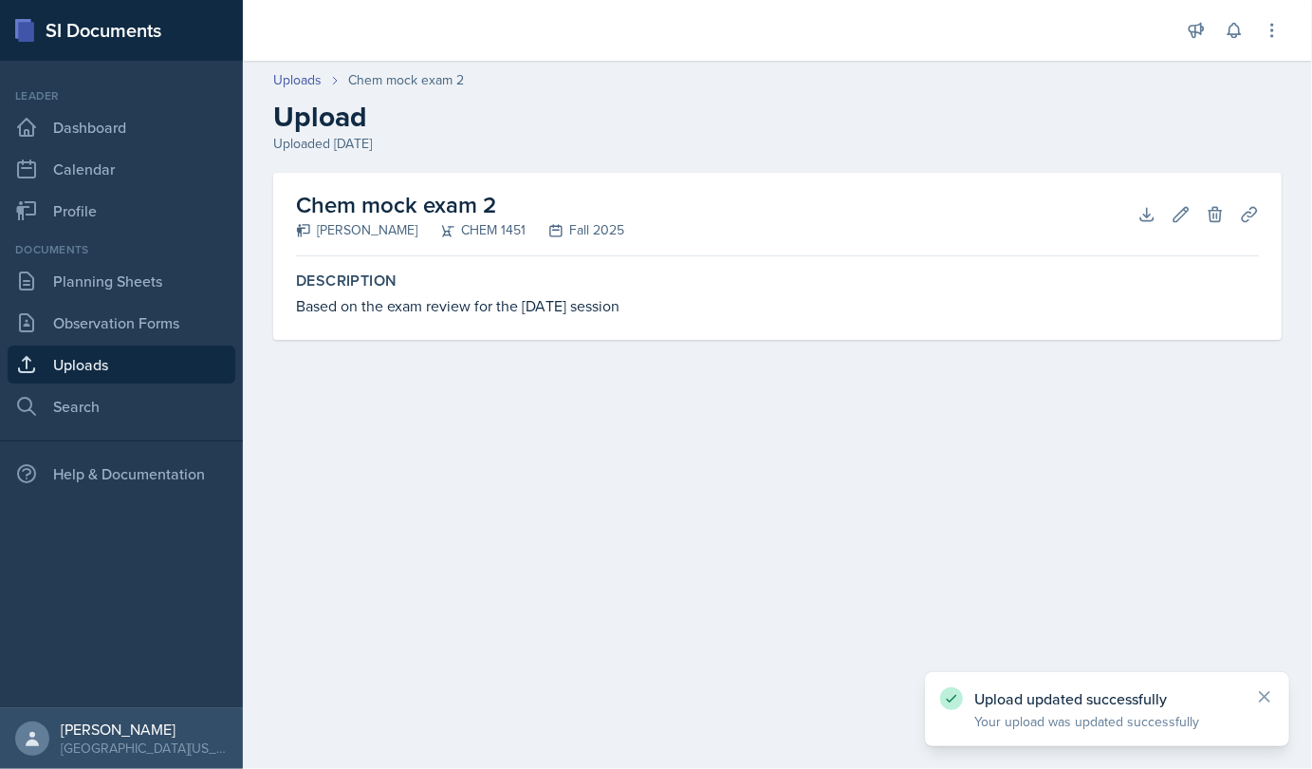
click at [125, 355] on link "Uploads" at bounding box center [122, 364] width 228 height 38
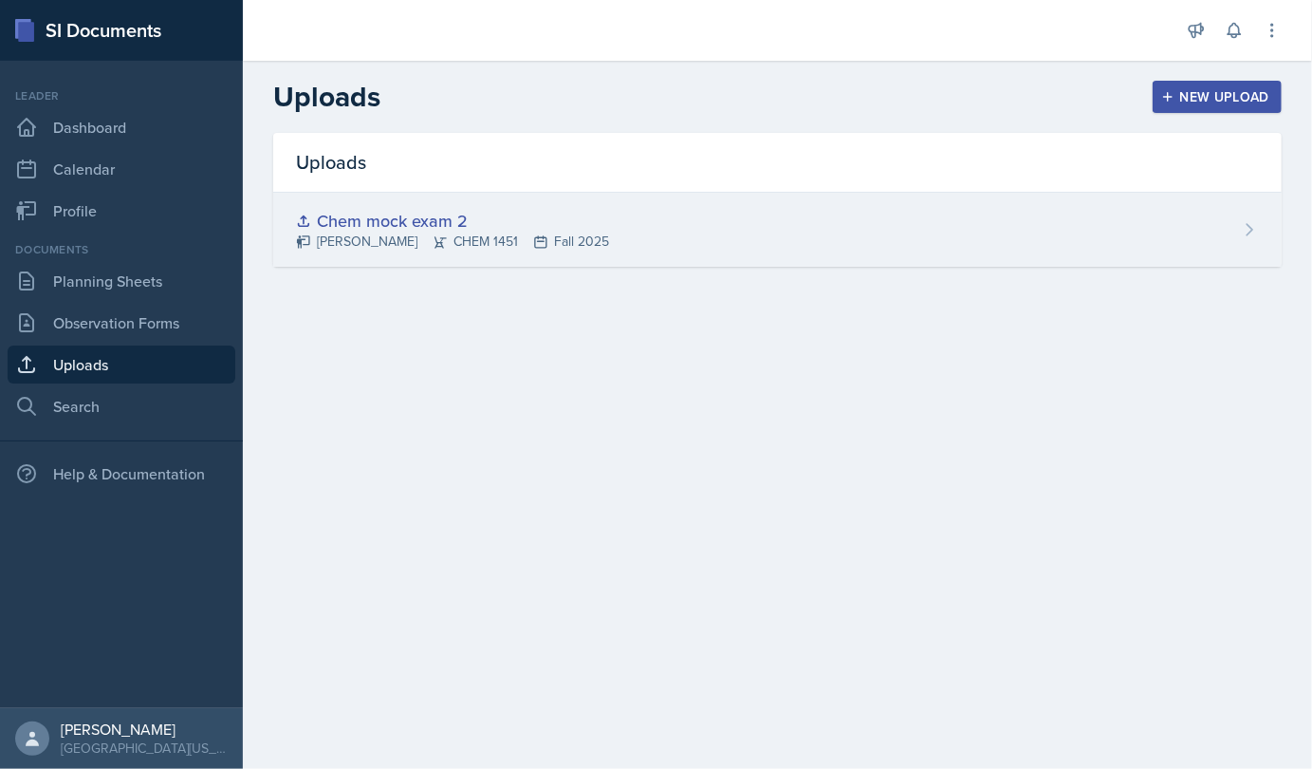
click at [415, 221] on div "Chem mock exam 2" at bounding box center [452, 221] width 313 height 26
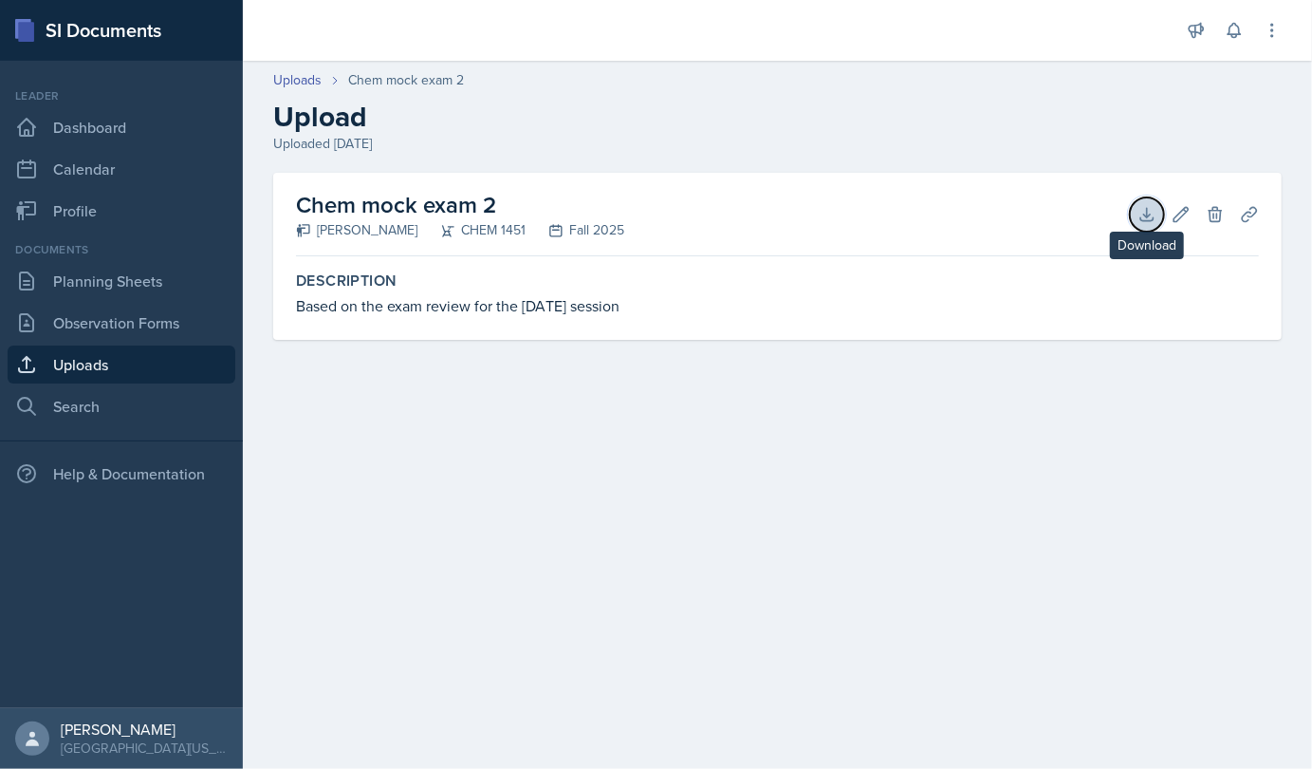
click at [1152, 214] on icon at bounding box center [1147, 214] width 19 height 19
click at [635, 570] on main "Uploads Chem mock exam 2 Upload Uploaded [DATE] Chem mock exam 2 [PERSON_NAME] …" at bounding box center [778, 415] width 1070 height 708
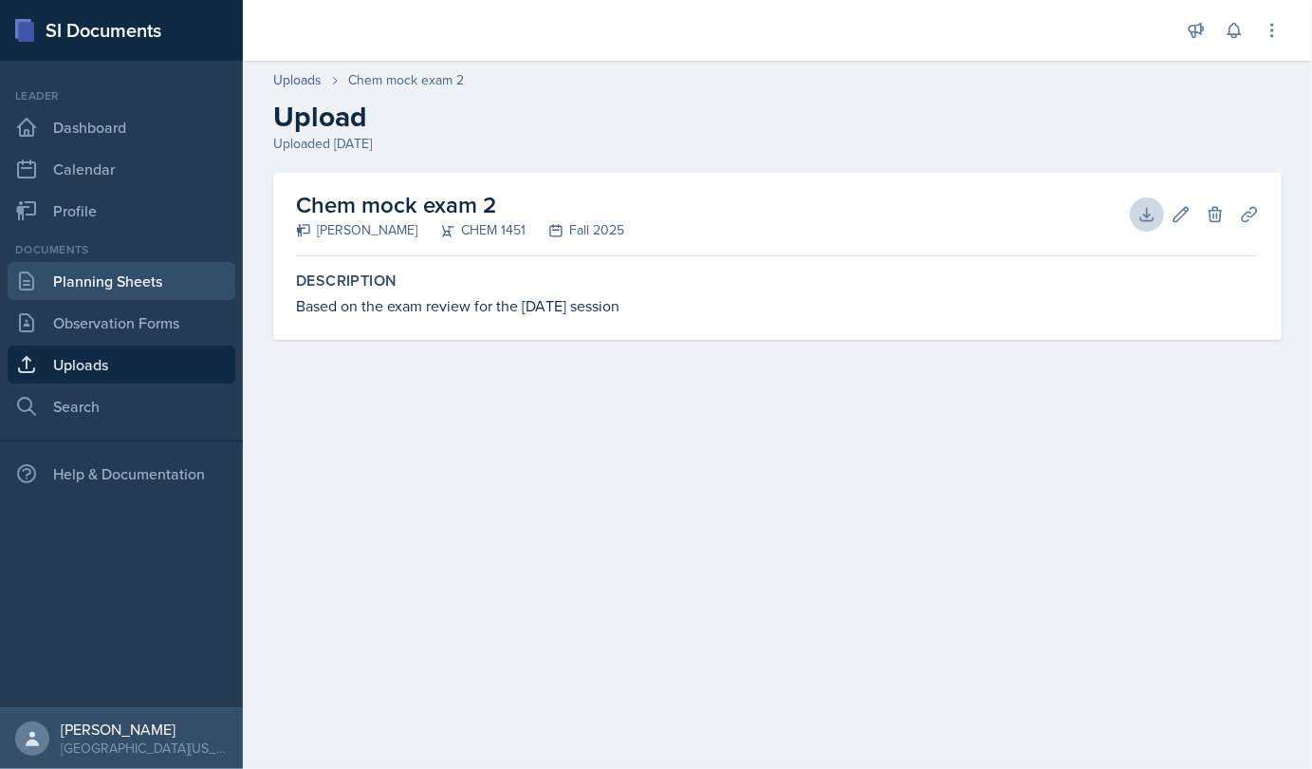
click at [108, 283] on link "Planning Sheets" at bounding box center [122, 281] width 228 height 38
